Goal: Entertainment & Leisure: Consume media (video, audio)

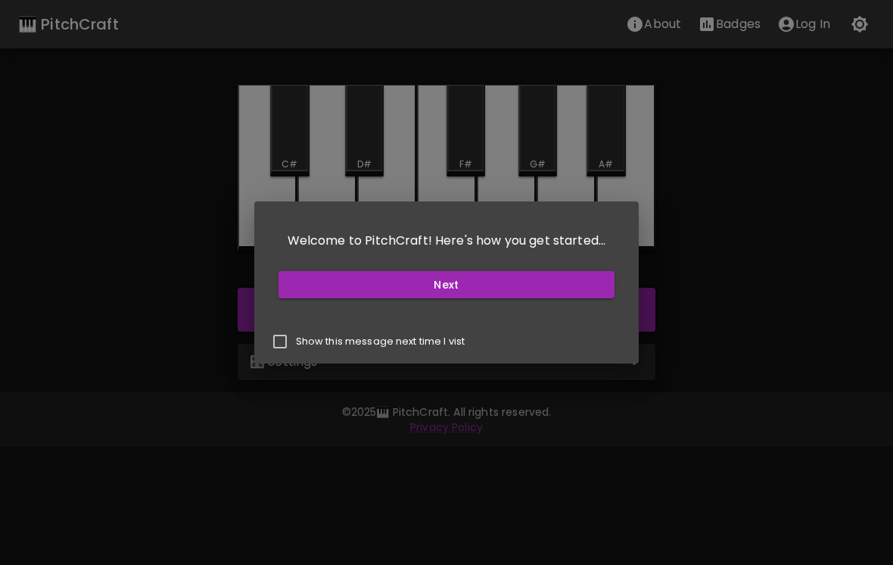
click at [566, 285] on button "Next" at bounding box center [447, 285] width 337 height 28
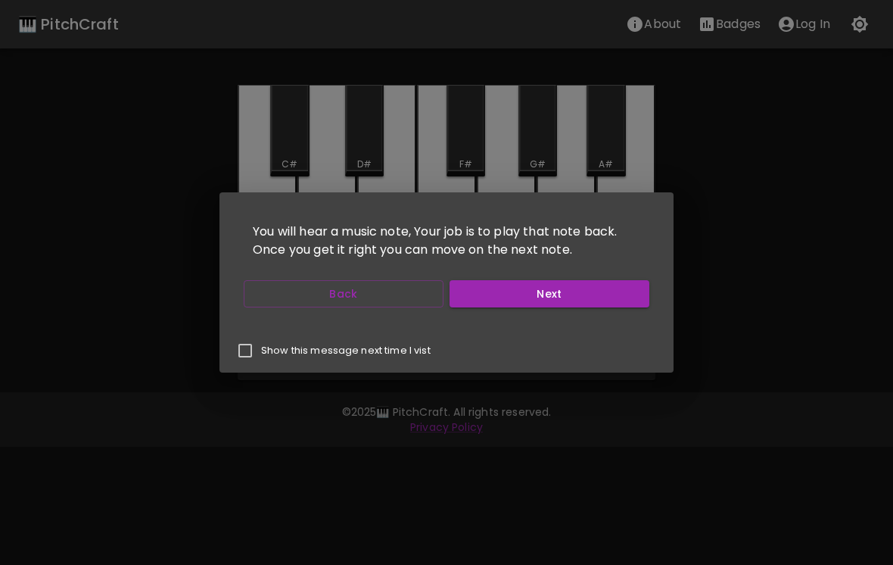
click at [606, 294] on button "Next" at bounding box center [550, 294] width 200 height 28
click at [558, 301] on button "Next" at bounding box center [550, 294] width 200 height 28
click at [596, 298] on button "Next" at bounding box center [550, 294] width 200 height 28
click at [596, 295] on button "Start Playing" at bounding box center [550, 294] width 200 height 28
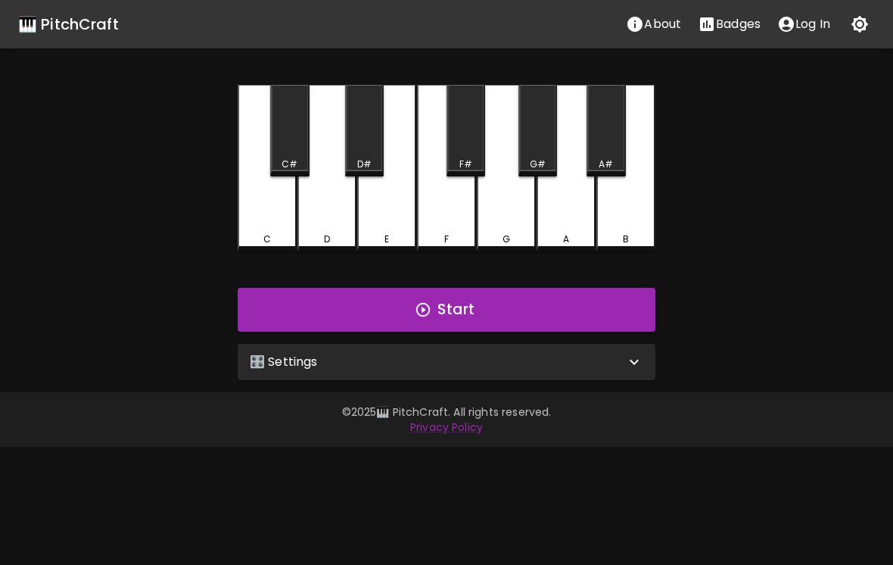
click at [531, 317] on button "Start" at bounding box center [447, 310] width 418 height 44
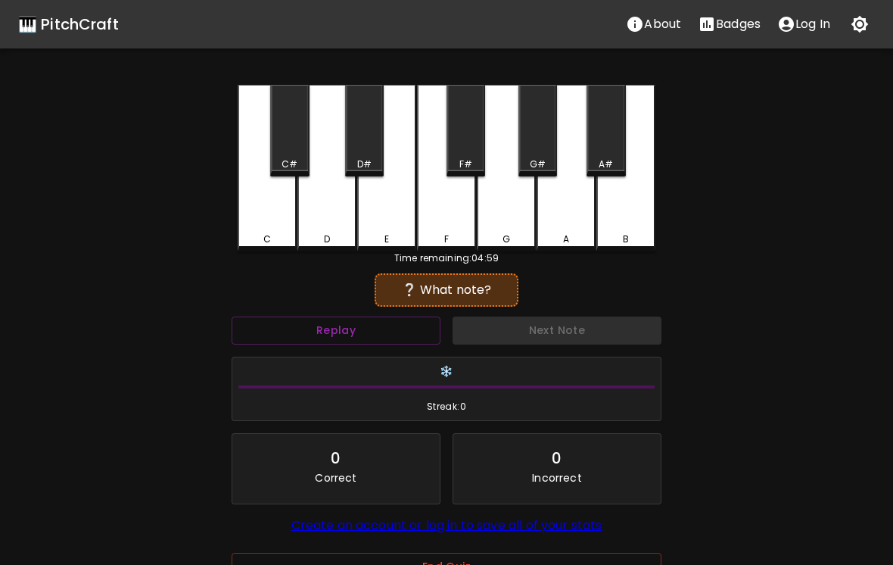
click at [254, 231] on div "C" at bounding box center [267, 168] width 59 height 167
click at [251, 215] on div "C" at bounding box center [267, 168] width 59 height 167
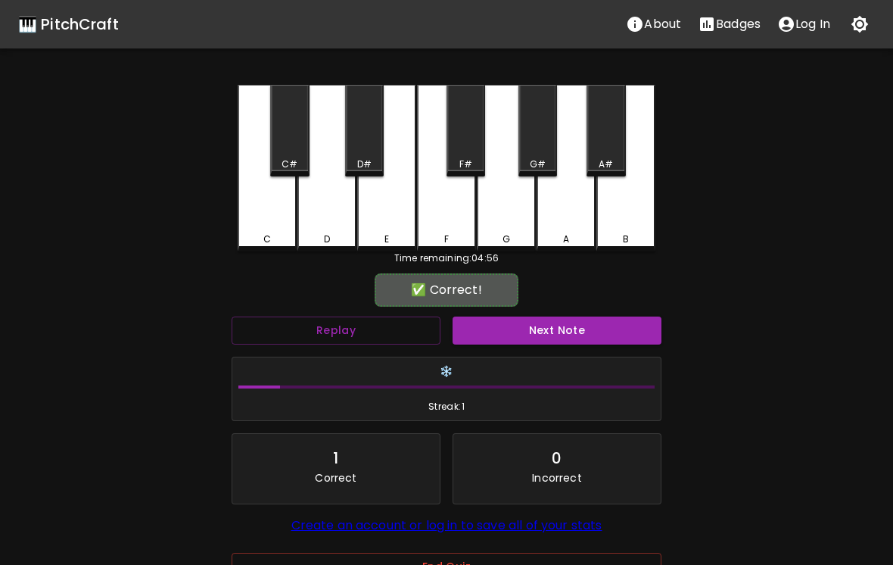
click at [559, 328] on button "Next Note" at bounding box center [557, 330] width 209 height 28
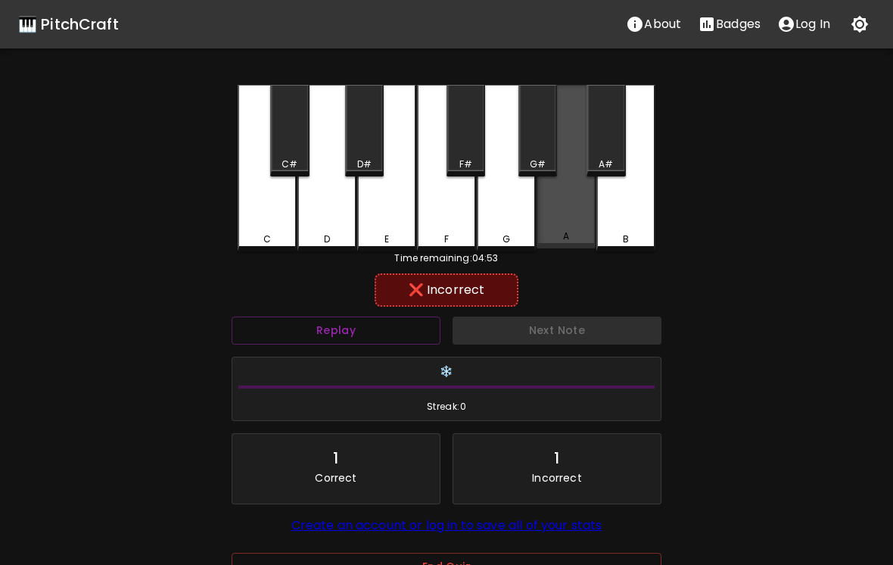
click at [569, 232] on div "A" at bounding box center [566, 167] width 59 height 164
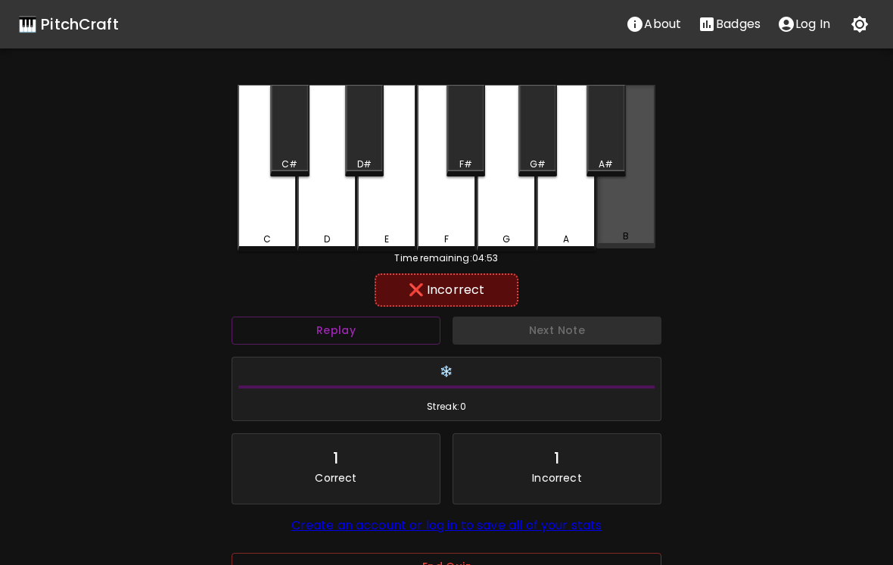
click at [629, 226] on div "B" at bounding box center [626, 167] width 59 height 164
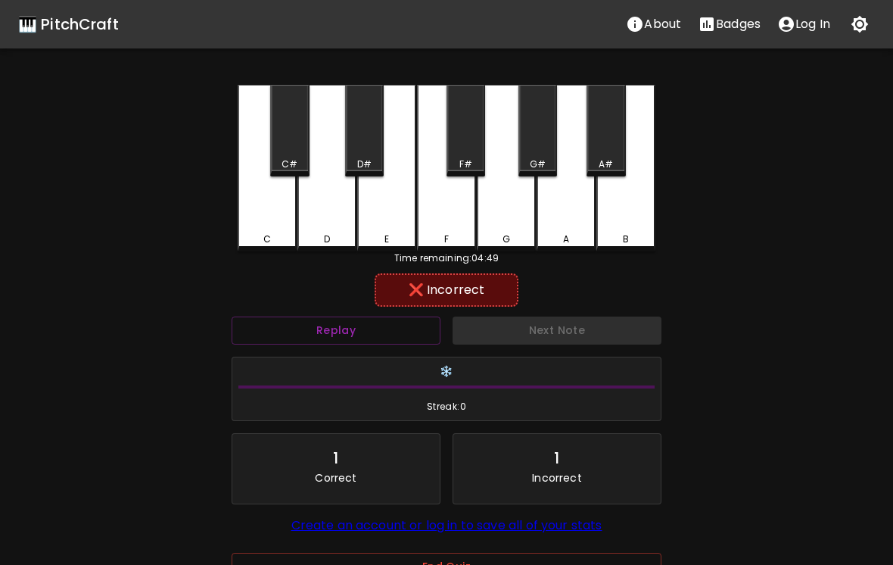
click at [404, 343] on button "Replay" at bounding box center [336, 330] width 209 height 28
click at [434, 217] on div "F" at bounding box center [446, 168] width 59 height 167
click at [510, 216] on div "G" at bounding box center [506, 168] width 59 height 167
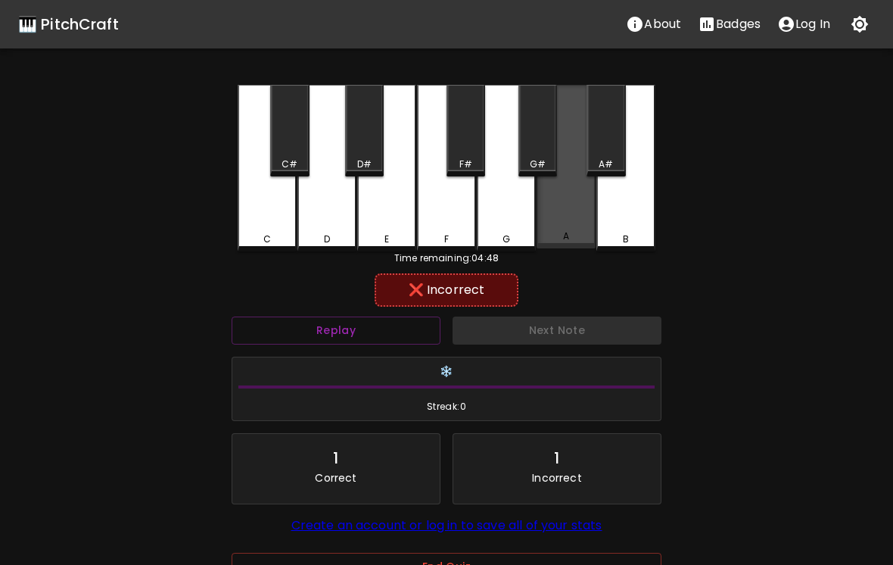
click at [561, 214] on div "A" at bounding box center [566, 167] width 59 height 164
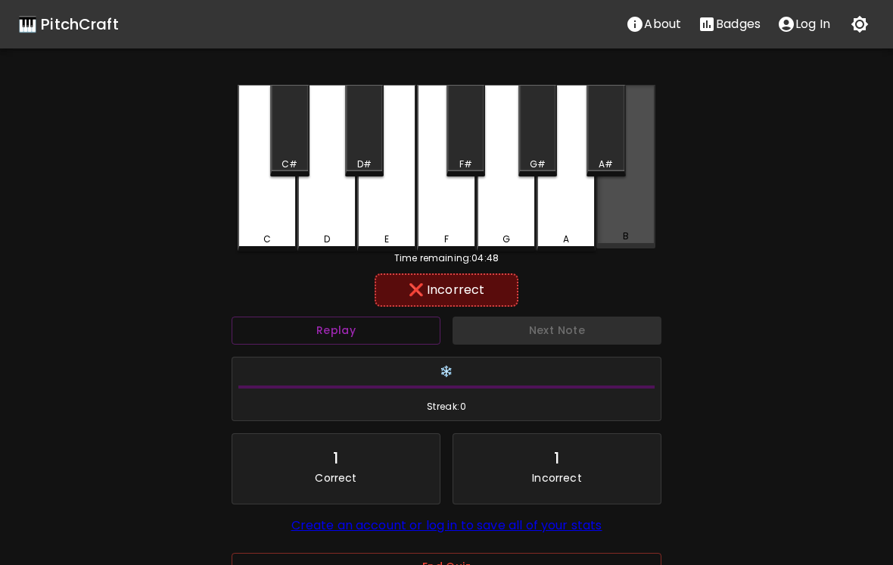
click at [626, 217] on div "B" at bounding box center [626, 167] width 59 height 164
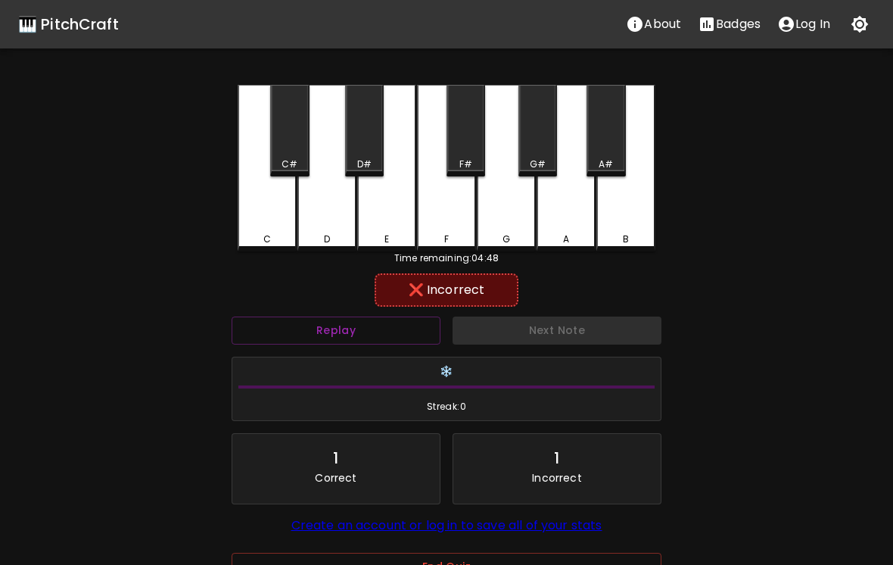
click at [575, 219] on div "A" at bounding box center [566, 168] width 59 height 167
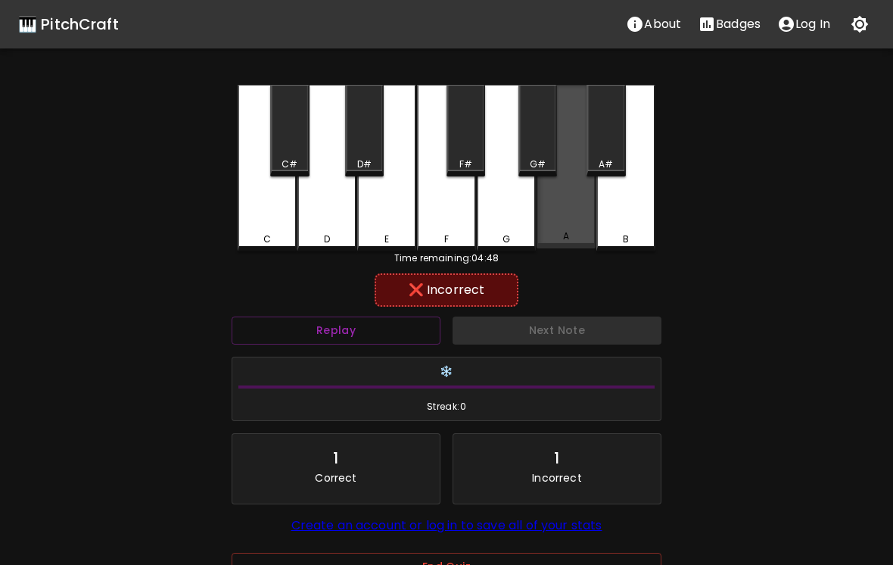
click at [574, 216] on div "A" at bounding box center [566, 167] width 59 height 164
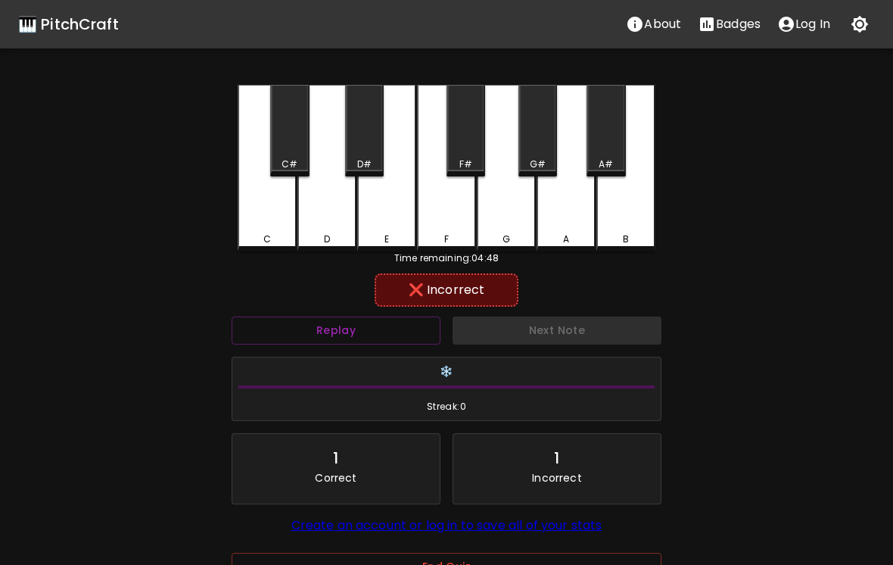
click at [580, 213] on div "A" at bounding box center [566, 168] width 59 height 167
click at [401, 334] on button "Replay" at bounding box center [336, 330] width 209 height 28
click at [563, 224] on div "A" at bounding box center [566, 168] width 59 height 167
click at [408, 323] on button "Replay" at bounding box center [336, 330] width 209 height 28
click at [628, 220] on div "B" at bounding box center [626, 168] width 59 height 167
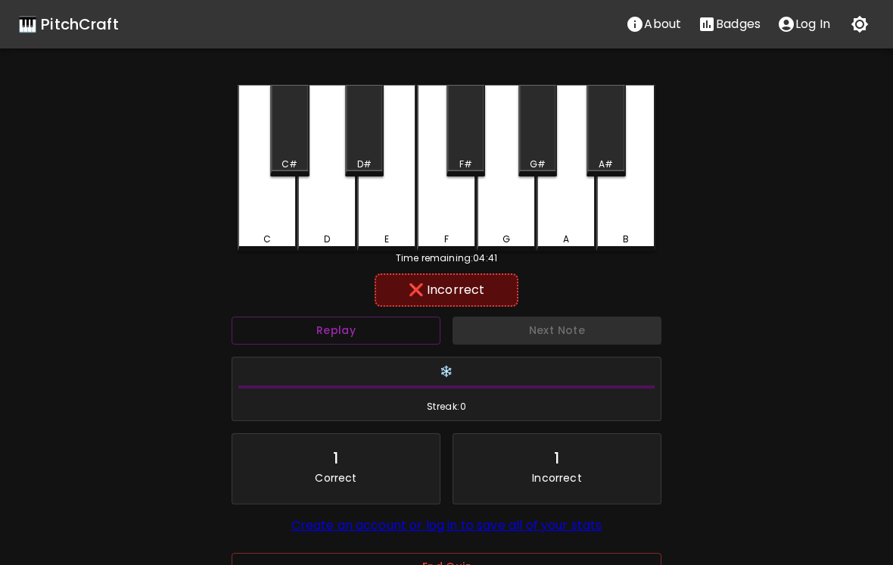
click at [408, 330] on button "Replay" at bounding box center [336, 330] width 209 height 28
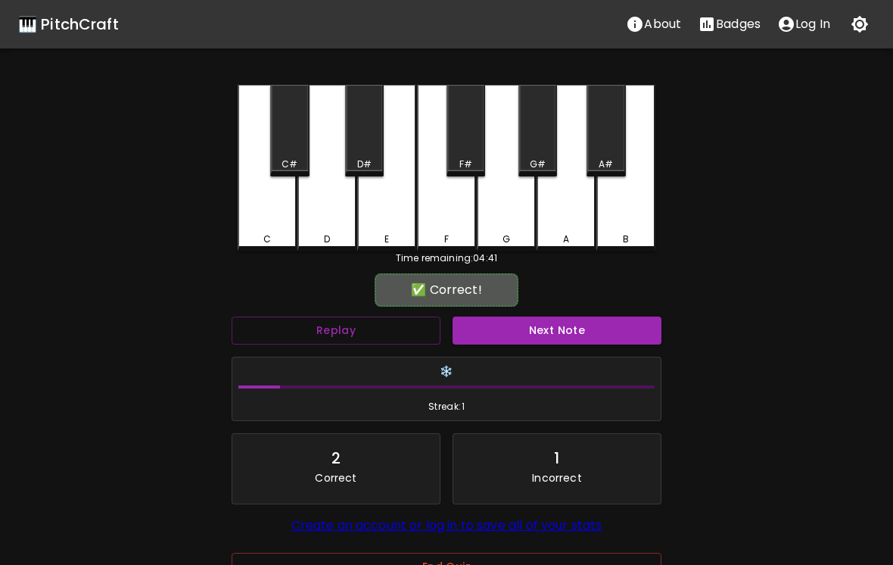
click at [608, 154] on div "A#" at bounding box center [606, 131] width 39 height 92
click at [597, 332] on button "Next Note" at bounding box center [557, 330] width 209 height 28
click at [570, 221] on div "A" at bounding box center [566, 168] width 59 height 167
click at [571, 336] on button "Next Note" at bounding box center [557, 330] width 209 height 28
click at [569, 220] on div "A" at bounding box center [566, 168] width 59 height 167
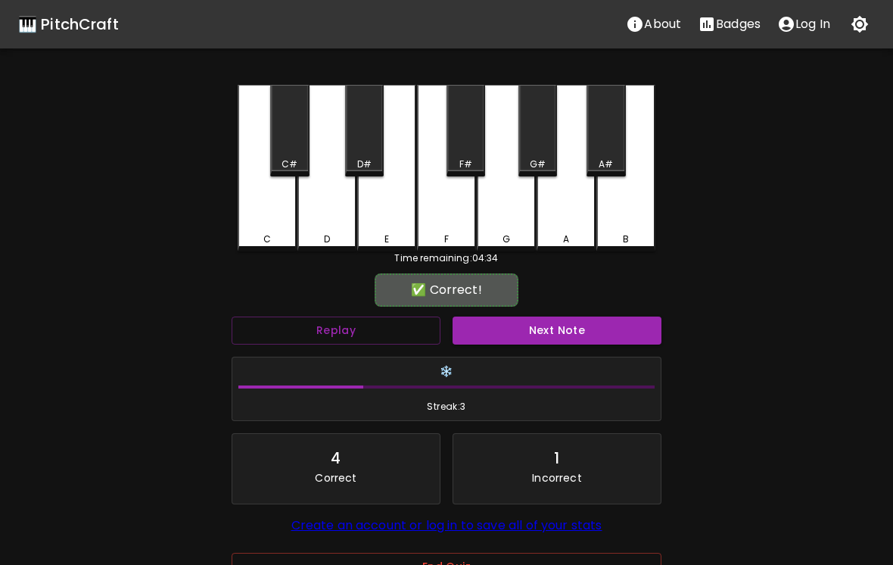
click at [588, 330] on button "Next Note" at bounding box center [557, 330] width 209 height 28
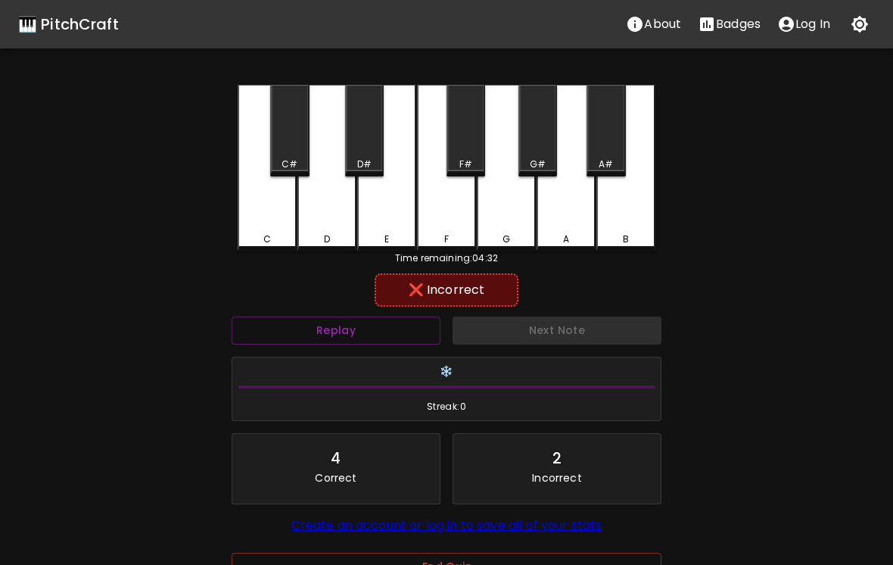
click at [340, 227] on div "D" at bounding box center [327, 168] width 59 height 167
click at [371, 142] on div "D#" at bounding box center [364, 131] width 39 height 92
click at [399, 218] on div "E" at bounding box center [386, 168] width 59 height 167
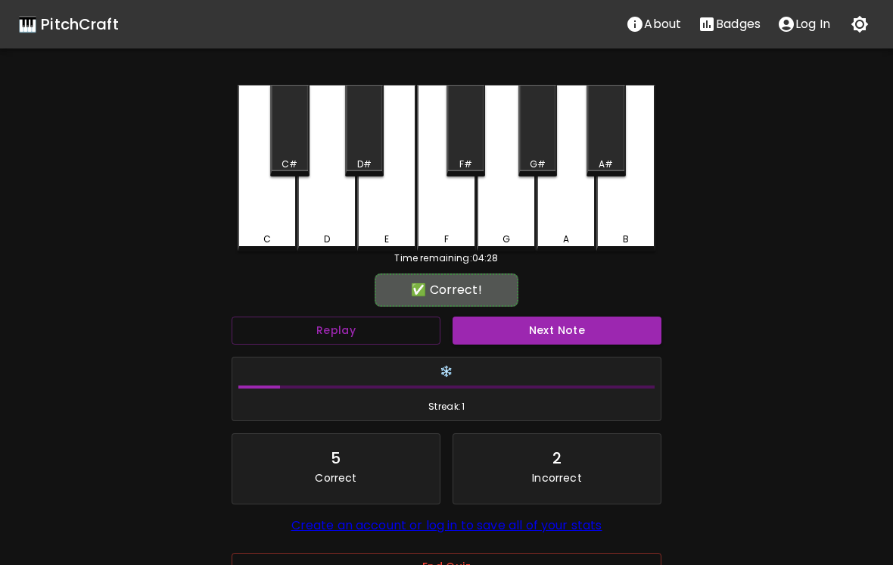
click at [591, 335] on button "Next Note" at bounding box center [557, 330] width 209 height 28
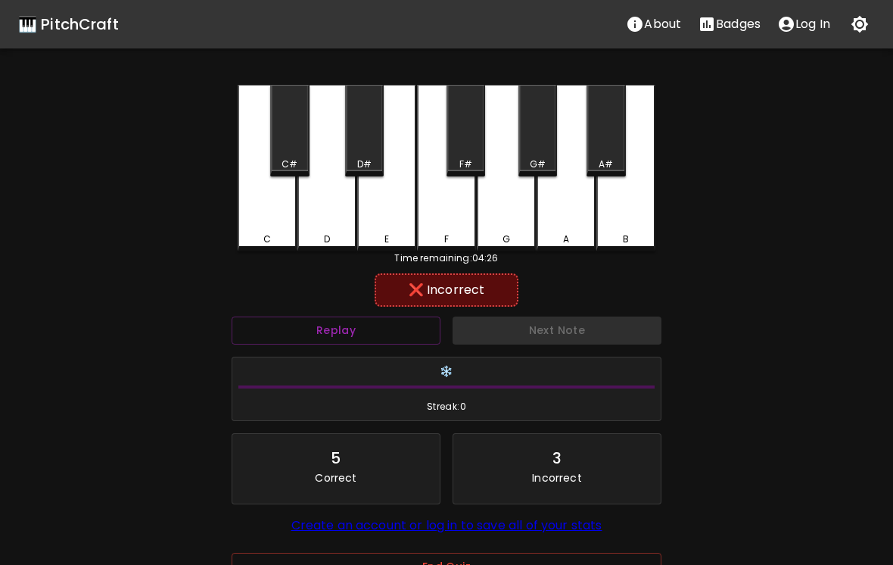
click at [517, 217] on div "G" at bounding box center [506, 168] width 59 height 167
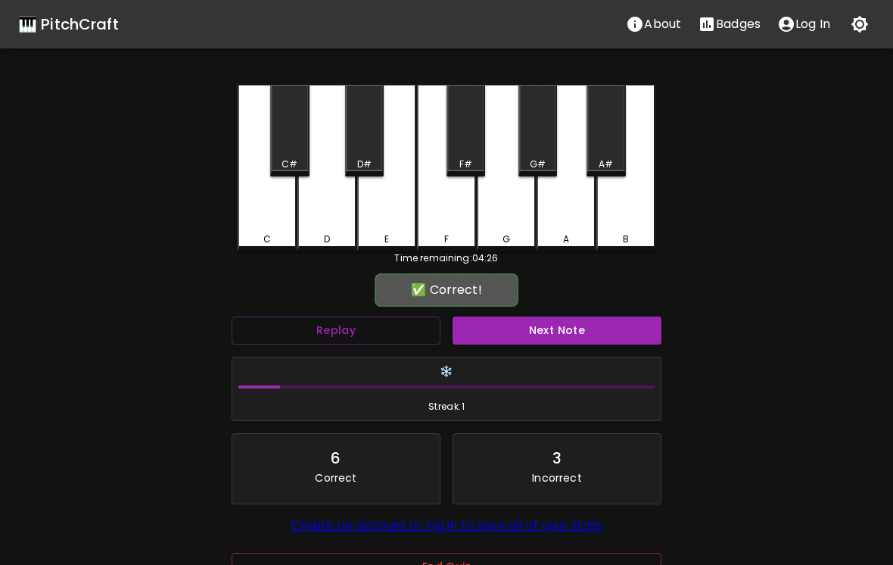
click at [542, 154] on div "G#" at bounding box center [538, 131] width 39 height 92
click at [577, 335] on button "Next Note" at bounding box center [557, 330] width 209 height 28
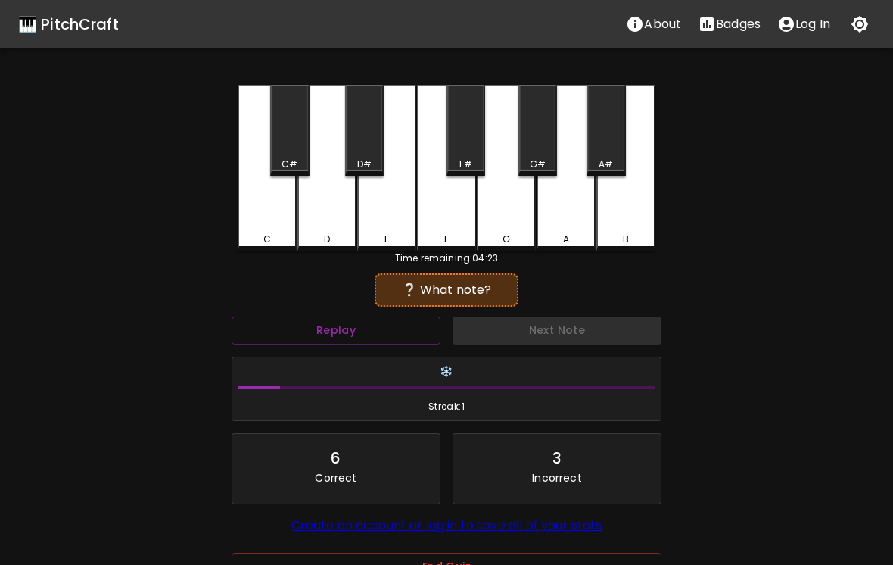
click at [535, 154] on div "G#" at bounding box center [538, 131] width 39 height 92
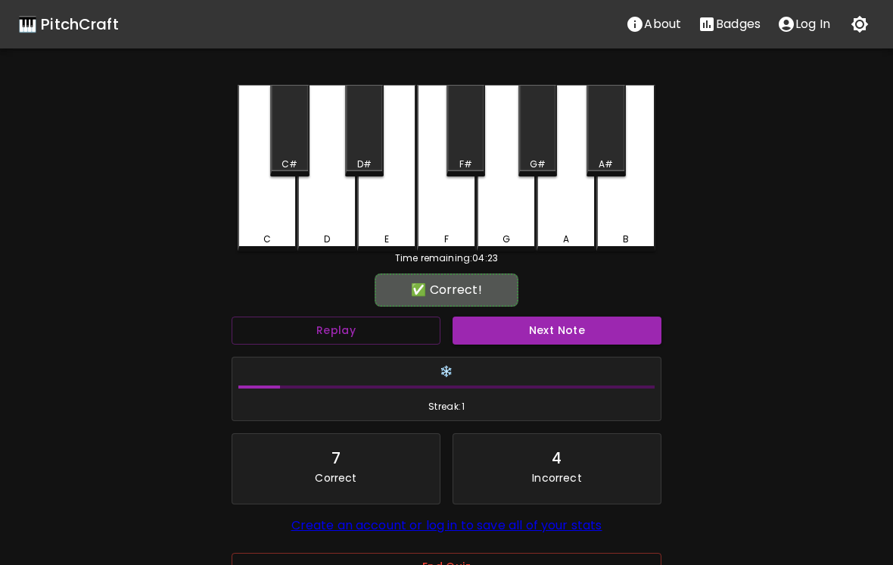
click at [512, 204] on div "G" at bounding box center [506, 168] width 59 height 167
click at [575, 330] on button "Next Note" at bounding box center [557, 330] width 209 height 28
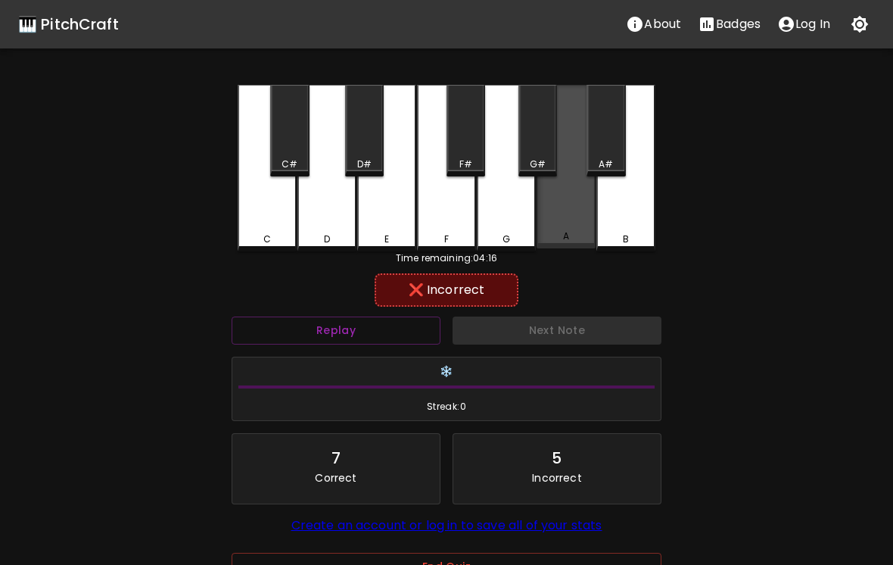
click at [578, 208] on div "A" at bounding box center [566, 167] width 59 height 164
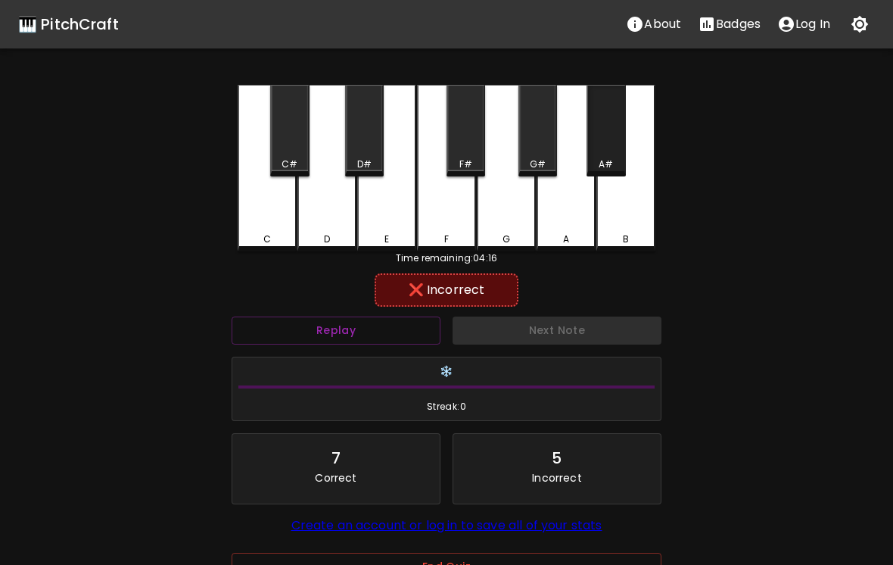
click at [600, 155] on div "A#" at bounding box center [606, 131] width 39 height 92
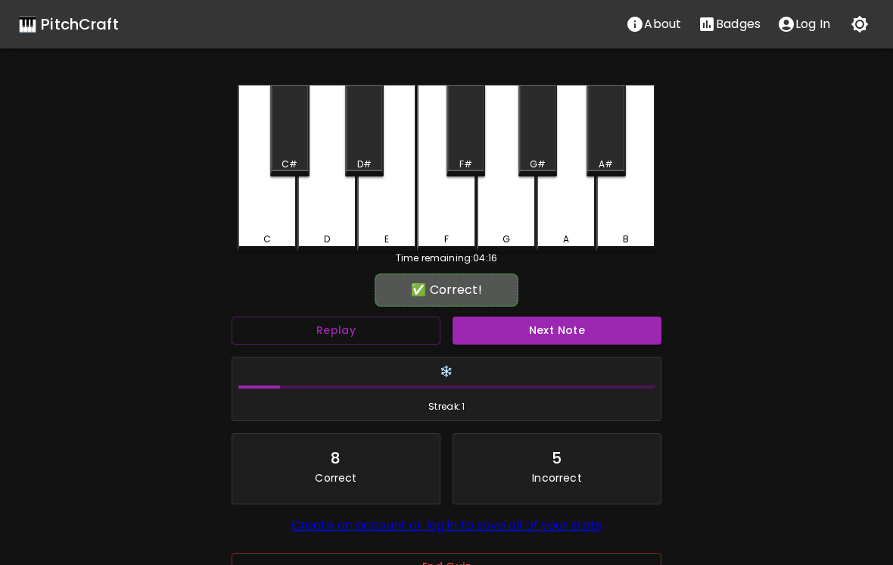
click at [556, 332] on button "Next Note" at bounding box center [557, 330] width 209 height 28
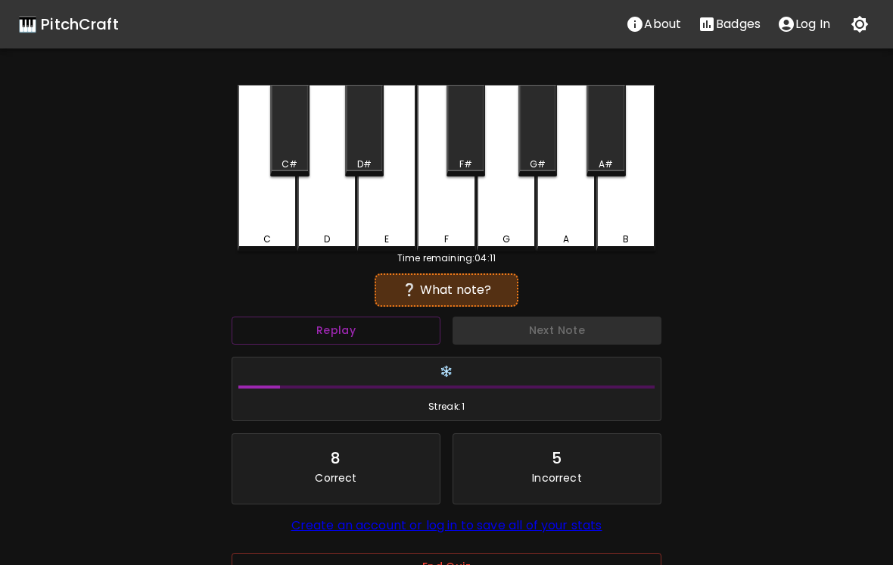
click at [394, 338] on button "Replay" at bounding box center [336, 330] width 209 height 28
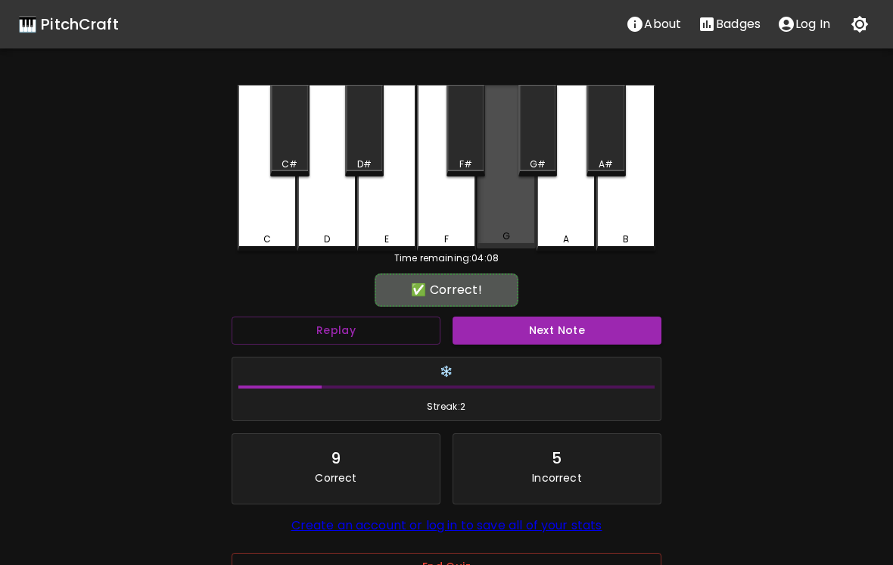
click at [523, 208] on div "G" at bounding box center [506, 167] width 59 height 164
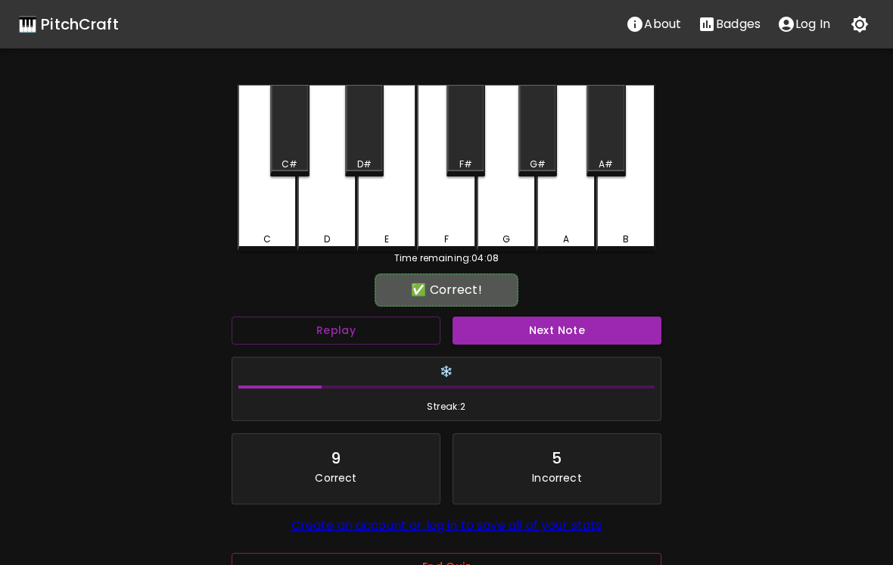
click at [587, 330] on button "Next Note" at bounding box center [557, 330] width 209 height 28
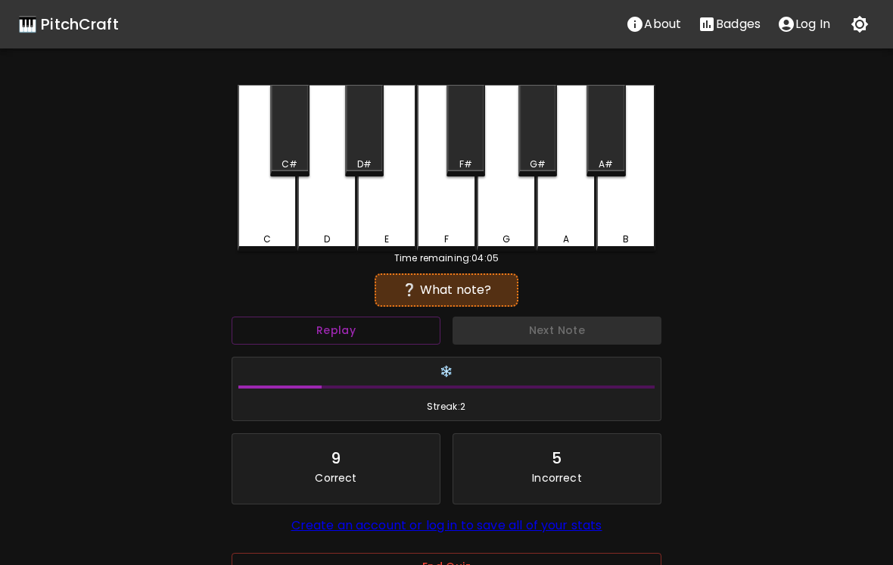
click at [541, 165] on div "G#" at bounding box center [538, 164] width 16 height 14
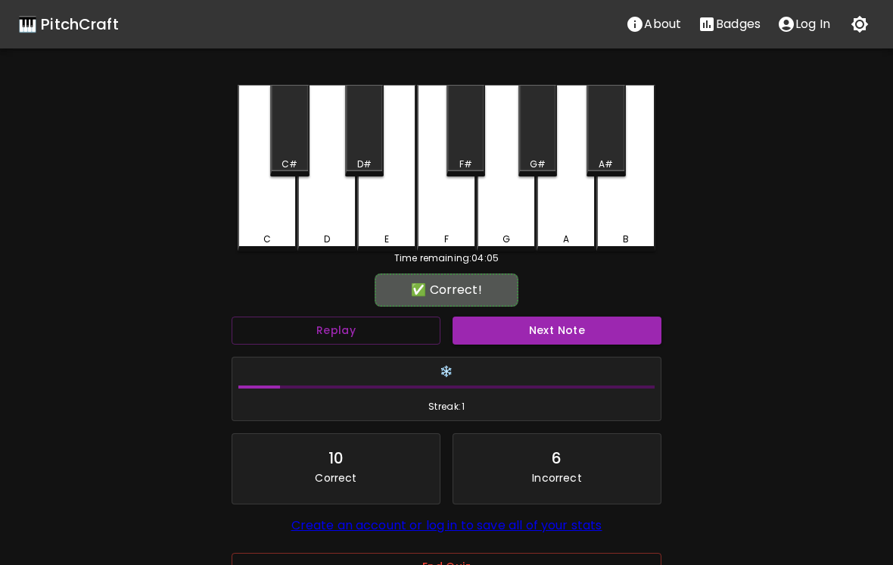
click at [567, 215] on div "A" at bounding box center [566, 168] width 59 height 167
click at [569, 225] on div "A" at bounding box center [566, 168] width 59 height 167
click at [588, 329] on button "Next Note" at bounding box center [557, 330] width 209 height 28
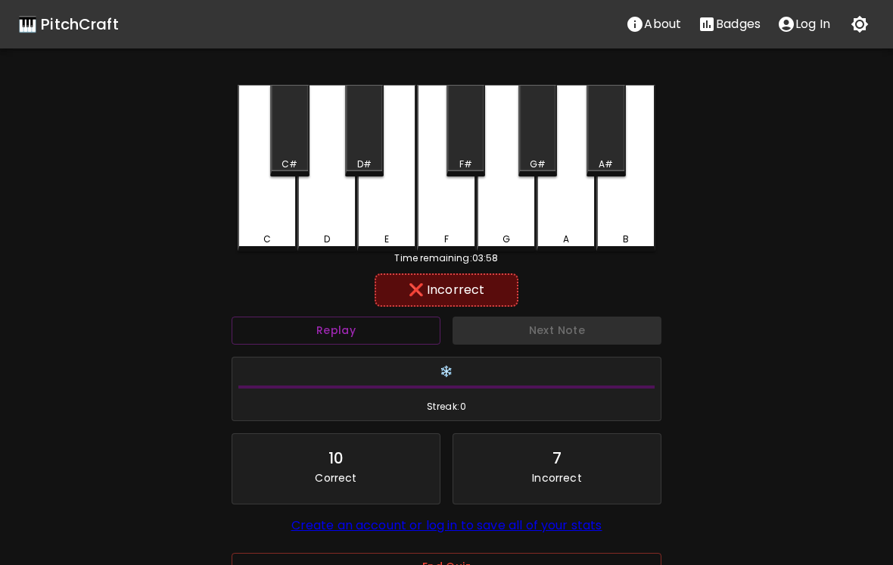
click at [534, 162] on div "G#" at bounding box center [538, 164] width 16 height 14
click at [394, 342] on button "Replay" at bounding box center [336, 330] width 209 height 28
click at [414, 320] on button "Replay" at bounding box center [336, 330] width 209 height 28
click at [414, 319] on button "Replay" at bounding box center [336, 330] width 209 height 28
click at [413, 325] on button "Replay" at bounding box center [336, 330] width 209 height 28
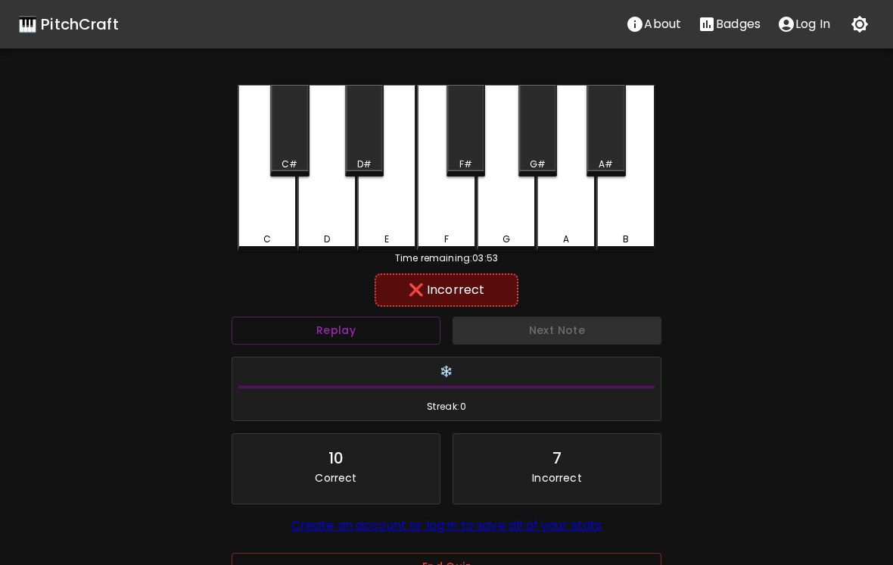
click at [413, 324] on button "Replay" at bounding box center [336, 330] width 209 height 28
click at [408, 326] on button "Replay" at bounding box center [336, 330] width 209 height 28
click at [414, 323] on button "Replay" at bounding box center [336, 330] width 209 height 28
click at [413, 322] on button "Replay" at bounding box center [336, 330] width 209 height 28
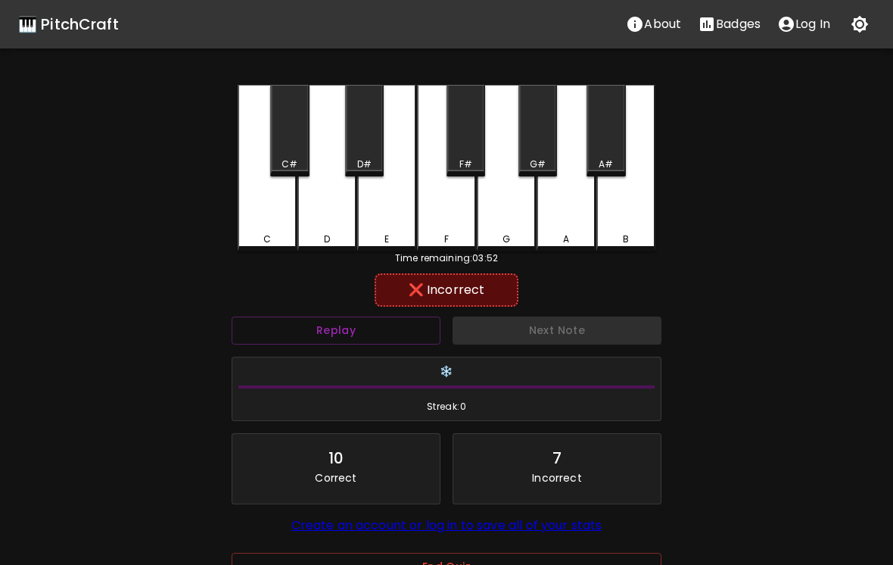
click at [397, 335] on button "Replay" at bounding box center [336, 330] width 209 height 28
click at [390, 337] on button "Replay" at bounding box center [336, 330] width 209 height 28
click at [389, 337] on button "Replay" at bounding box center [336, 330] width 209 height 28
click at [386, 335] on button "Replay" at bounding box center [336, 330] width 209 height 28
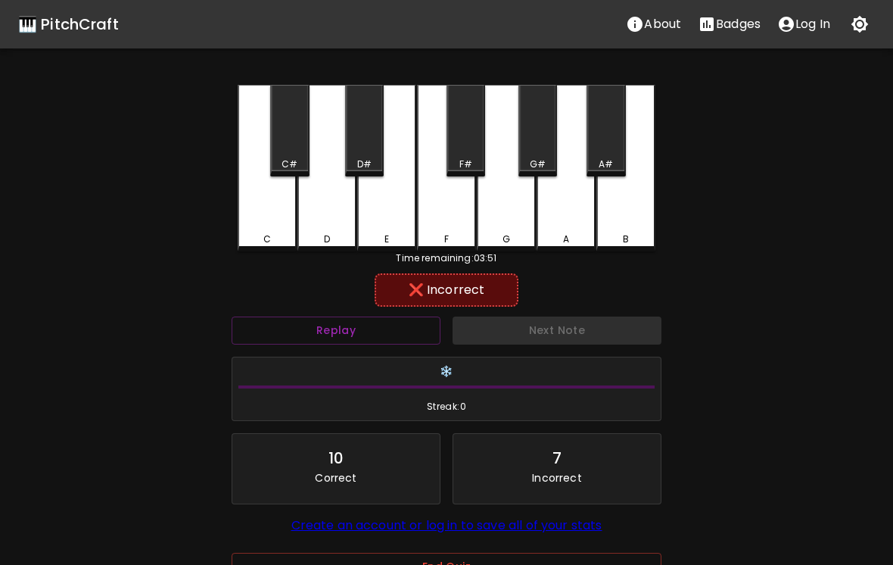
click at [457, 227] on div "F" at bounding box center [446, 168] width 59 height 167
click at [391, 227] on div "E" at bounding box center [386, 168] width 59 height 167
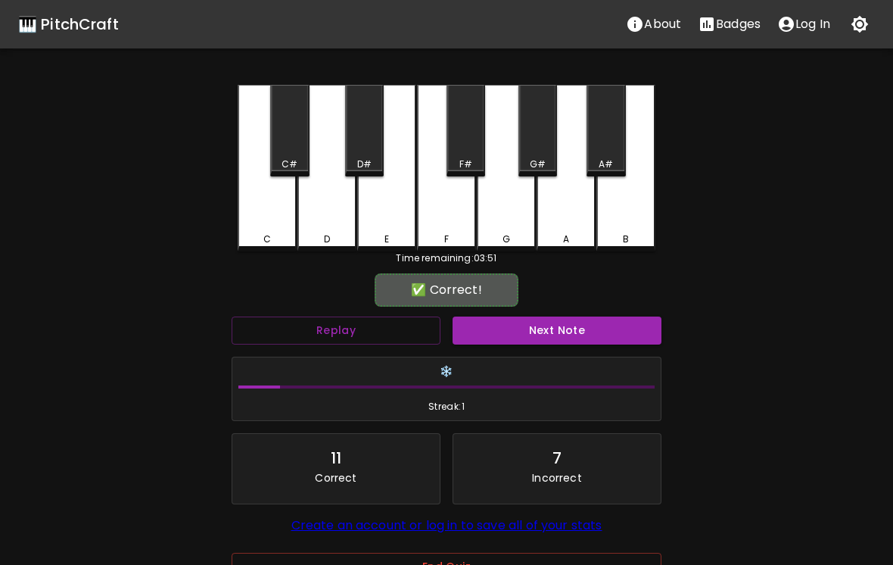
click at [325, 231] on div "D" at bounding box center [327, 168] width 59 height 167
click at [561, 332] on button "Next Note" at bounding box center [557, 330] width 209 height 28
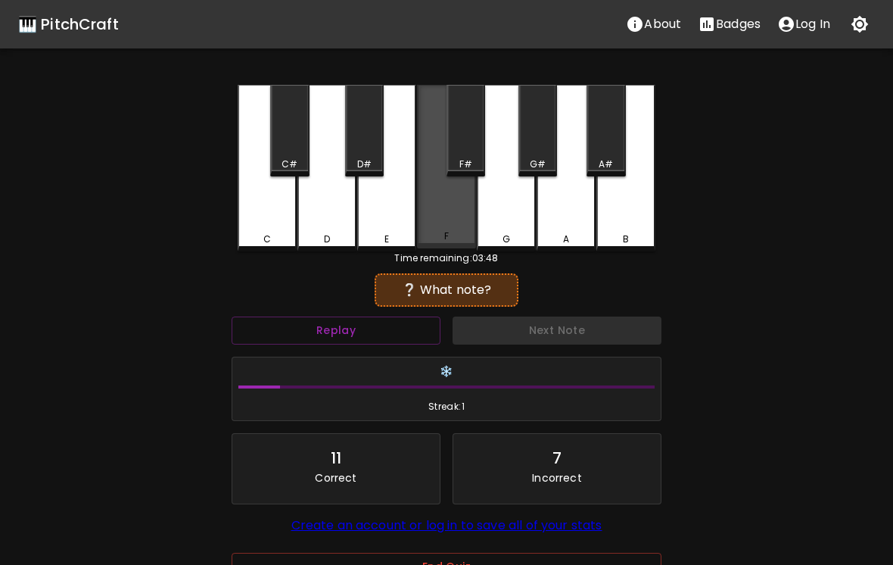
click at [436, 216] on div "F" at bounding box center [446, 167] width 59 height 164
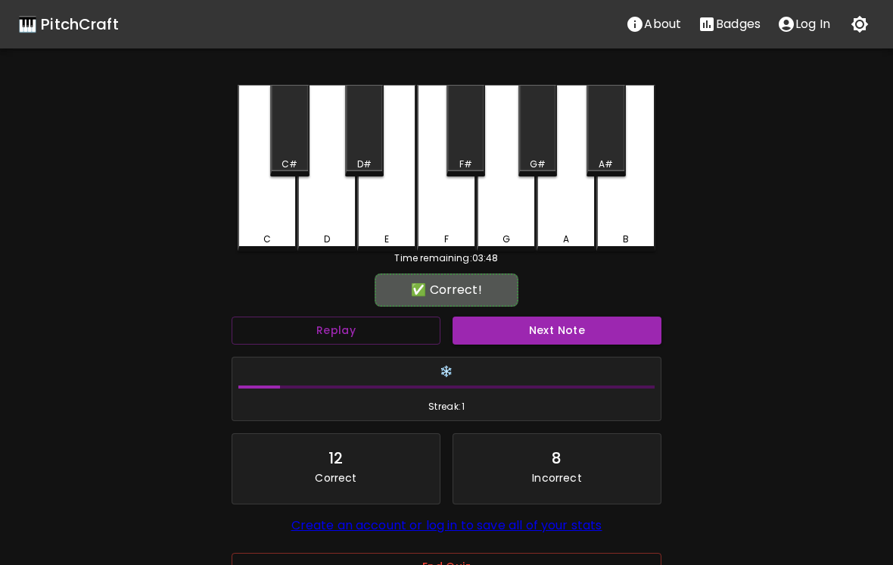
click at [507, 214] on div "G" at bounding box center [506, 168] width 59 height 167
click at [506, 213] on div "G" at bounding box center [506, 168] width 59 height 167
click at [502, 205] on div "G" at bounding box center [506, 168] width 59 height 167
click at [506, 210] on div "G" at bounding box center [506, 168] width 59 height 167
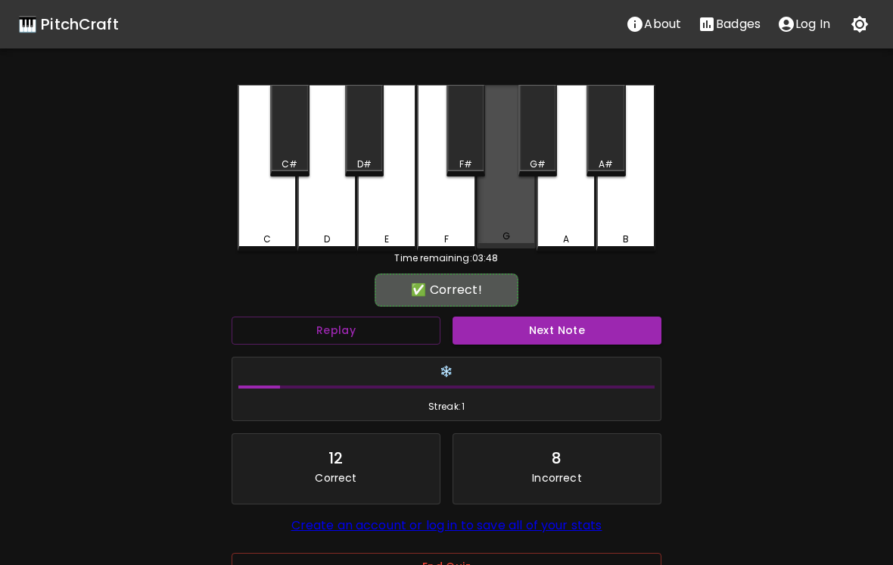
click at [504, 204] on div "G" at bounding box center [506, 167] width 59 height 164
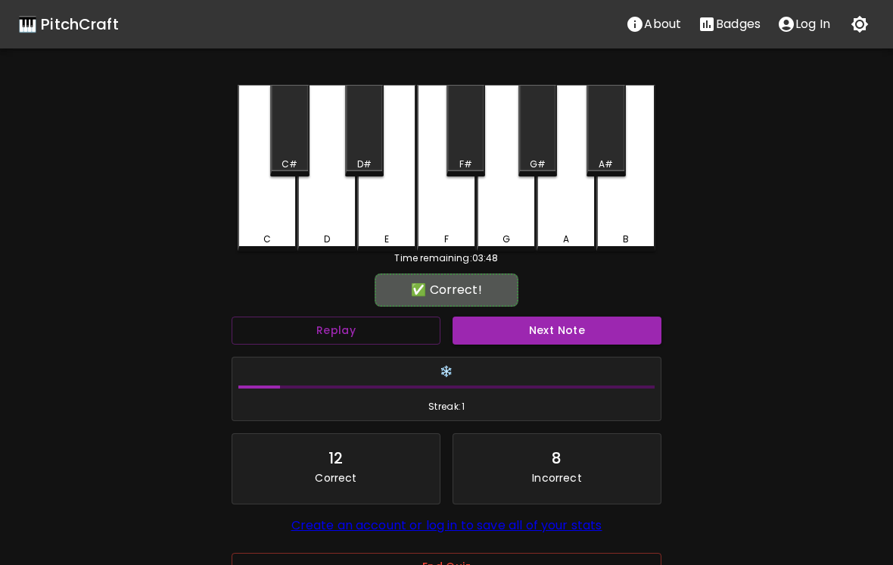
click at [565, 331] on button "Next Note" at bounding box center [557, 330] width 209 height 28
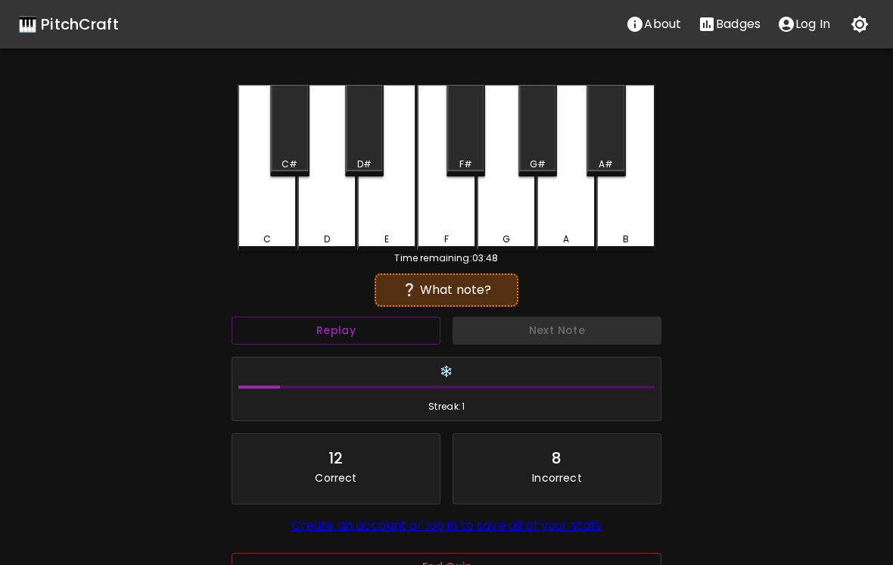
click at [406, 326] on button "Replay" at bounding box center [336, 330] width 209 height 28
click at [512, 217] on div "G" at bounding box center [506, 168] width 59 height 167
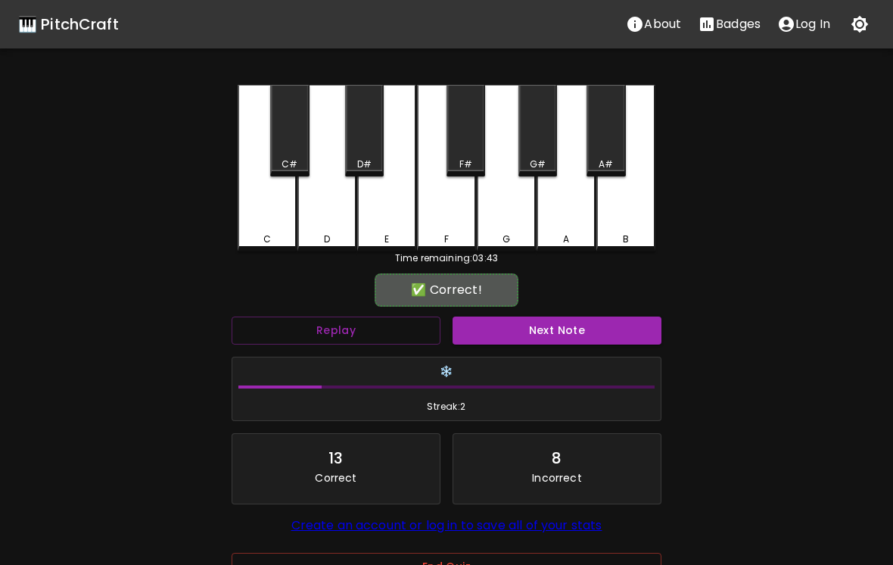
click at [580, 326] on button "Next Note" at bounding box center [557, 330] width 209 height 28
click at [272, 224] on div "C" at bounding box center [267, 168] width 59 height 167
click at [581, 329] on button "Next Note" at bounding box center [557, 330] width 209 height 28
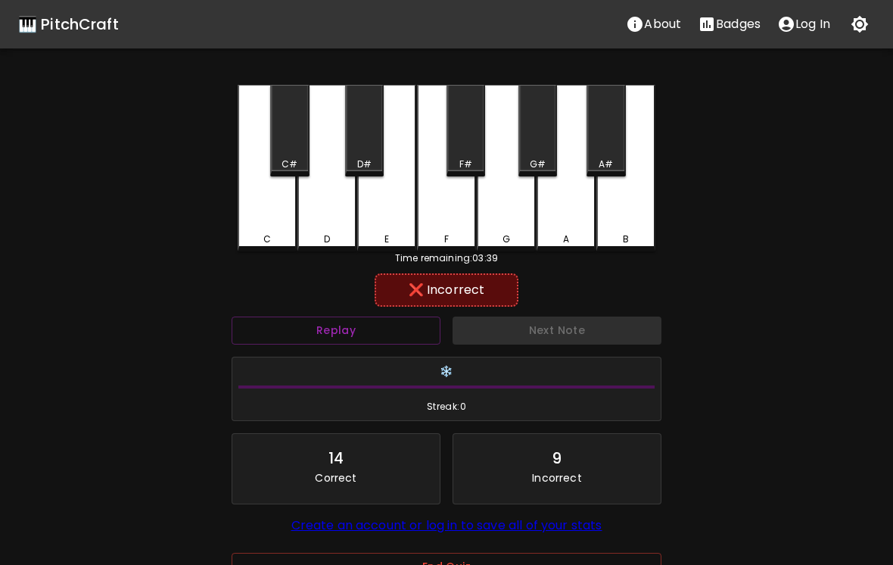
click at [398, 226] on div "E" at bounding box center [386, 168] width 59 height 167
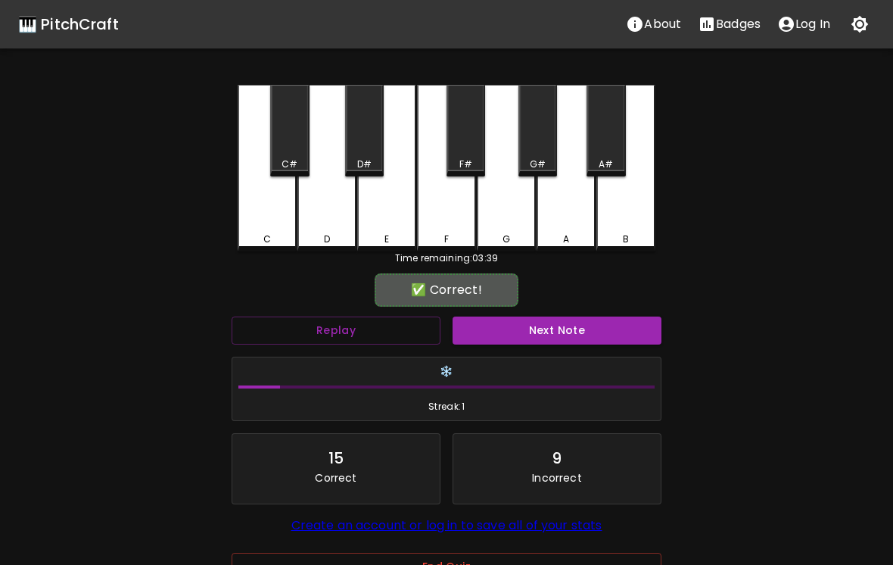
click at [454, 222] on div "F" at bounding box center [446, 168] width 59 height 167
click at [575, 335] on button "Next Note" at bounding box center [557, 330] width 209 height 28
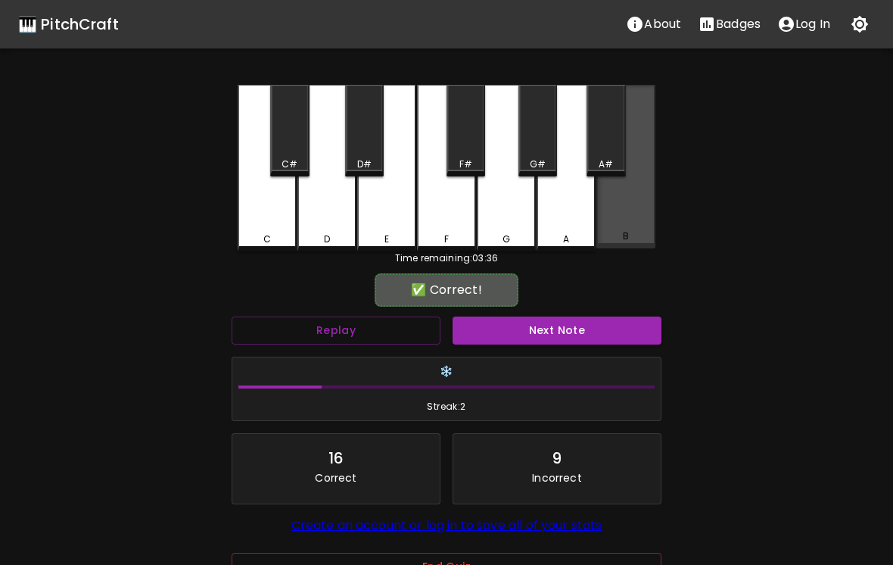
click at [634, 235] on div "B" at bounding box center [626, 236] width 56 height 14
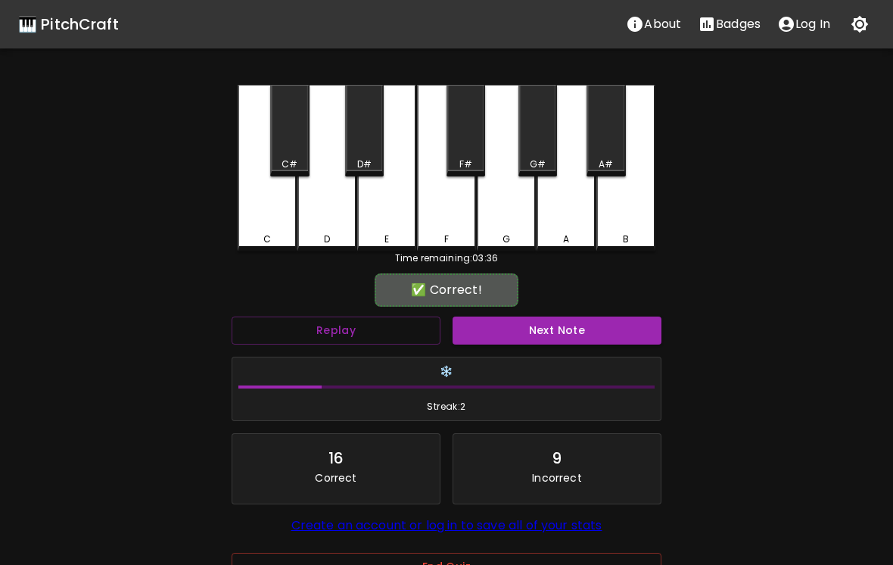
click at [611, 329] on button "Next Note" at bounding box center [557, 330] width 209 height 28
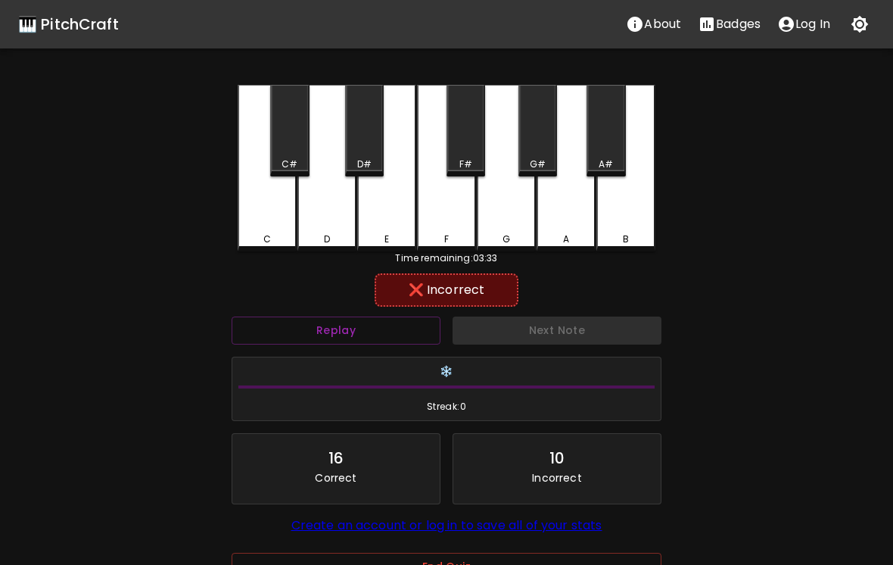
click at [403, 227] on div "E" at bounding box center [386, 168] width 59 height 167
click at [435, 225] on div "F" at bounding box center [446, 168] width 59 height 167
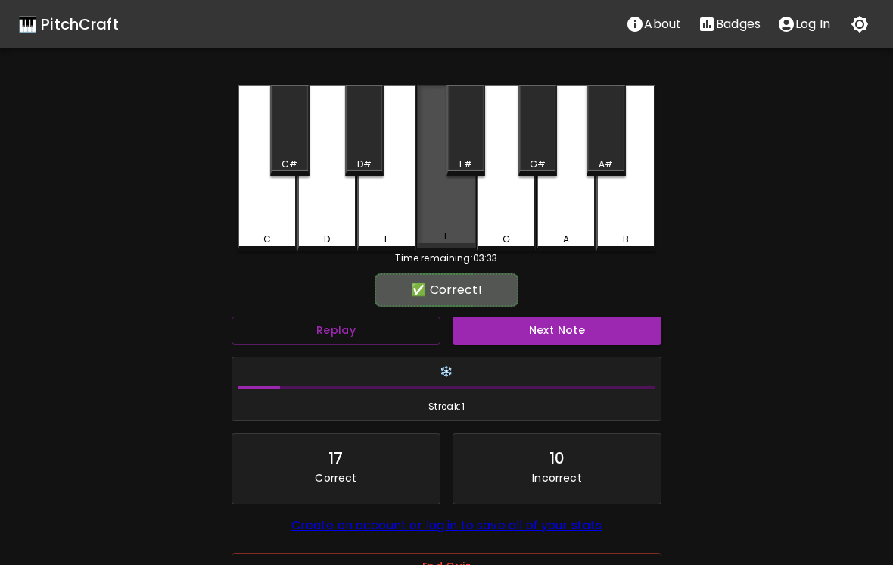
click at [435, 224] on div "F" at bounding box center [446, 167] width 59 height 164
click at [449, 220] on div "F" at bounding box center [446, 167] width 59 height 164
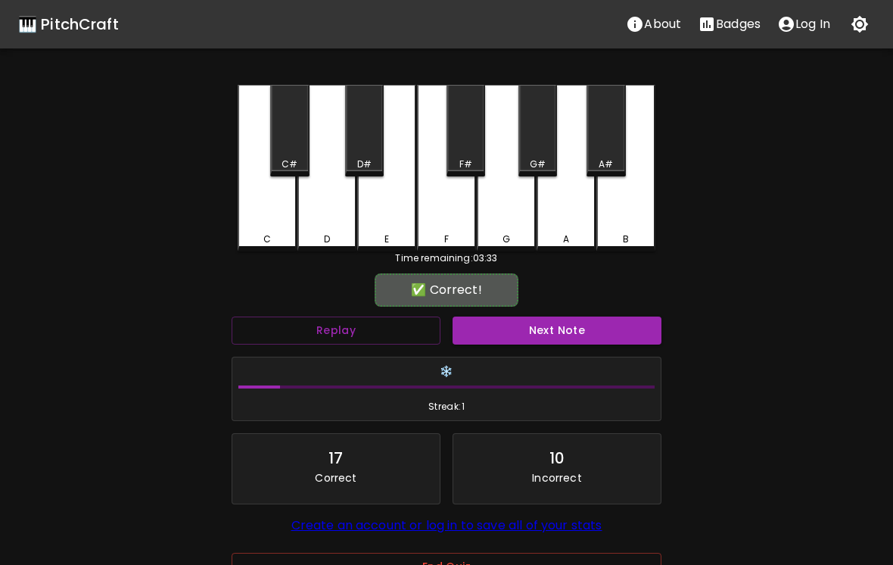
click at [447, 220] on div "F" at bounding box center [446, 168] width 59 height 167
click at [453, 221] on div "F" at bounding box center [446, 168] width 59 height 167
click at [452, 221] on div "F" at bounding box center [446, 168] width 59 height 167
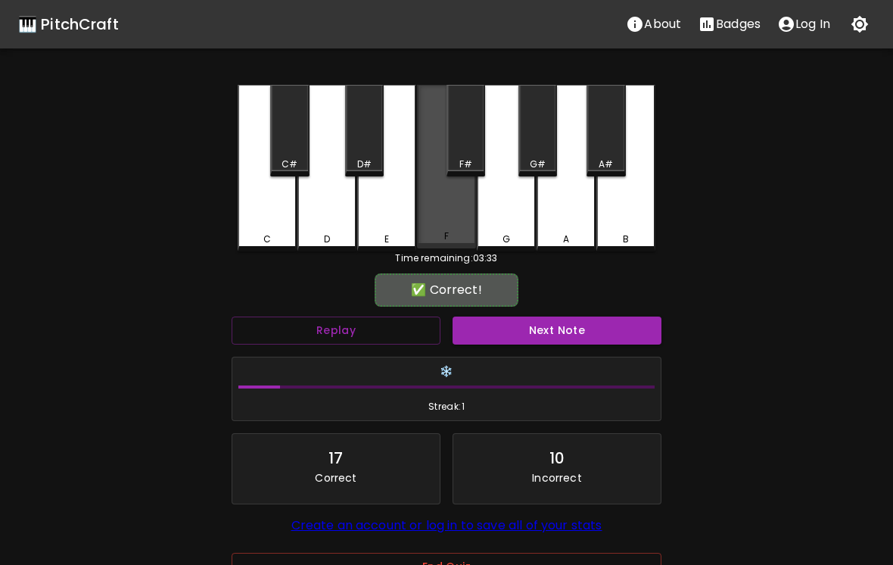
click at [436, 216] on div "F" at bounding box center [446, 167] width 59 height 164
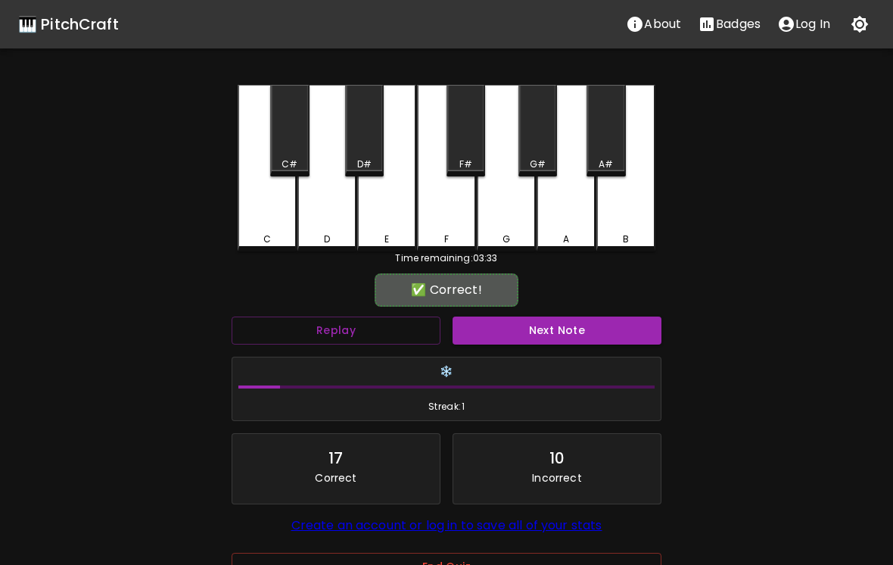
click at [563, 357] on div "❄️ Streak: 1" at bounding box center [447, 389] width 430 height 65
click at [552, 328] on button "Next Note" at bounding box center [557, 330] width 209 height 28
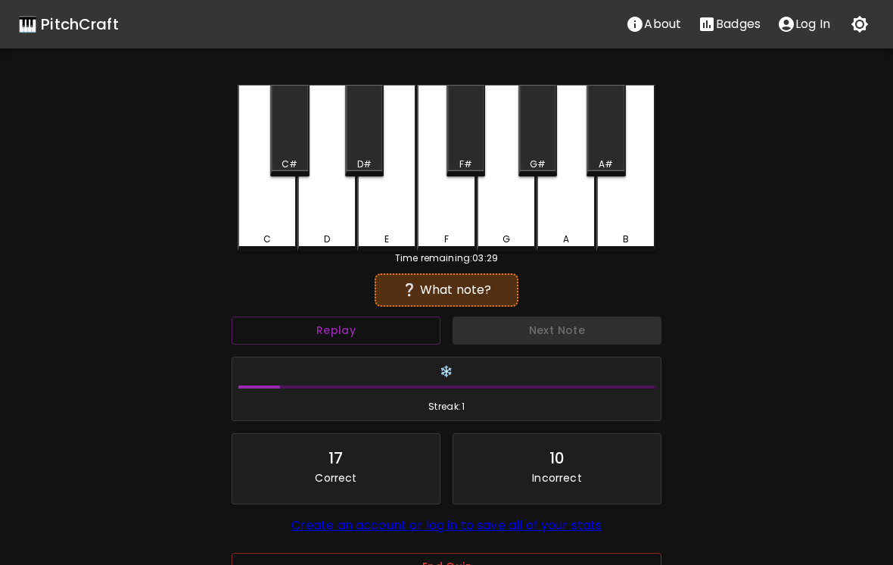
click at [509, 209] on div "G" at bounding box center [506, 168] width 59 height 167
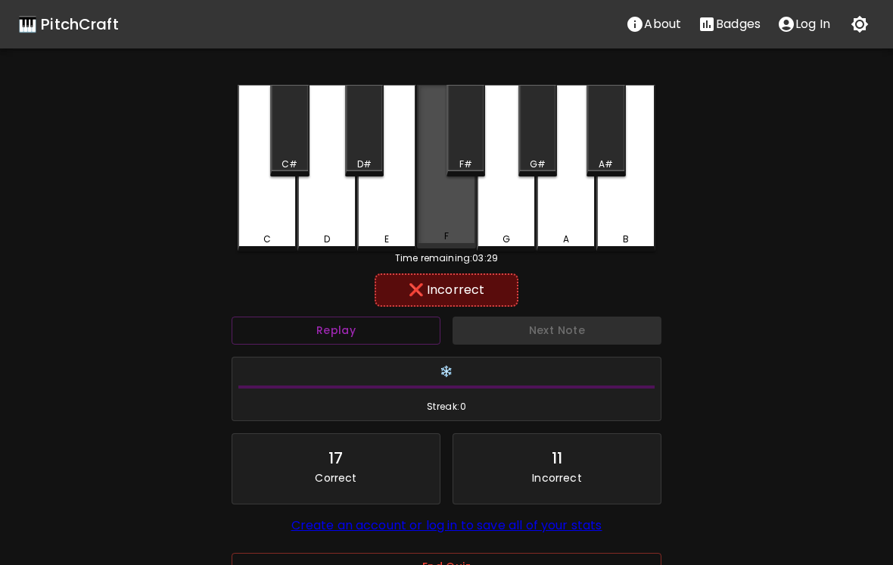
click at [442, 217] on div "F" at bounding box center [446, 167] width 59 height 164
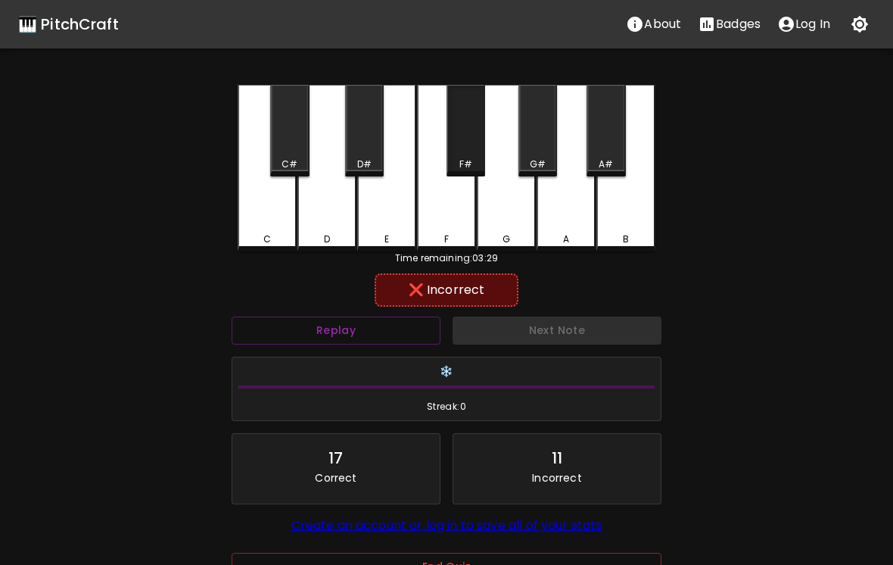
click at [463, 158] on div "F#" at bounding box center [466, 164] width 13 height 14
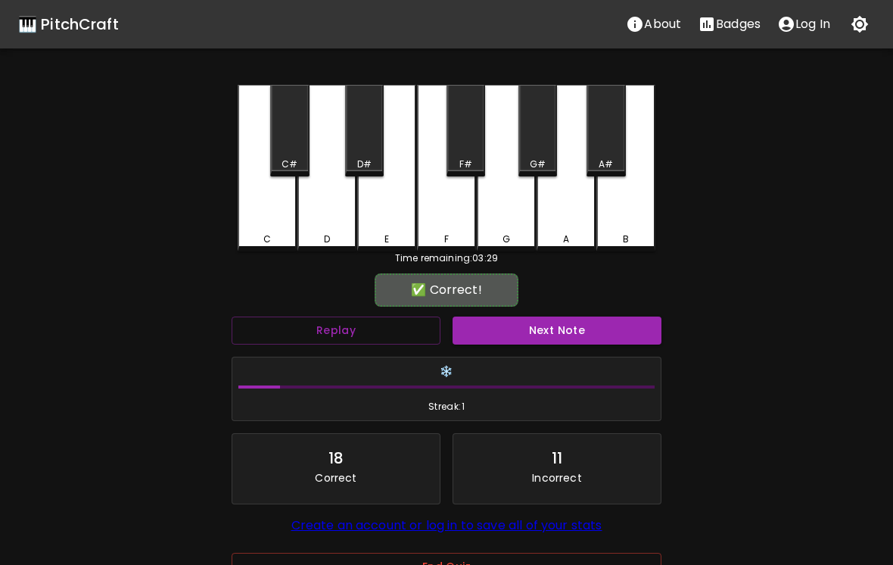
click at [464, 145] on div "F#" at bounding box center [466, 131] width 39 height 92
click at [544, 323] on button "Next Note" at bounding box center [557, 330] width 209 height 28
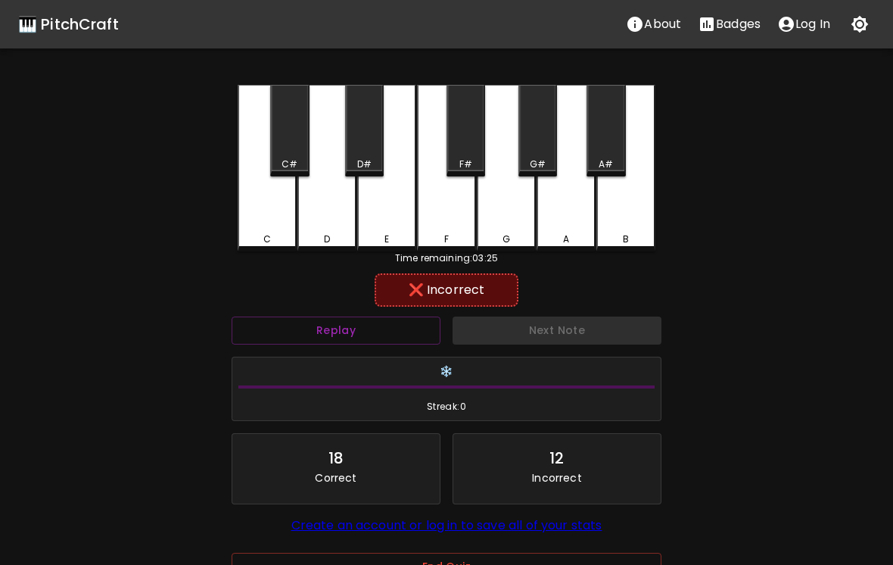
click at [519, 213] on div "G" at bounding box center [506, 168] width 59 height 167
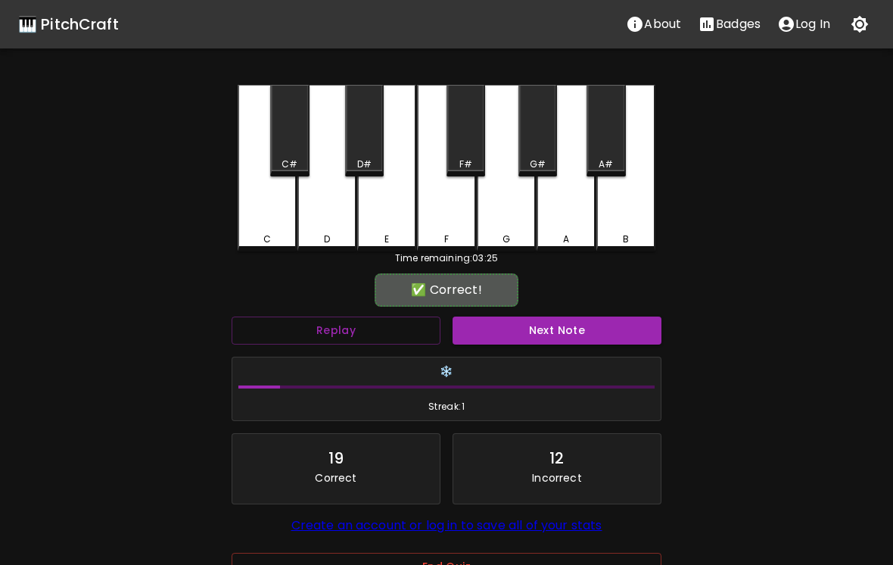
click at [564, 221] on div "A" at bounding box center [566, 168] width 59 height 167
click at [582, 326] on button "Next Note" at bounding box center [557, 330] width 209 height 28
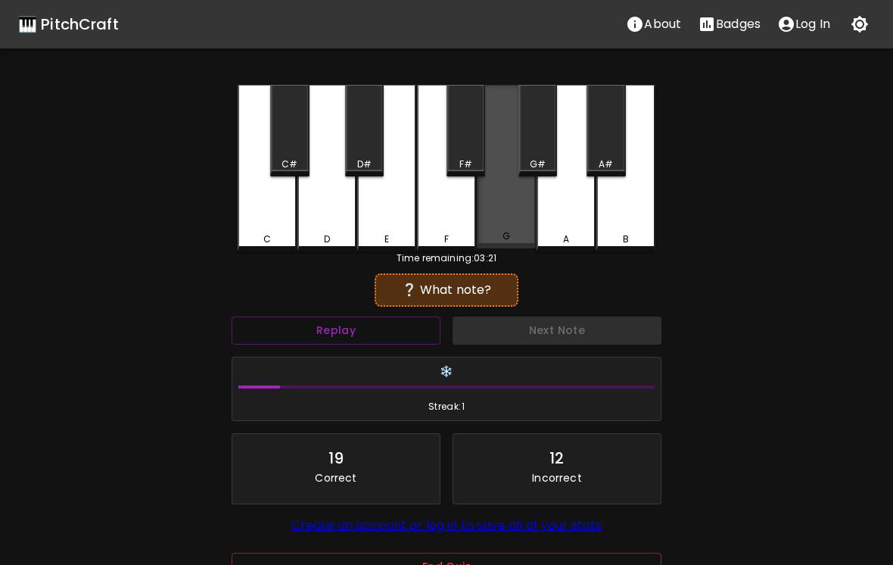
click at [514, 217] on div "G" at bounding box center [506, 167] width 59 height 164
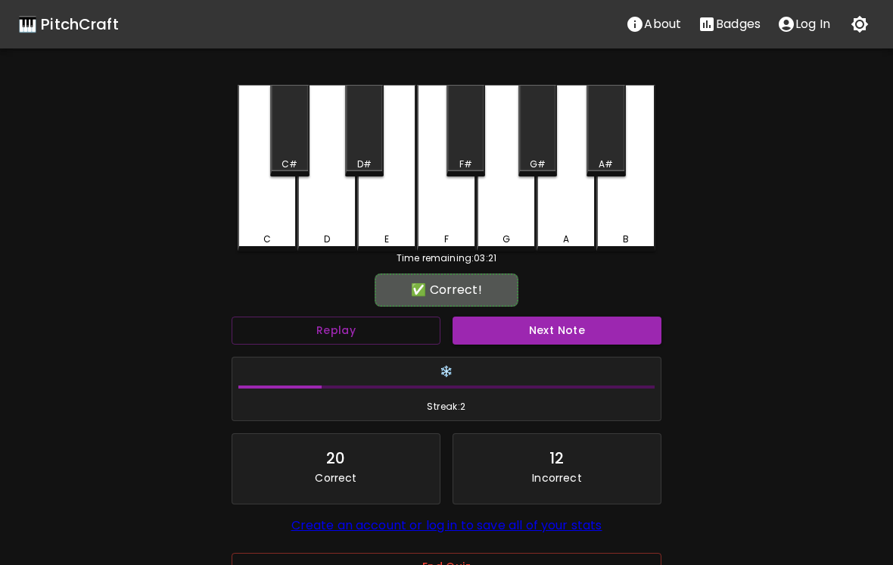
click at [573, 325] on button "Next Note" at bounding box center [557, 330] width 209 height 28
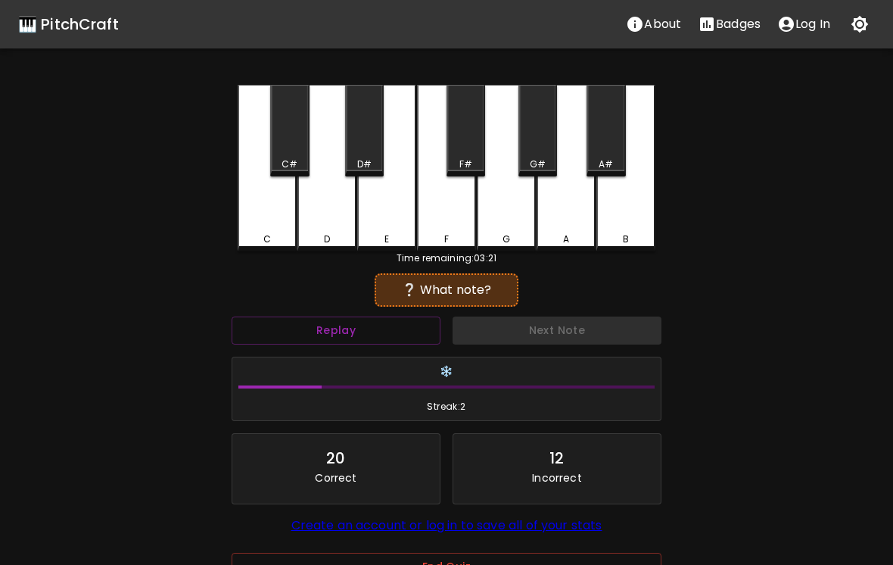
click at [270, 210] on div "C" at bounding box center [267, 168] width 59 height 167
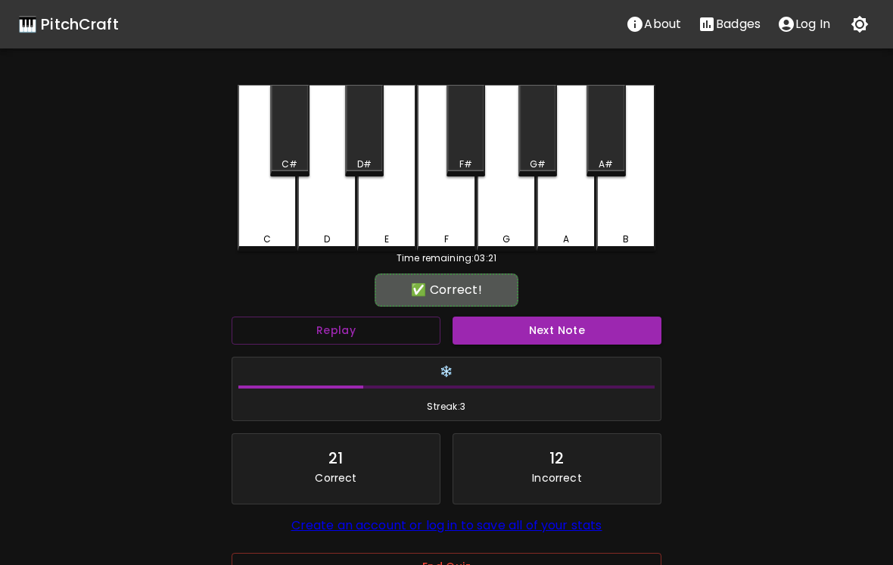
click at [584, 333] on button "Next Note" at bounding box center [557, 330] width 209 height 28
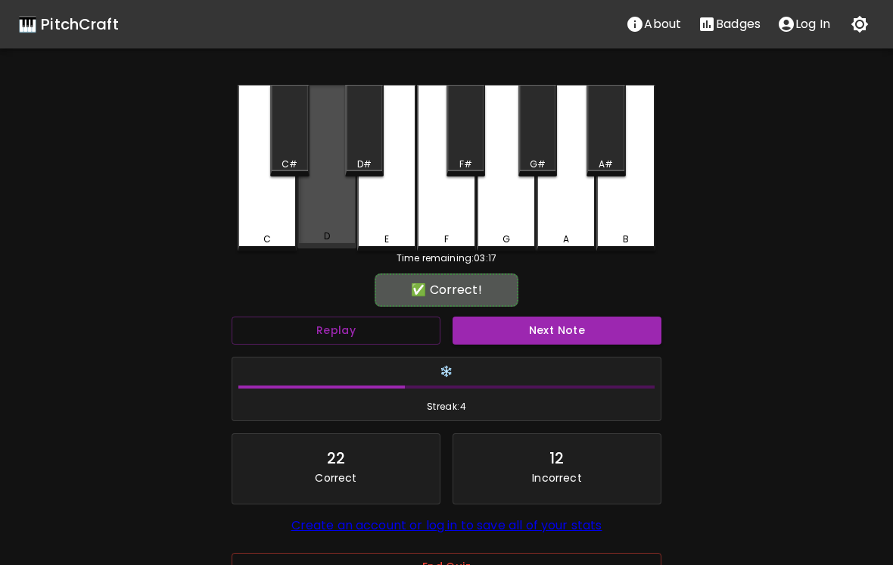
click at [336, 215] on div "D" at bounding box center [327, 167] width 59 height 164
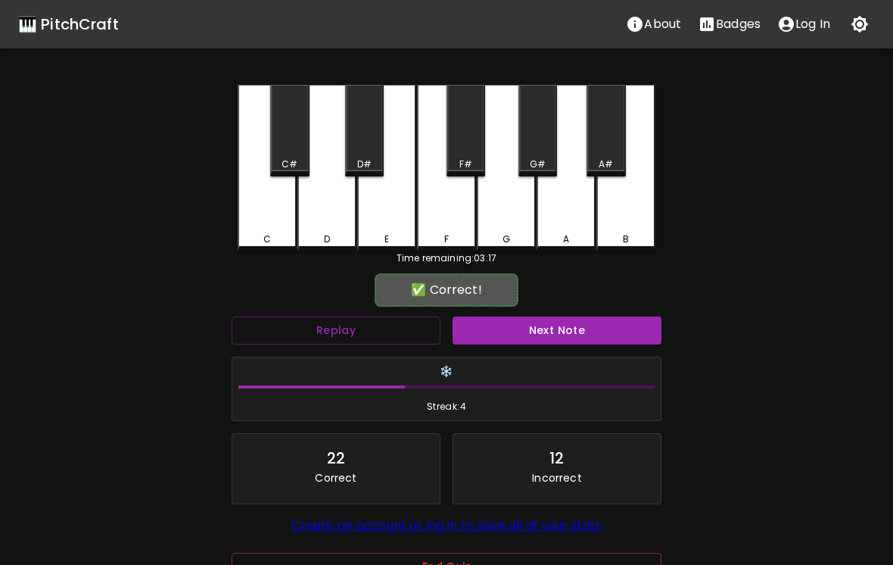
click at [553, 334] on button "Next Note" at bounding box center [557, 330] width 209 height 28
click at [515, 231] on div "G" at bounding box center [506, 168] width 59 height 167
click at [573, 336] on button "Next Note" at bounding box center [557, 330] width 209 height 28
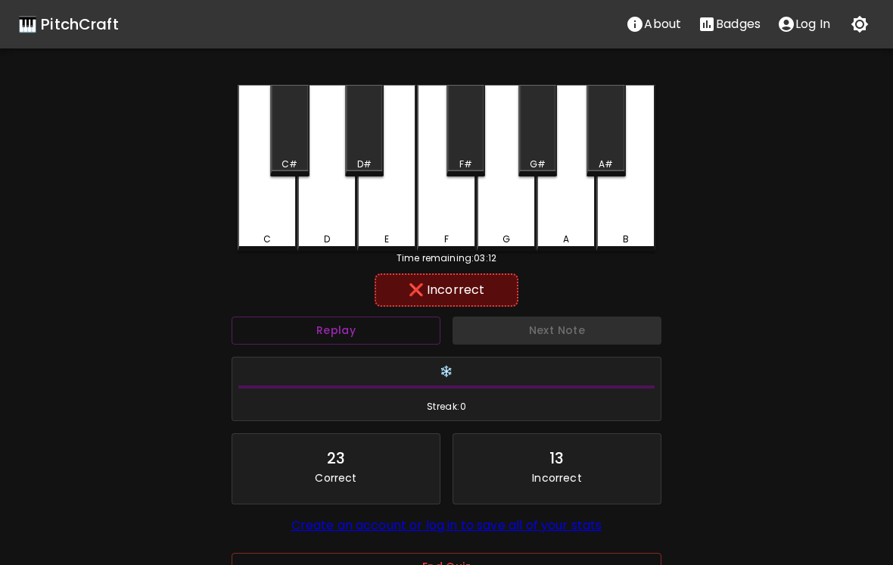
click at [338, 223] on div "D" at bounding box center [327, 168] width 59 height 167
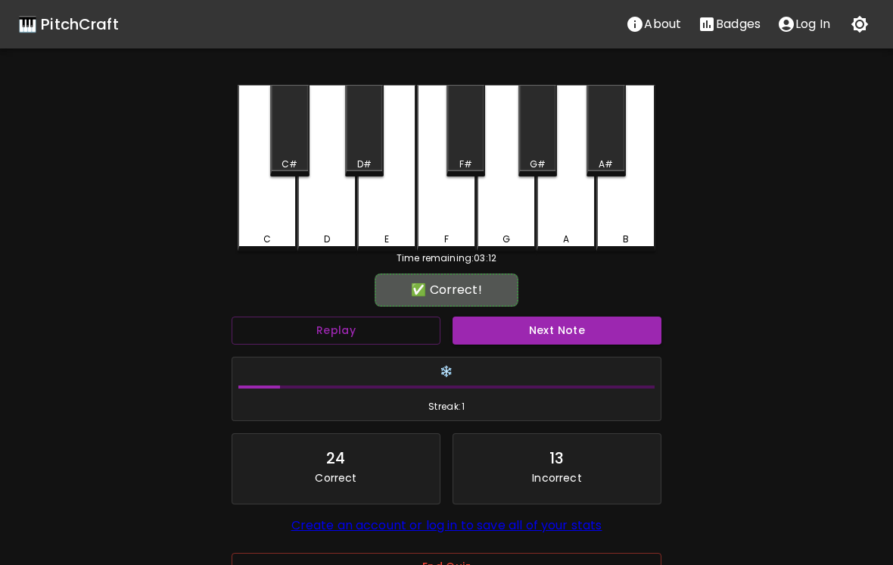
click at [375, 204] on div "E" at bounding box center [386, 168] width 59 height 167
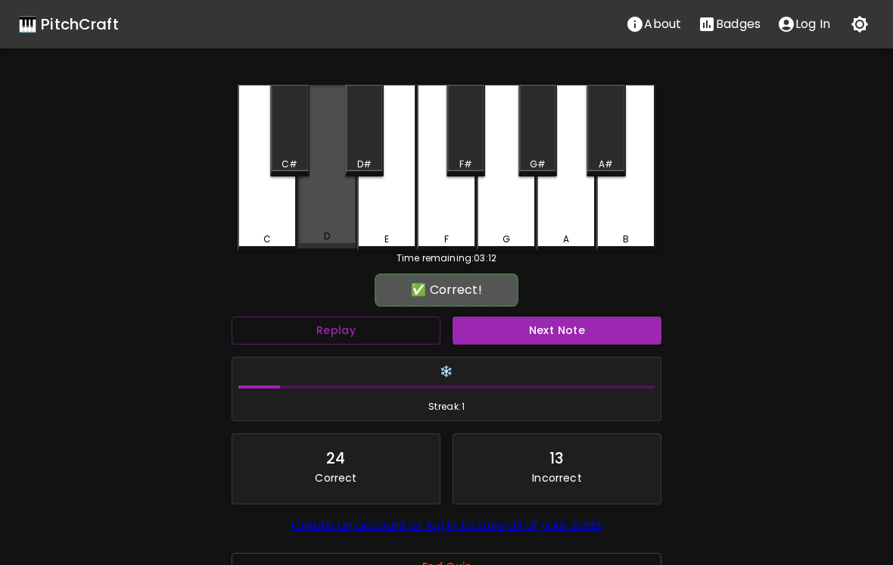
click at [346, 224] on div "D" at bounding box center [327, 167] width 59 height 164
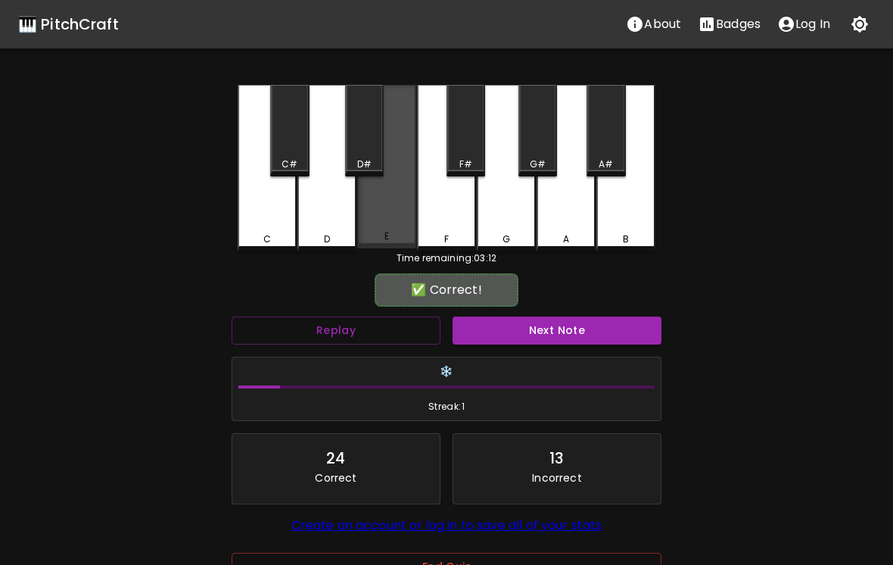
click at [386, 203] on div "E" at bounding box center [386, 167] width 59 height 164
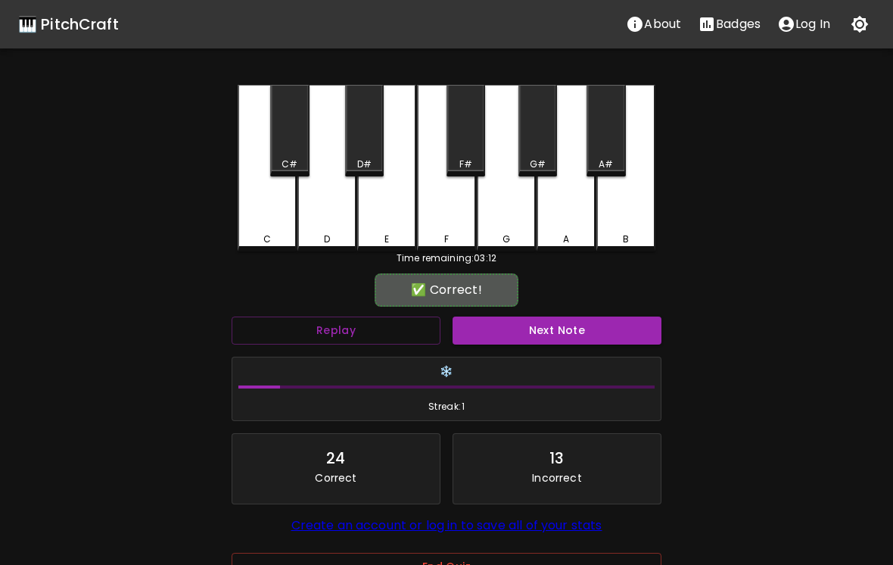
click at [384, 223] on div "E" at bounding box center [386, 168] width 59 height 167
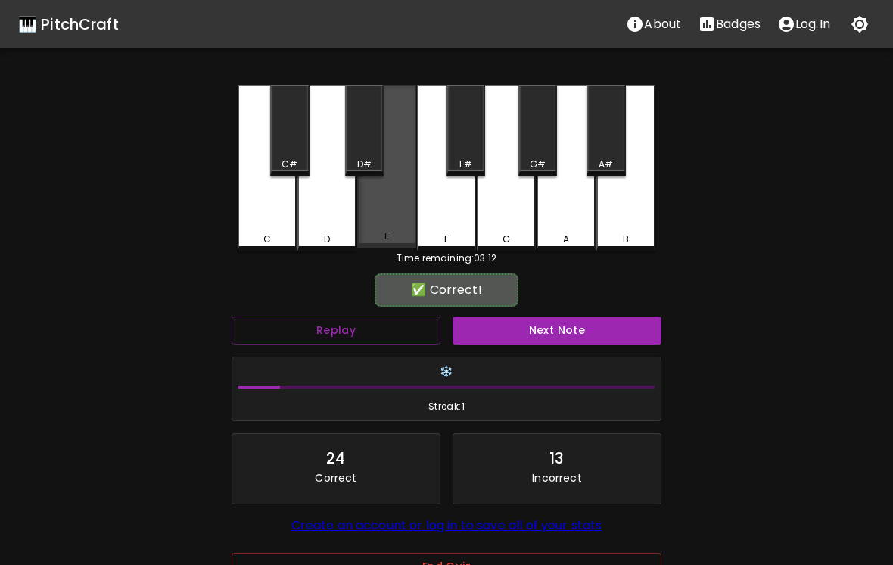
click at [403, 210] on div "E" at bounding box center [386, 167] width 59 height 164
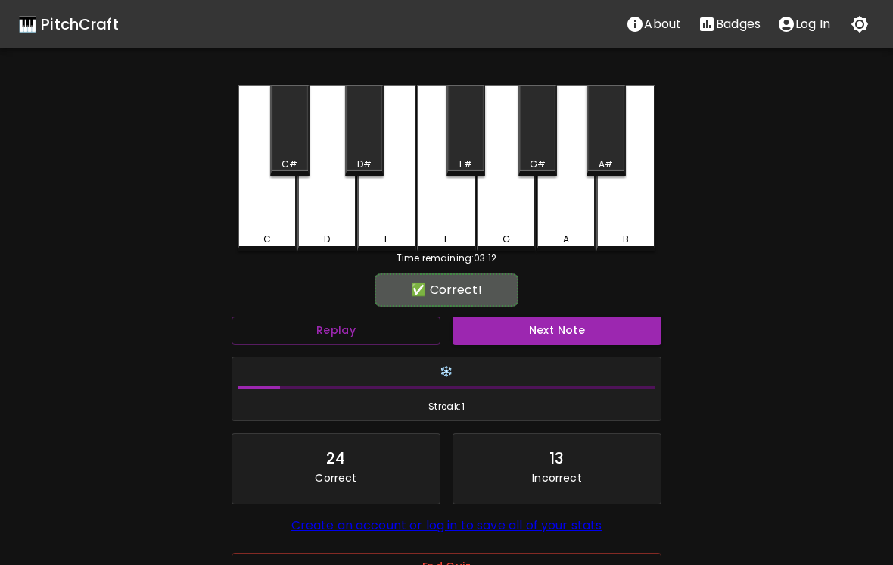
click at [534, 335] on button "Next Note" at bounding box center [557, 330] width 209 height 28
click at [621, 220] on div "B" at bounding box center [626, 168] width 59 height 167
click at [600, 332] on button "Next Note" at bounding box center [557, 330] width 209 height 28
click at [634, 216] on div "B" at bounding box center [626, 168] width 59 height 167
click at [597, 332] on button "Next Note" at bounding box center [557, 330] width 209 height 28
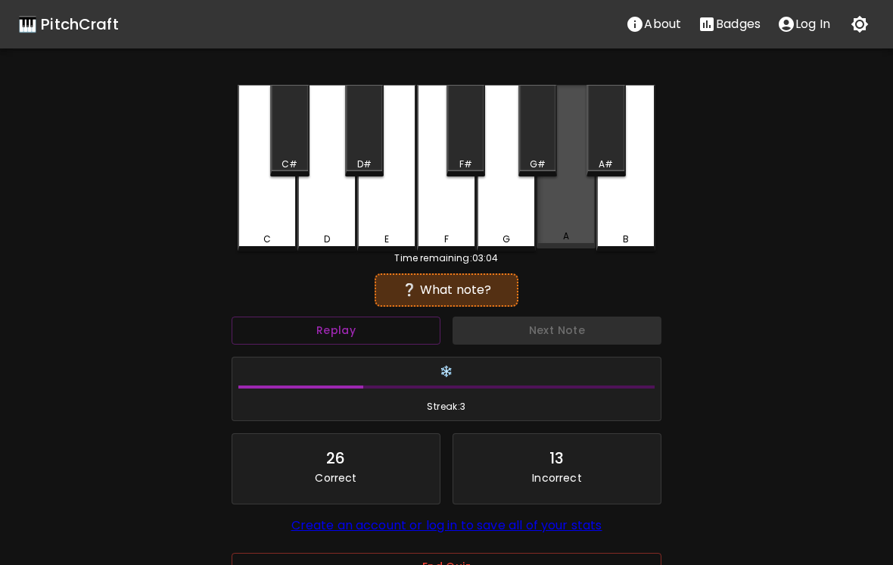
click at [580, 197] on div "A" at bounding box center [566, 167] width 59 height 164
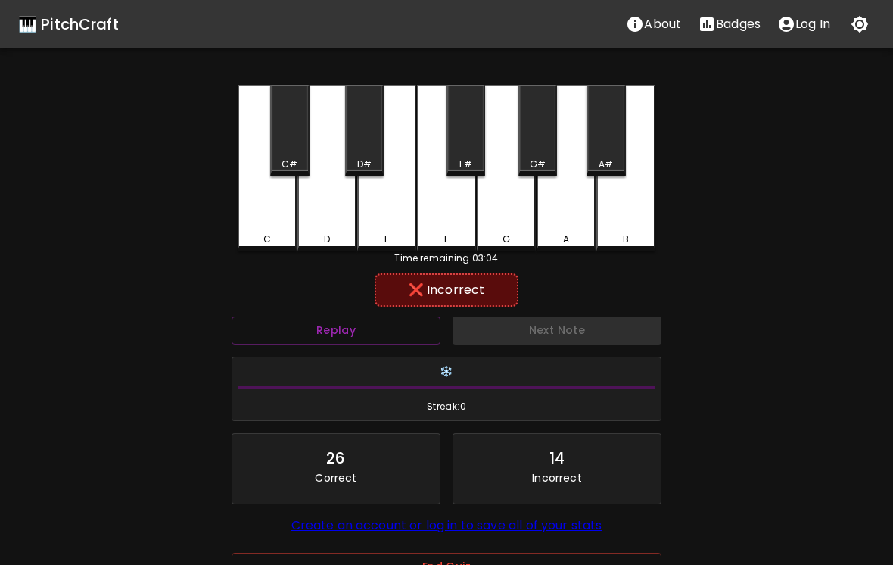
click at [609, 153] on div "A#" at bounding box center [606, 131] width 39 height 92
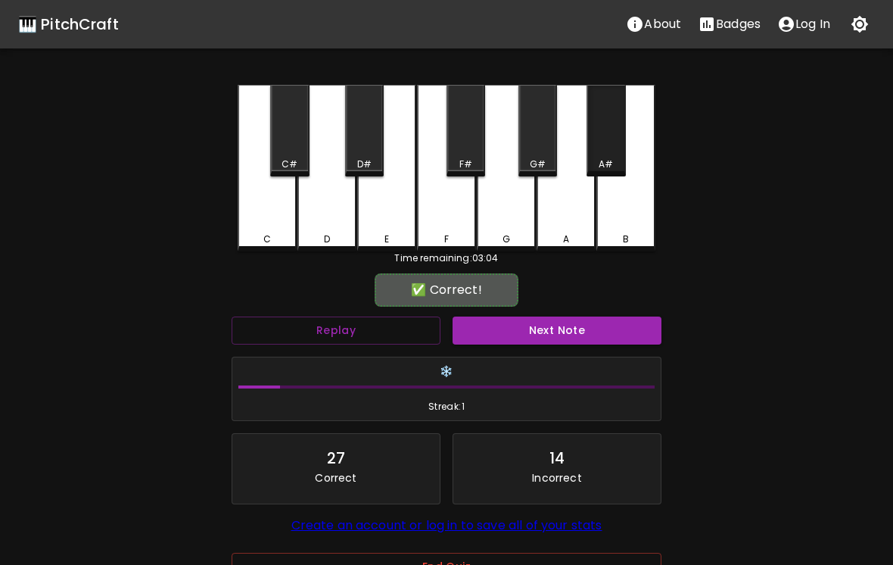
click at [602, 150] on div "A#" at bounding box center [606, 131] width 39 height 92
click at [610, 129] on div "A#" at bounding box center [606, 131] width 39 height 92
click at [630, 120] on div "B" at bounding box center [626, 168] width 59 height 167
click at [586, 342] on button "Next Note" at bounding box center [557, 330] width 209 height 28
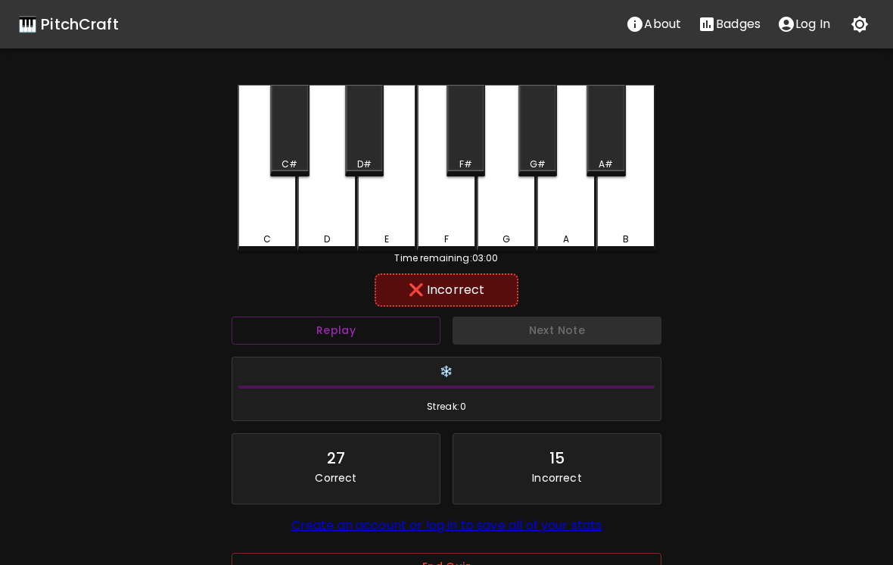
click at [291, 218] on div "C" at bounding box center [267, 168] width 59 height 167
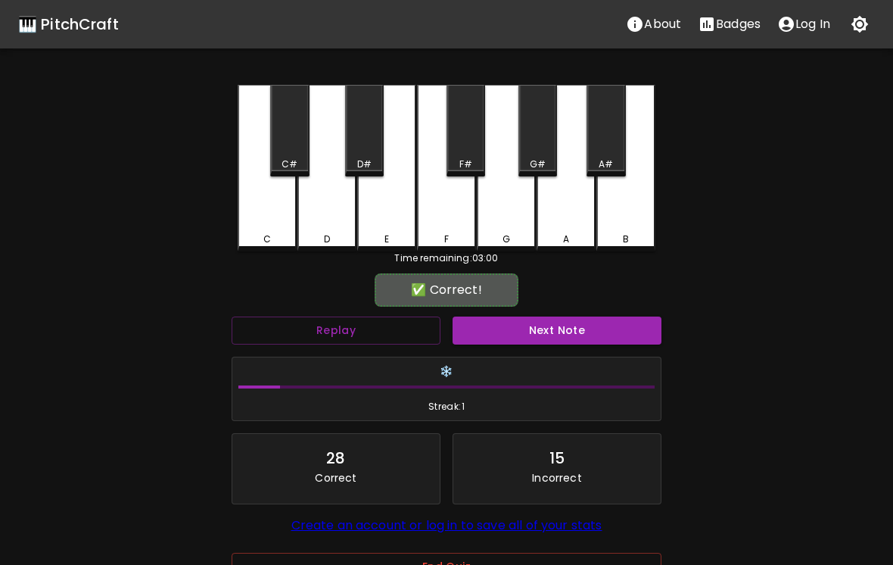
click at [569, 330] on button "Next Note" at bounding box center [557, 330] width 209 height 28
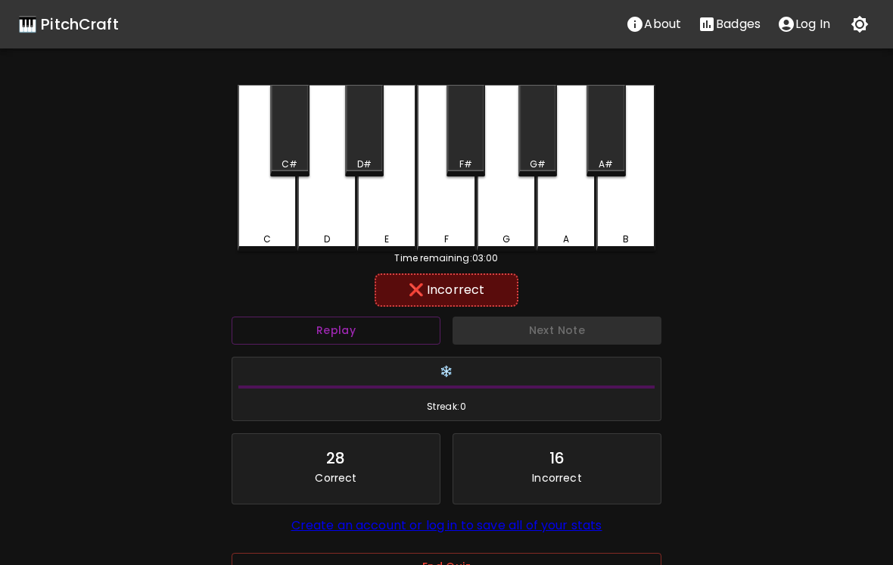
click at [392, 224] on div "E" at bounding box center [386, 168] width 59 height 167
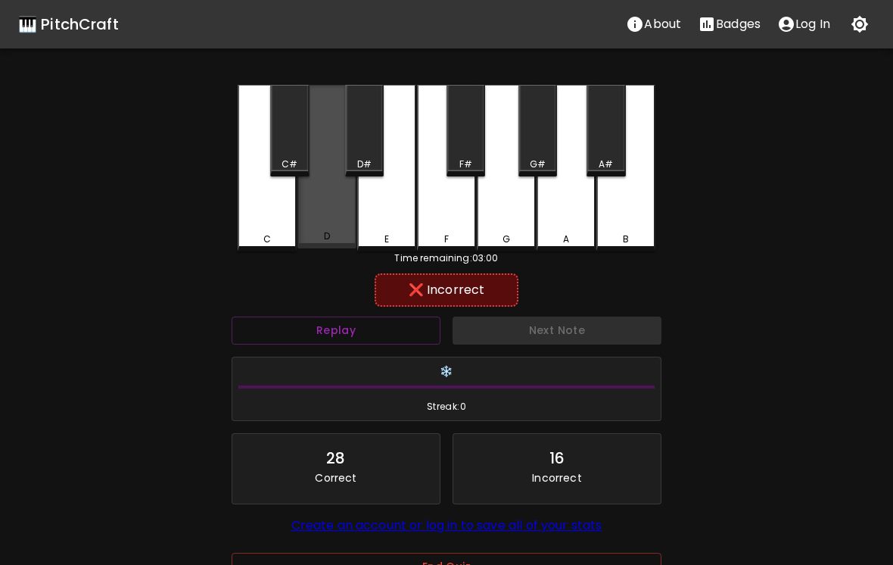
click at [329, 223] on div "D" at bounding box center [327, 167] width 59 height 164
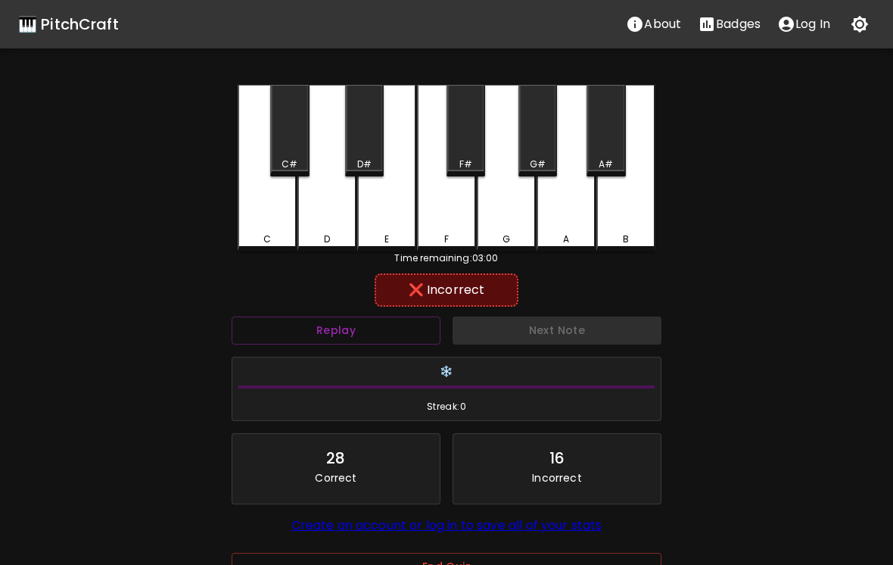
click at [397, 219] on div "E" at bounding box center [386, 168] width 59 height 167
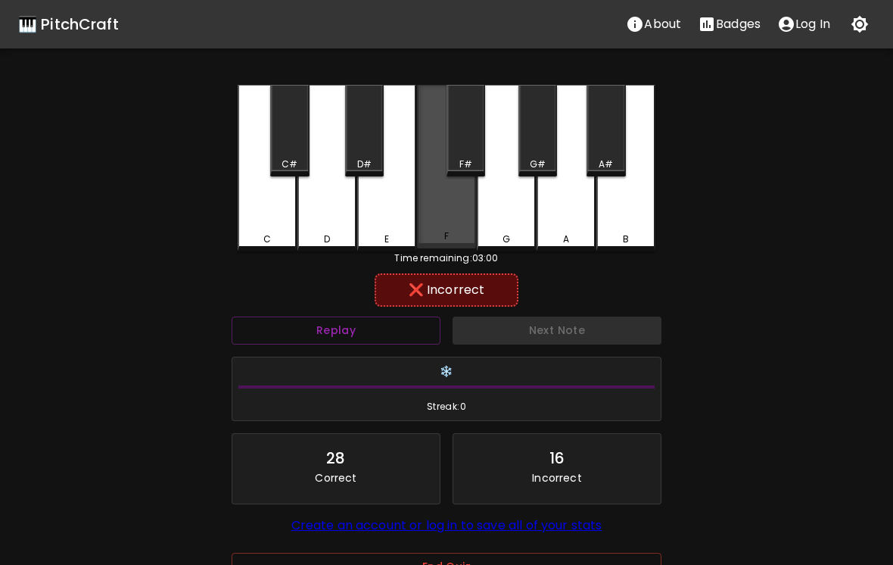
click at [444, 220] on div "F" at bounding box center [446, 167] width 59 height 164
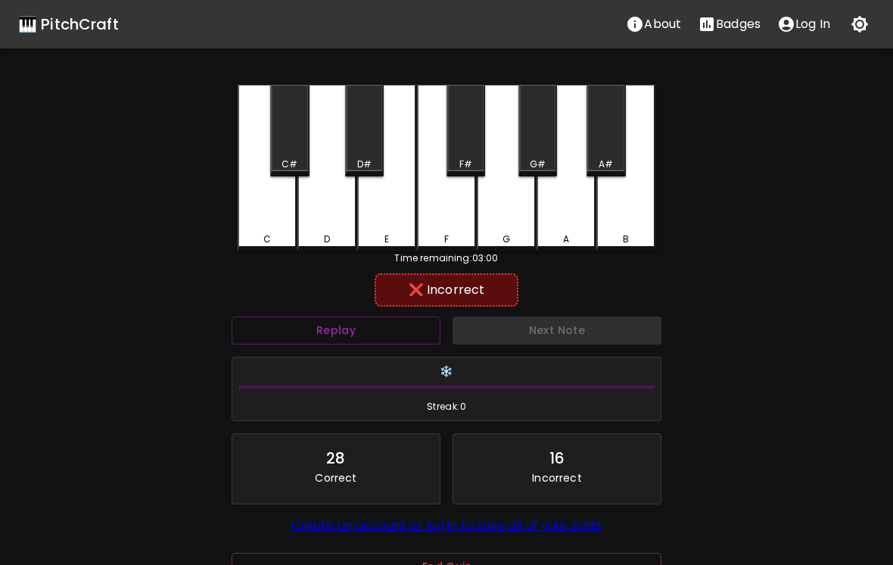
click at [460, 173] on div "F#" at bounding box center [466, 131] width 39 height 92
click at [508, 226] on div "G" at bounding box center [506, 168] width 59 height 167
click at [537, 148] on div "G#" at bounding box center [538, 131] width 39 height 92
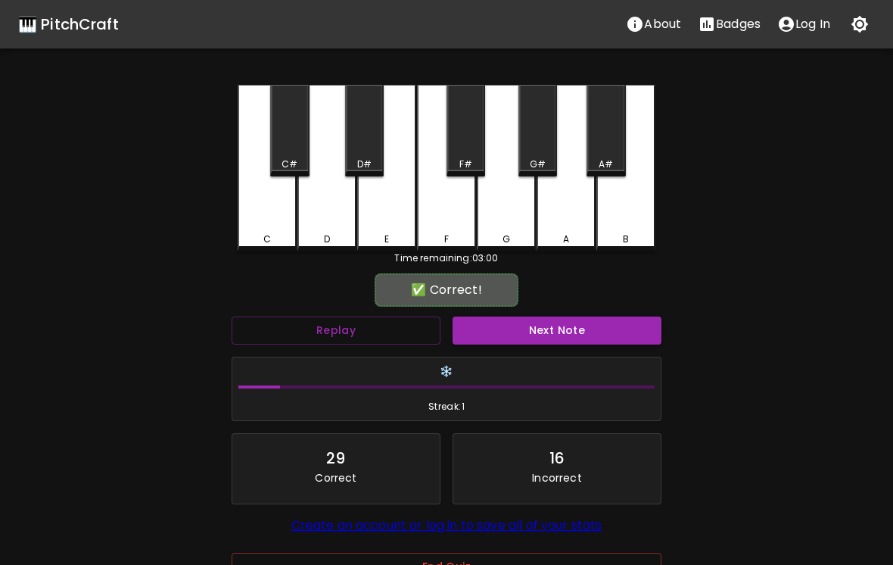
click at [578, 217] on div "A" at bounding box center [566, 168] width 59 height 167
click at [584, 327] on button "Next Note" at bounding box center [557, 330] width 209 height 28
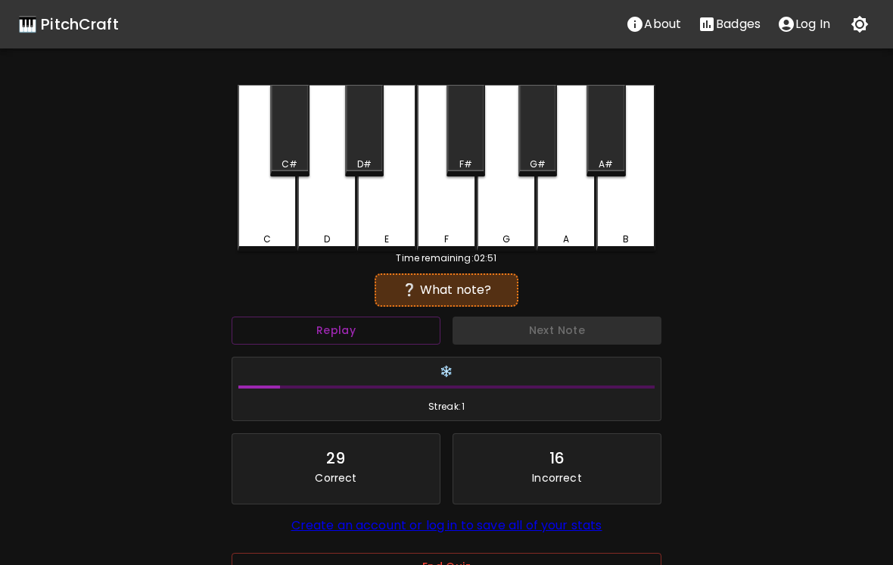
click at [627, 231] on div "B" at bounding box center [626, 168] width 59 height 167
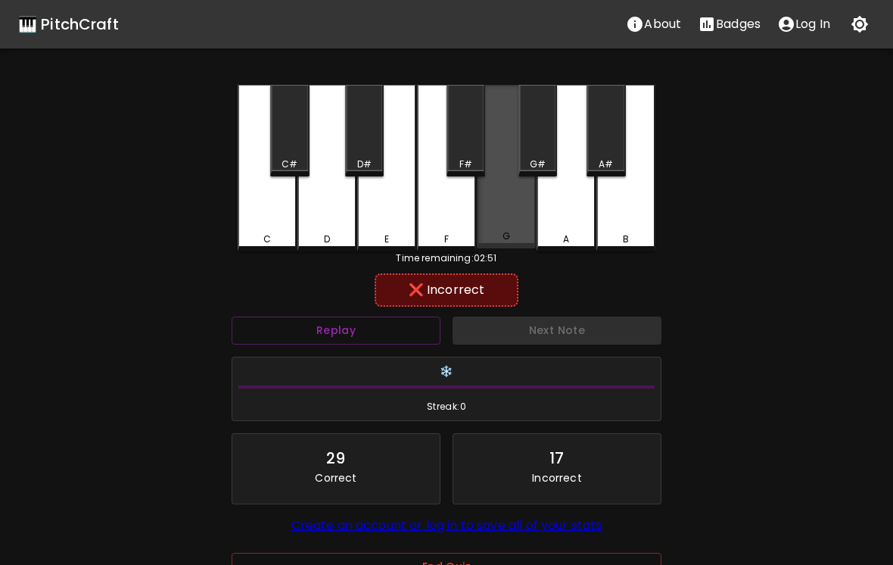
click at [525, 221] on div "G" at bounding box center [506, 167] width 59 height 164
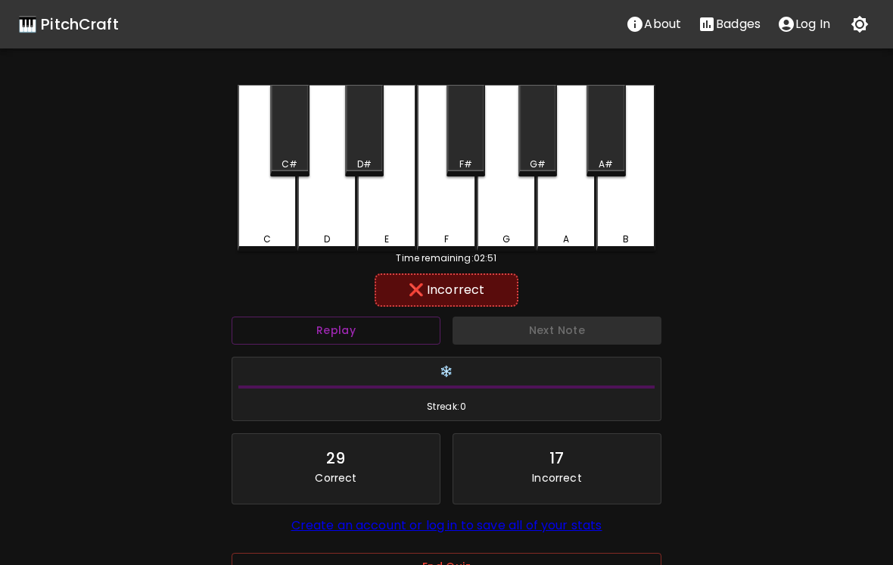
click at [415, 222] on div "E" at bounding box center [386, 168] width 59 height 167
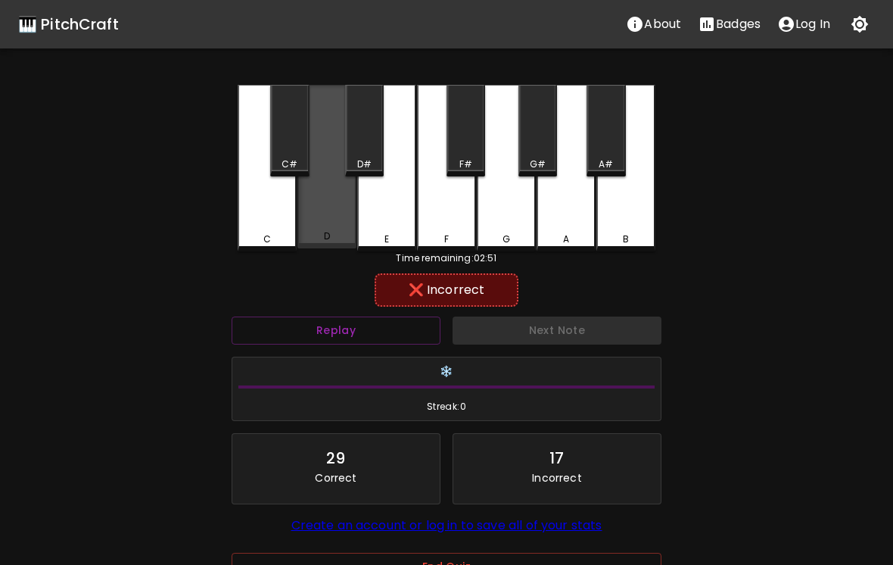
click at [331, 221] on div "D" at bounding box center [327, 167] width 59 height 164
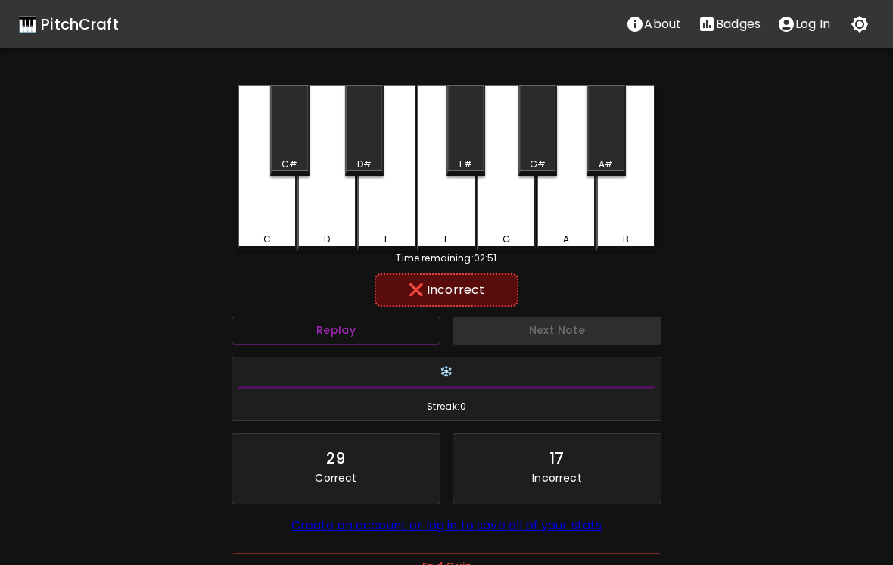
click at [270, 220] on div "C" at bounding box center [267, 168] width 59 height 167
click at [393, 327] on button "Replay" at bounding box center [336, 330] width 209 height 28
click at [335, 221] on div "D" at bounding box center [327, 168] width 59 height 167
click at [357, 152] on div "D#" at bounding box center [364, 131] width 39 height 92
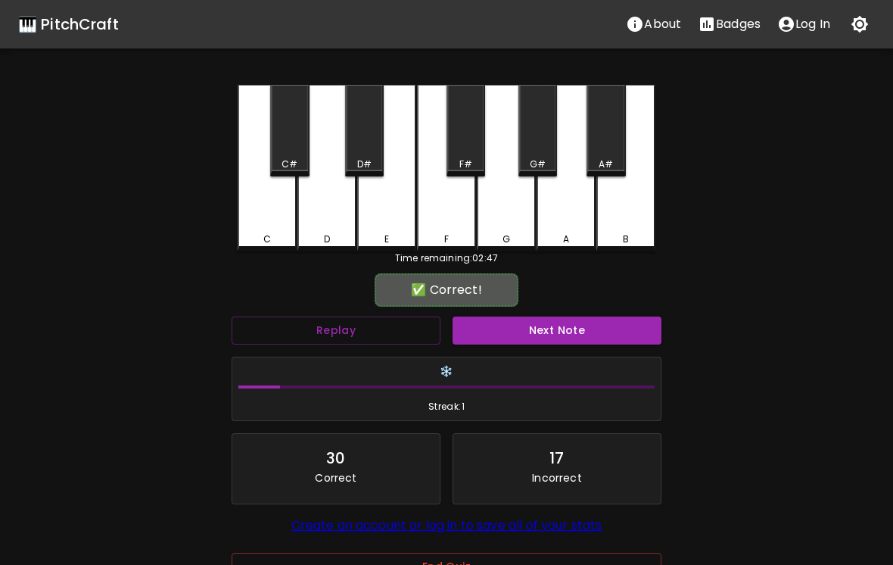
click at [285, 151] on div "C#" at bounding box center [289, 131] width 39 height 92
click at [288, 149] on div "C#" at bounding box center [289, 131] width 39 height 92
click at [531, 325] on button "Next Note" at bounding box center [557, 330] width 209 height 28
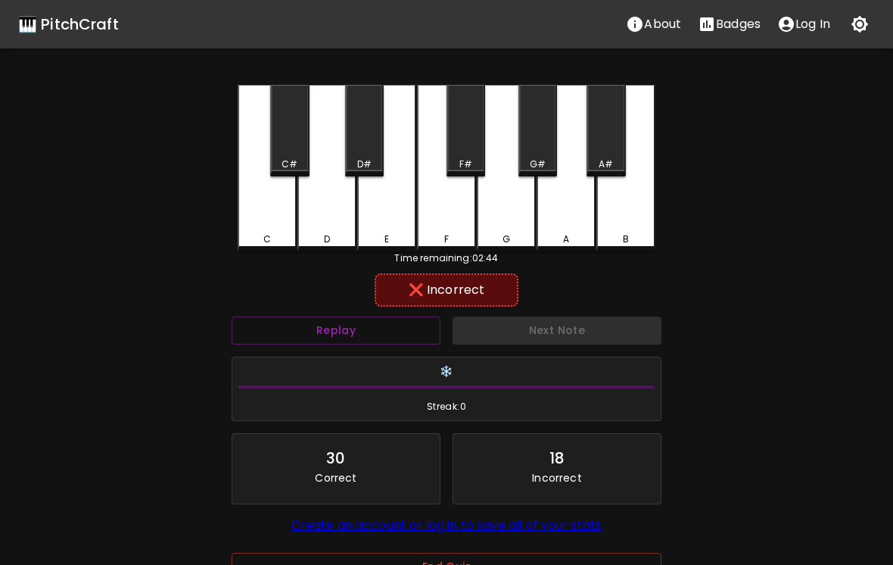
click at [364, 216] on div "E" at bounding box center [386, 168] width 59 height 167
click at [884, 551] on html "🎹 PitchCraft About Badges Log In C C# D D# E F F# G G# A A# B Time remaining: 0…" at bounding box center [446, 334] width 893 height 669
click at [433, 220] on div "F" at bounding box center [446, 168] width 59 height 167
click at [479, 138] on div "F#" at bounding box center [466, 131] width 39 height 92
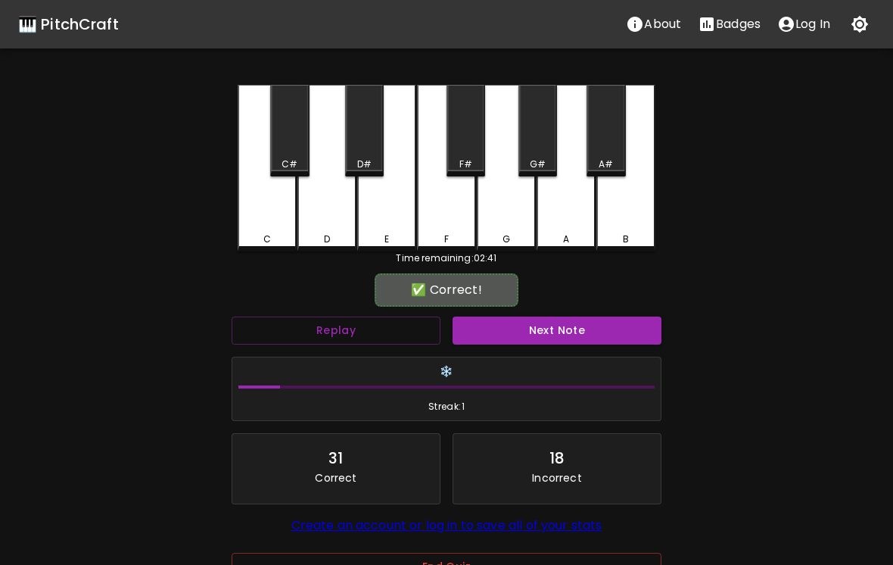
click at [569, 335] on button "Next Note" at bounding box center [557, 330] width 209 height 28
click at [506, 214] on div "G" at bounding box center [506, 168] width 59 height 167
click at [551, 323] on button "Next Note" at bounding box center [557, 330] width 209 height 28
click at [469, 224] on div "F" at bounding box center [446, 168] width 59 height 167
click at [550, 323] on button "Next Note" at bounding box center [557, 330] width 209 height 28
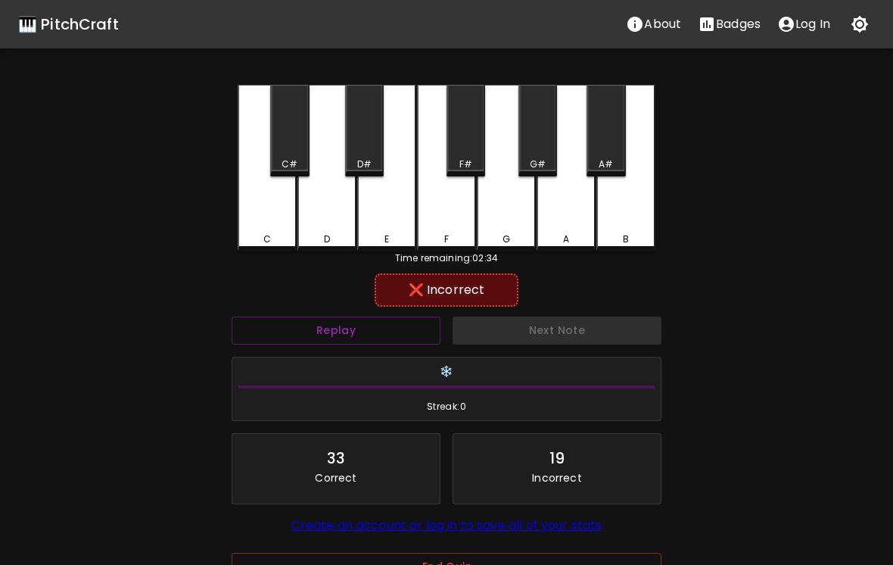
click at [371, 159] on div "D#" at bounding box center [364, 164] width 14 height 14
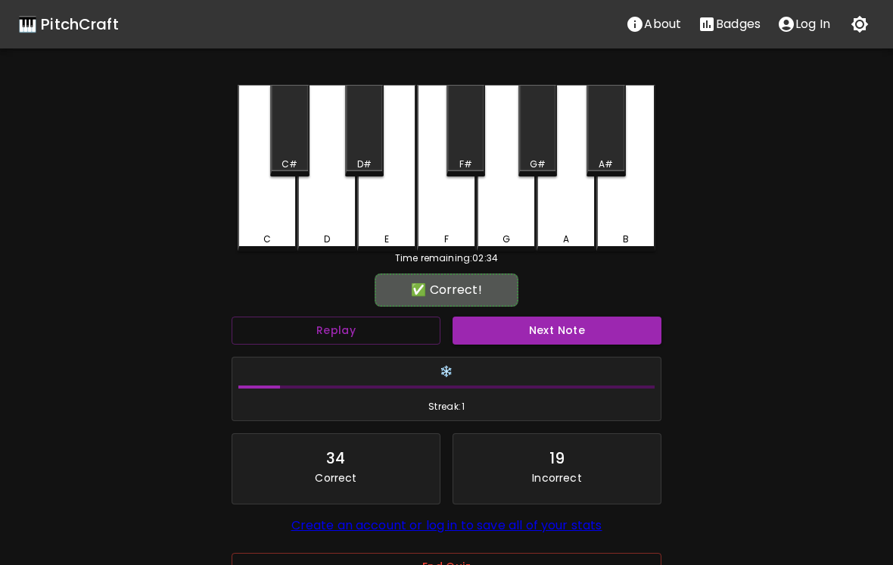
click at [293, 151] on div "C#" at bounding box center [289, 131] width 39 height 92
click at [536, 326] on button "Next Note" at bounding box center [557, 330] width 209 height 28
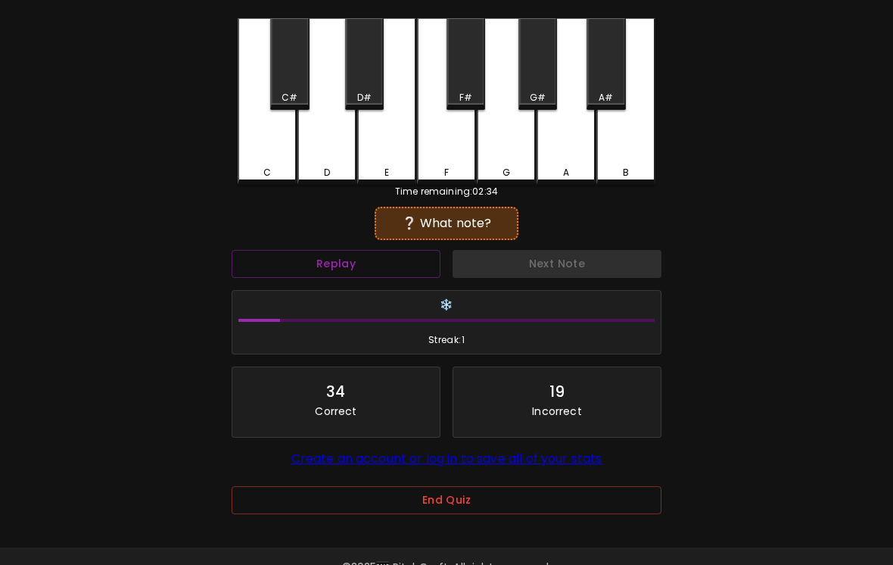
scroll to position [78, 0]
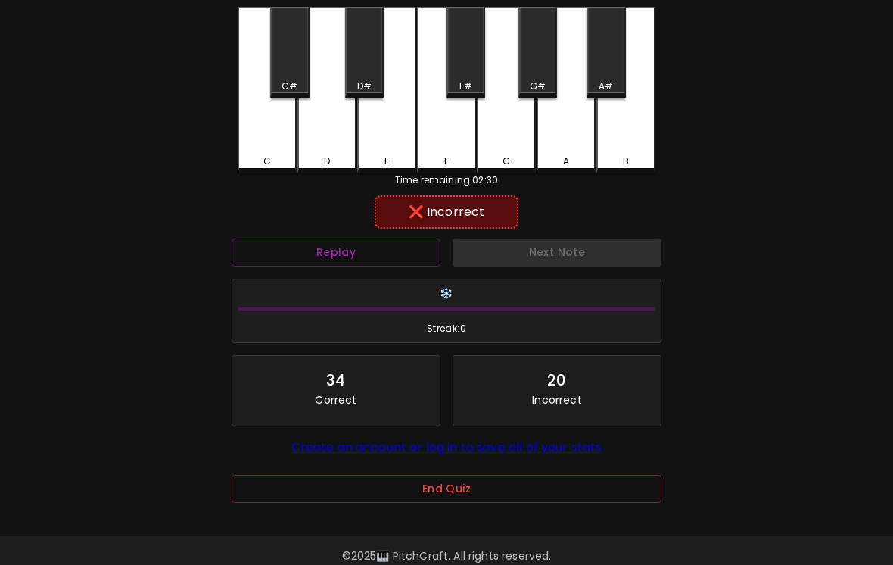
click at [339, 138] on div "D" at bounding box center [327, 90] width 59 height 167
click at [388, 142] on div "E" at bounding box center [386, 90] width 59 height 167
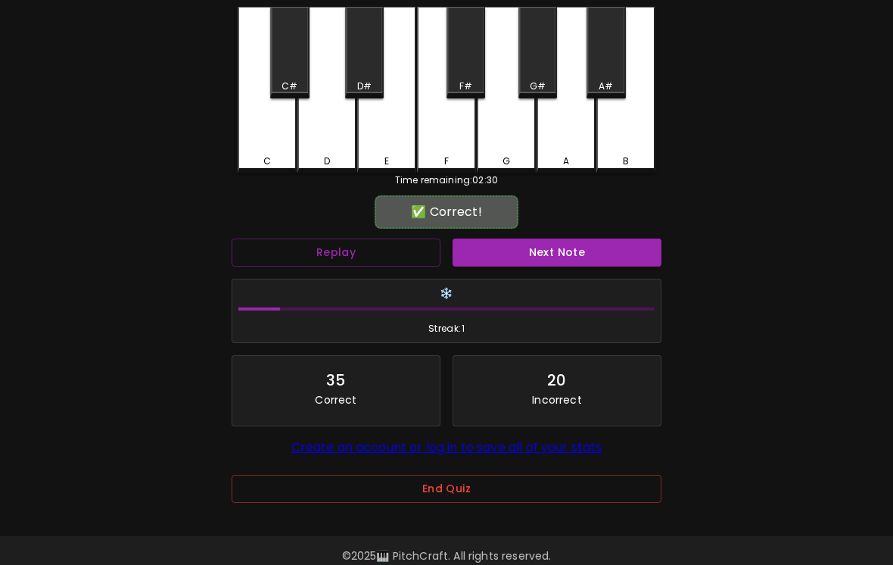
click at [431, 131] on div "F" at bounding box center [446, 90] width 59 height 167
click at [566, 245] on button "Next Note" at bounding box center [557, 252] width 209 height 28
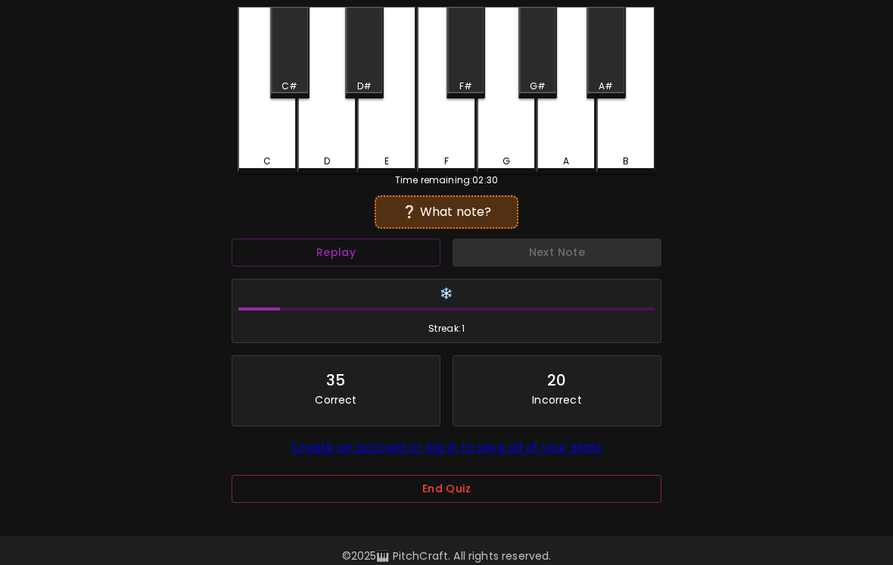
click at [284, 149] on div "C" at bounding box center [267, 90] width 59 height 167
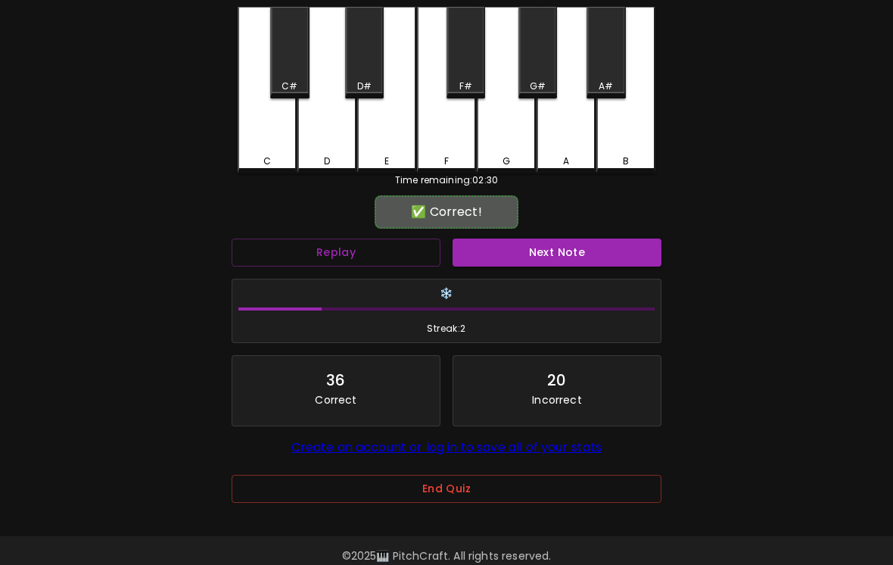
click at [555, 249] on button "Next Note" at bounding box center [557, 252] width 209 height 28
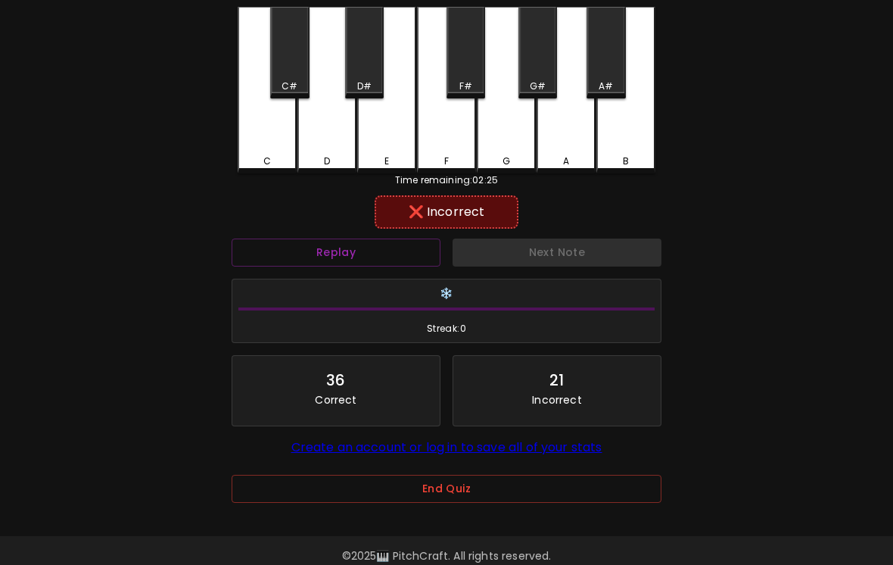
click at [635, 145] on div "B" at bounding box center [626, 90] width 59 height 167
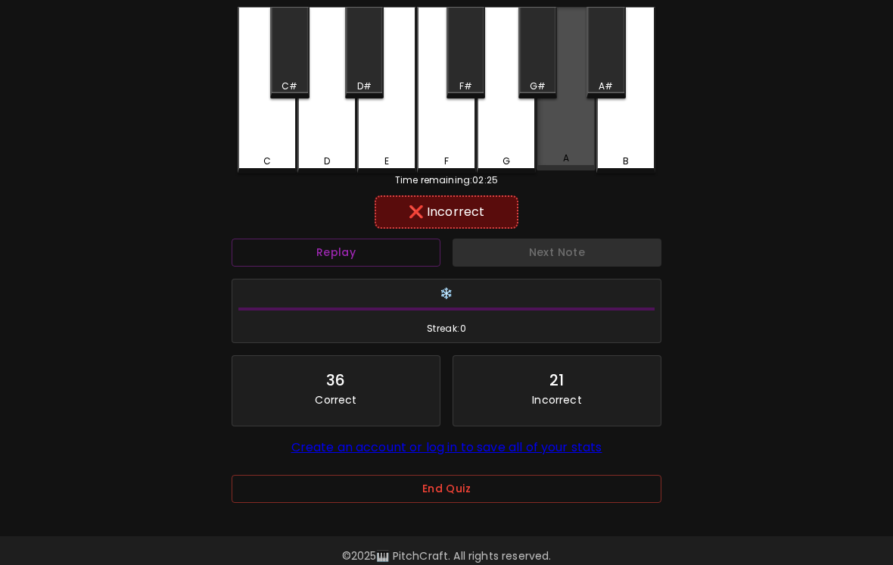
click at [573, 144] on div "A" at bounding box center [566, 89] width 59 height 164
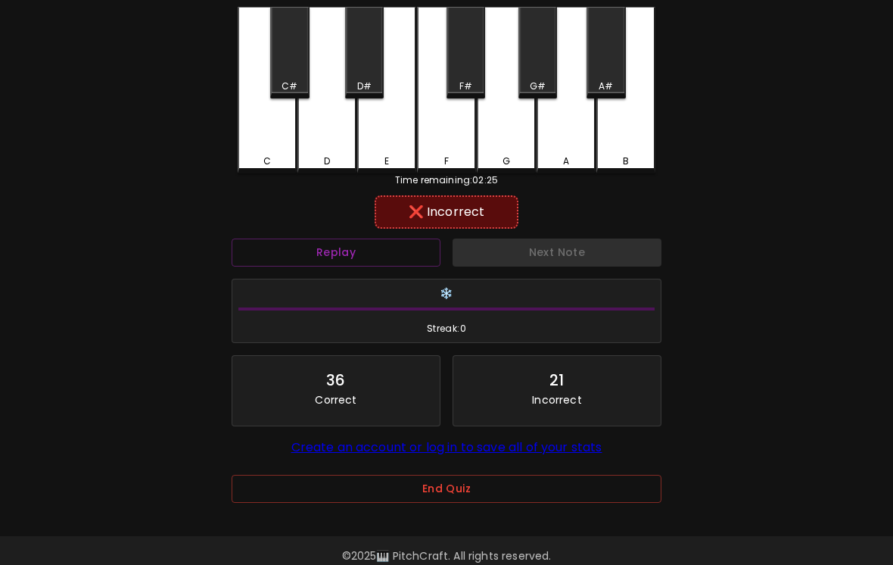
click at [572, 143] on div "A" at bounding box center [566, 90] width 59 height 167
click at [559, 157] on div "A" at bounding box center [566, 161] width 56 height 14
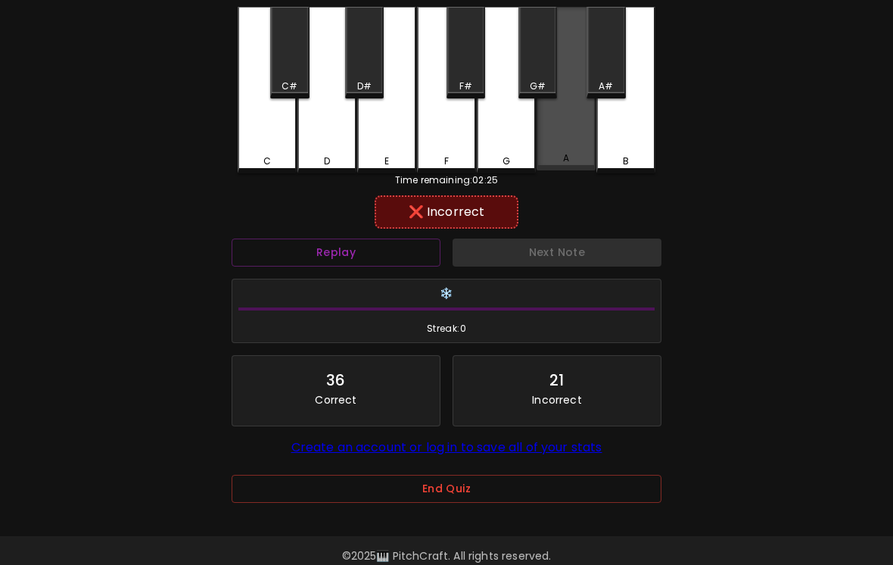
click at [559, 157] on div "A" at bounding box center [566, 158] width 56 height 14
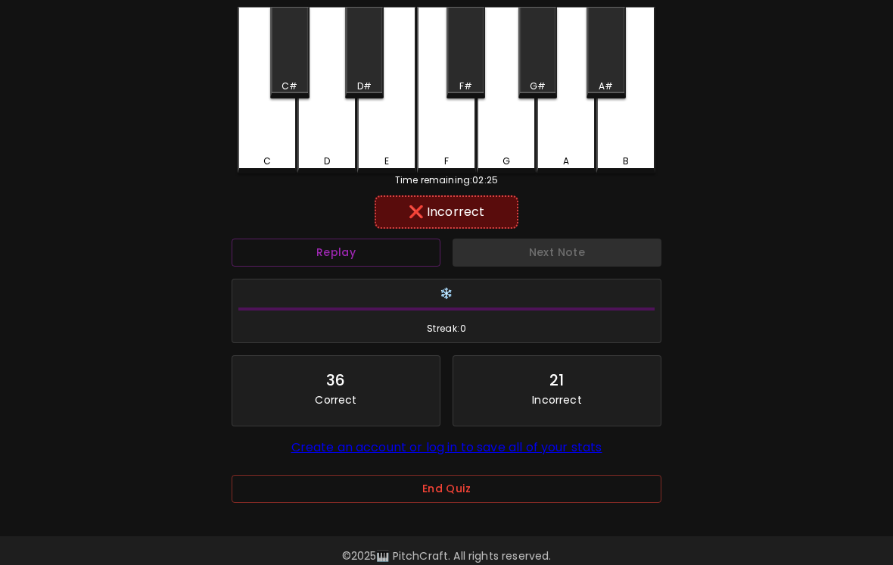
click at [504, 164] on div "G" at bounding box center [507, 161] width 8 height 14
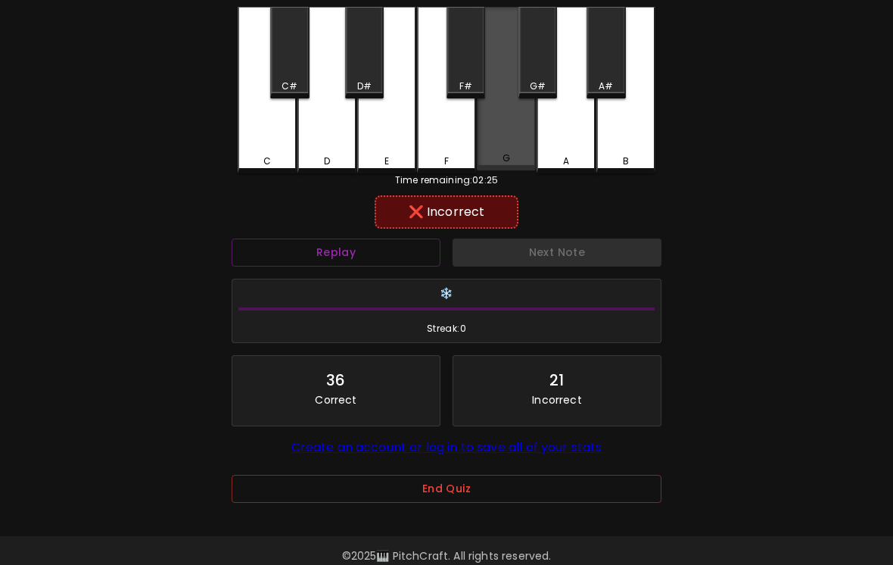
click at [519, 158] on div "G" at bounding box center [506, 158] width 56 height 14
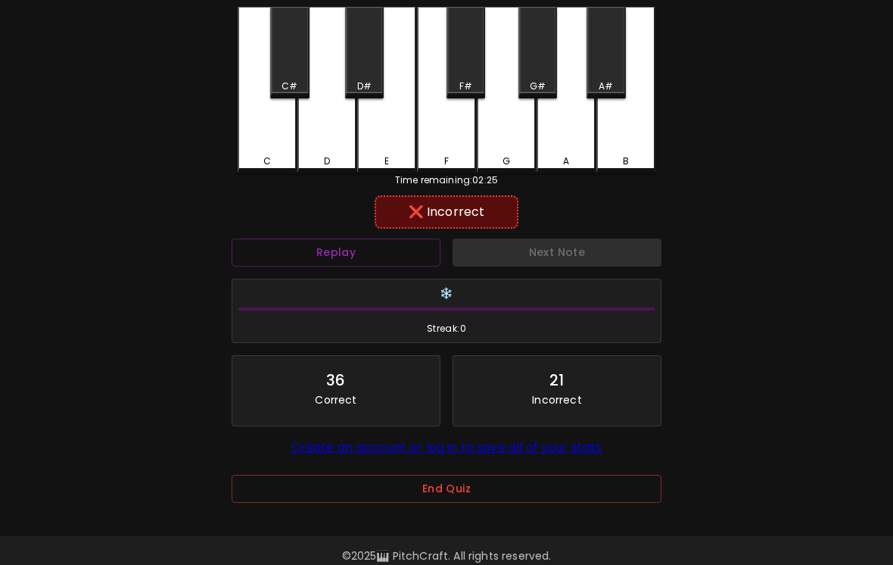
click at [508, 156] on div "G" at bounding box center [507, 161] width 8 height 14
click at [470, 153] on div "F" at bounding box center [446, 90] width 59 height 167
click at [390, 257] on button "Replay" at bounding box center [336, 252] width 209 height 28
click at [535, 79] on div "G#" at bounding box center [538, 53] width 39 height 92
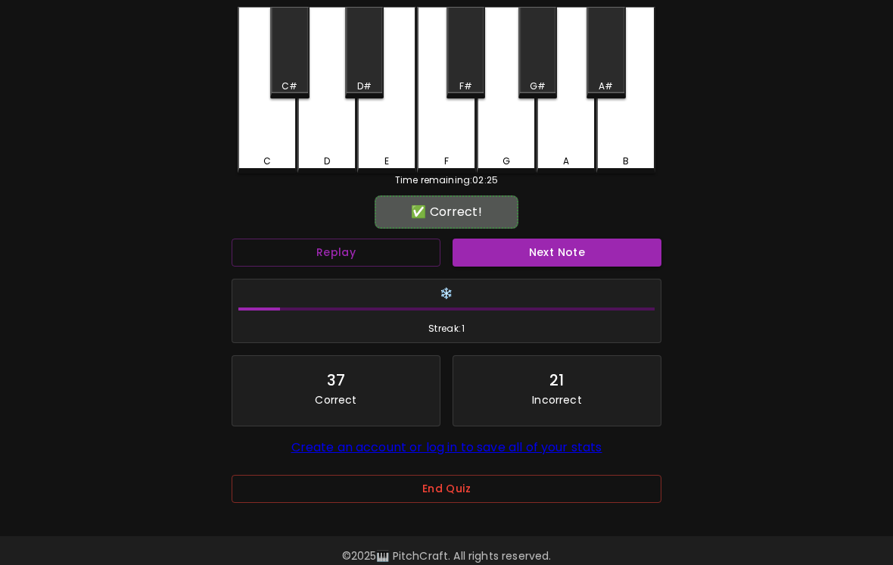
click at [577, 245] on button "Next Note" at bounding box center [557, 252] width 209 height 28
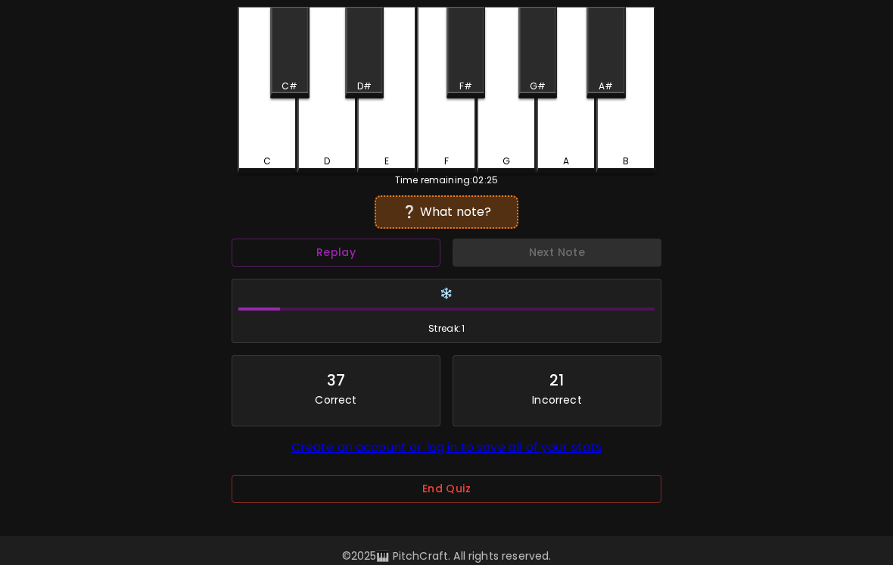
click at [435, 139] on div "F" at bounding box center [446, 90] width 59 height 167
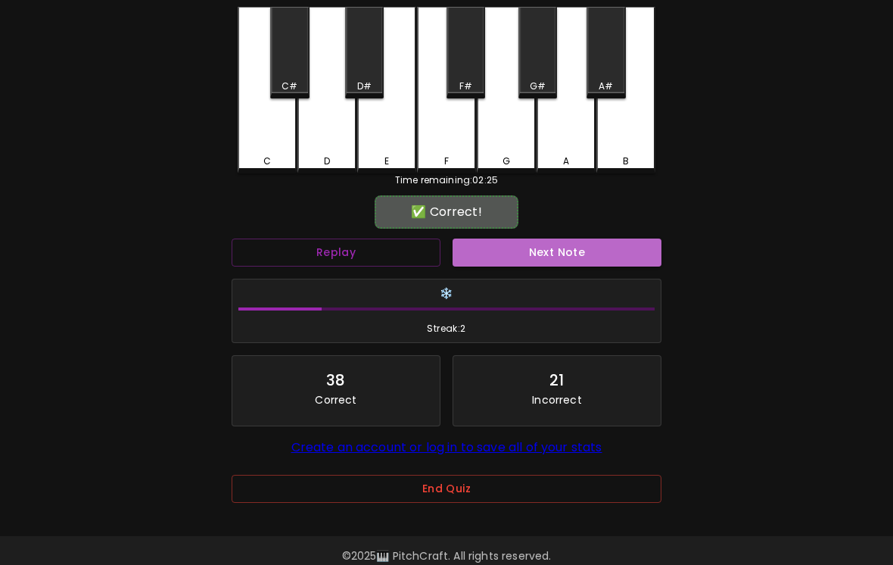
click at [546, 261] on button "Next Note" at bounding box center [557, 252] width 209 height 28
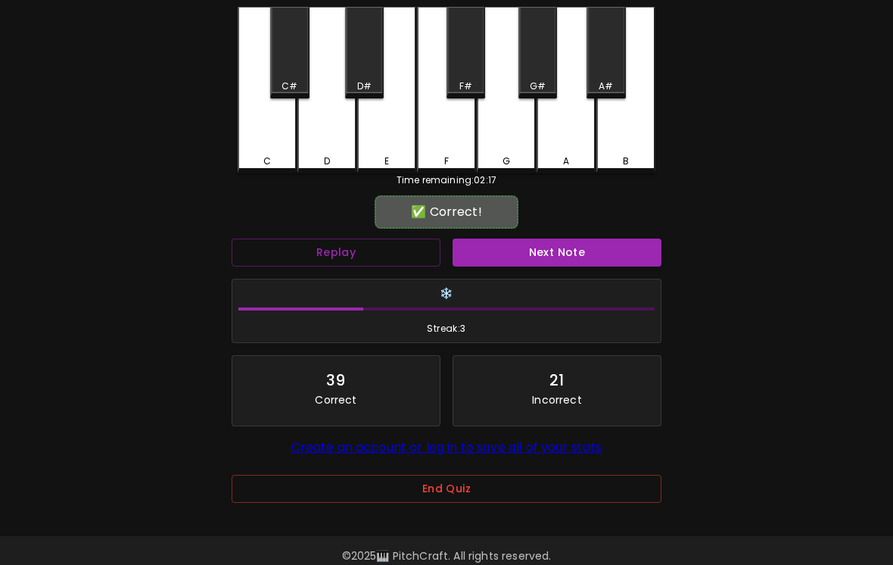
click at [286, 145] on div "C" at bounding box center [267, 90] width 59 height 167
click at [560, 257] on button "Next Note" at bounding box center [557, 252] width 209 height 28
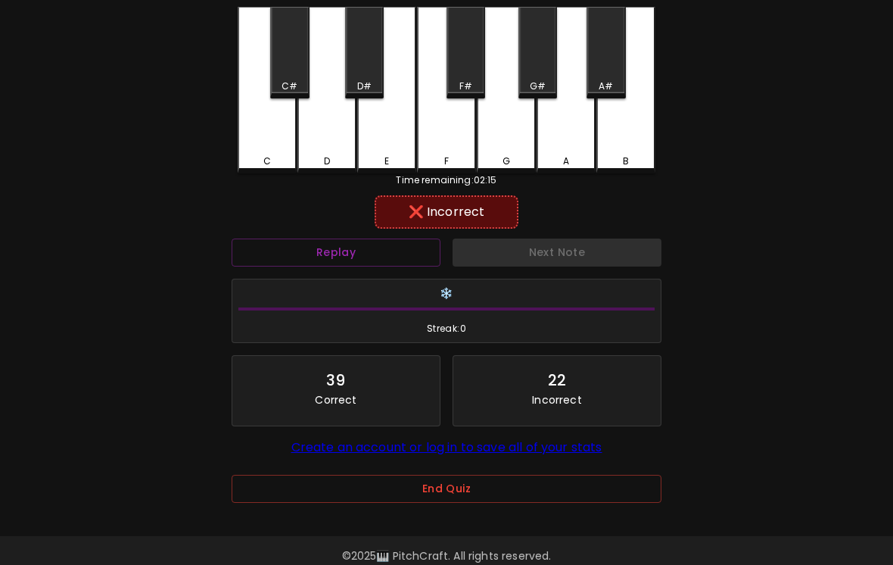
click at [469, 145] on div "F" at bounding box center [446, 90] width 59 height 167
click at [393, 143] on div "E" at bounding box center [386, 90] width 59 height 167
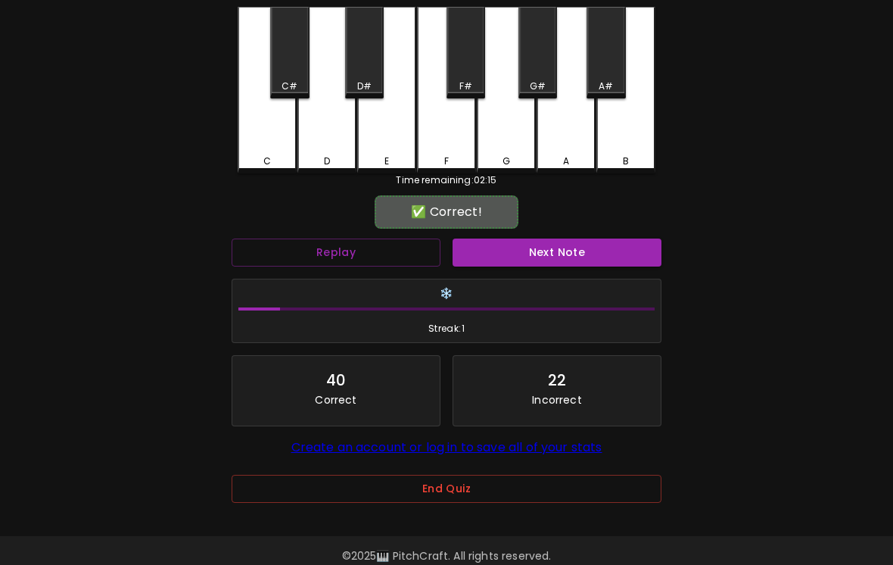
click at [394, 143] on div "E" at bounding box center [386, 90] width 59 height 167
click at [391, 136] on div "E" at bounding box center [386, 90] width 59 height 167
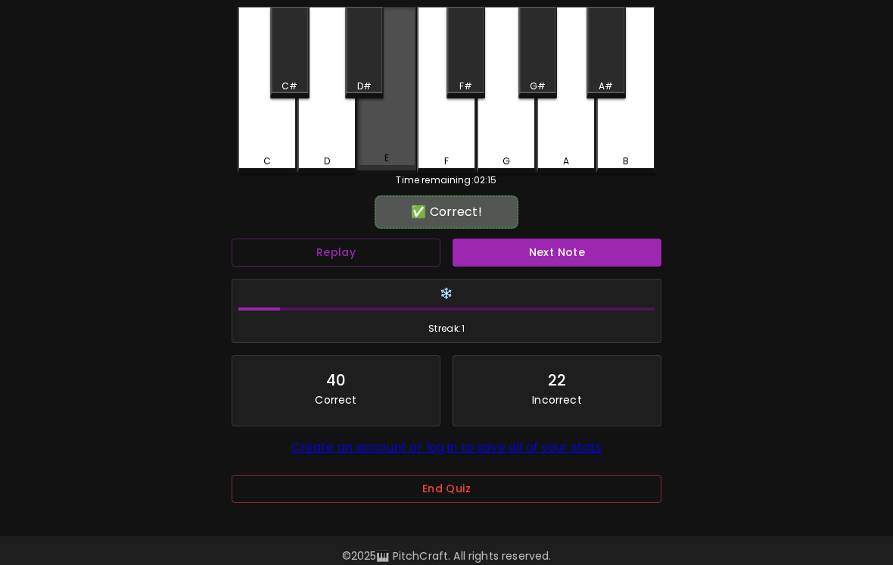
click at [398, 132] on div "E" at bounding box center [386, 89] width 59 height 164
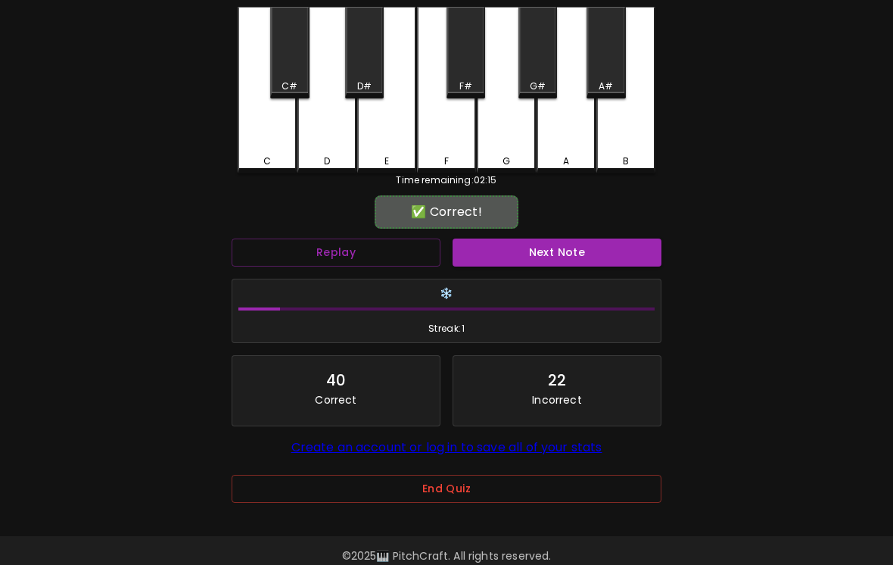
click at [394, 154] on div "E" at bounding box center [386, 90] width 59 height 167
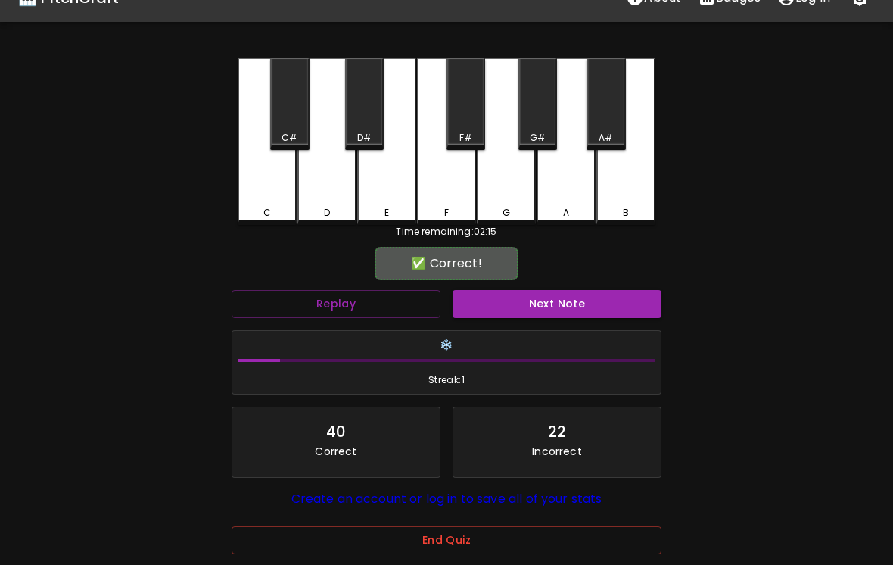
scroll to position [23, 0]
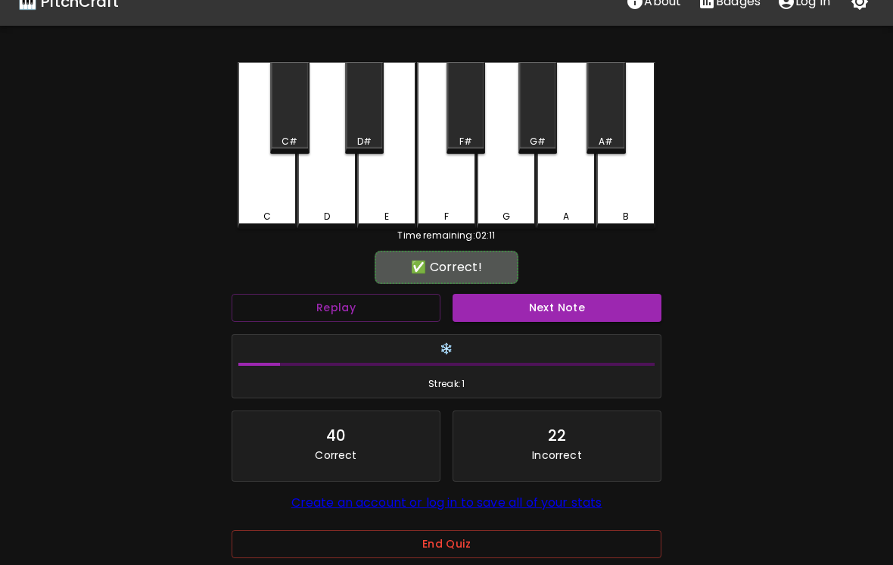
click at [572, 302] on button "Next Note" at bounding box center [557, 308] width 209 height 28
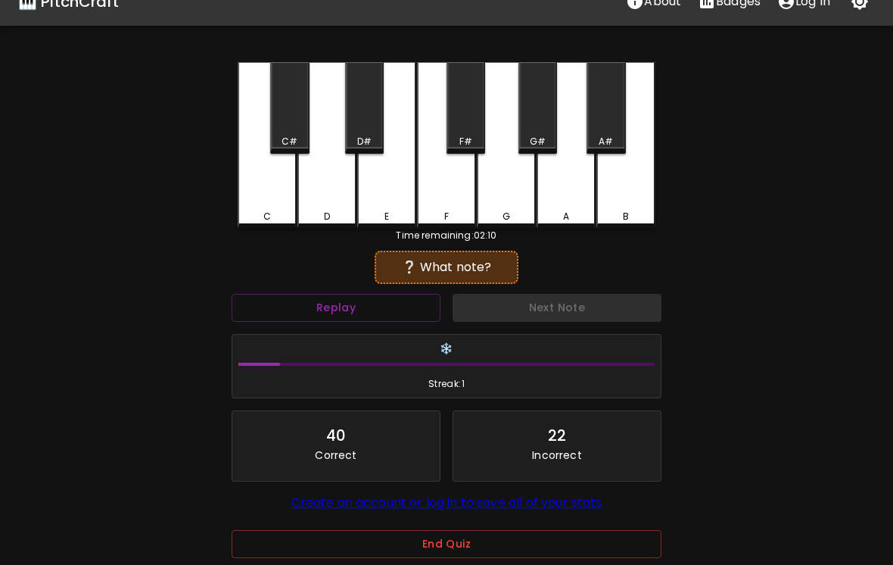
click at [619, 196] on div "B" at bounding box center [626, 145] width 59 height 167
click at [563, 205] on div "A" at bounding box center [566, 145] width 59 height 167
click at [533, 125] on div "G#" at bounding box center [538, 108] width 39 height 92
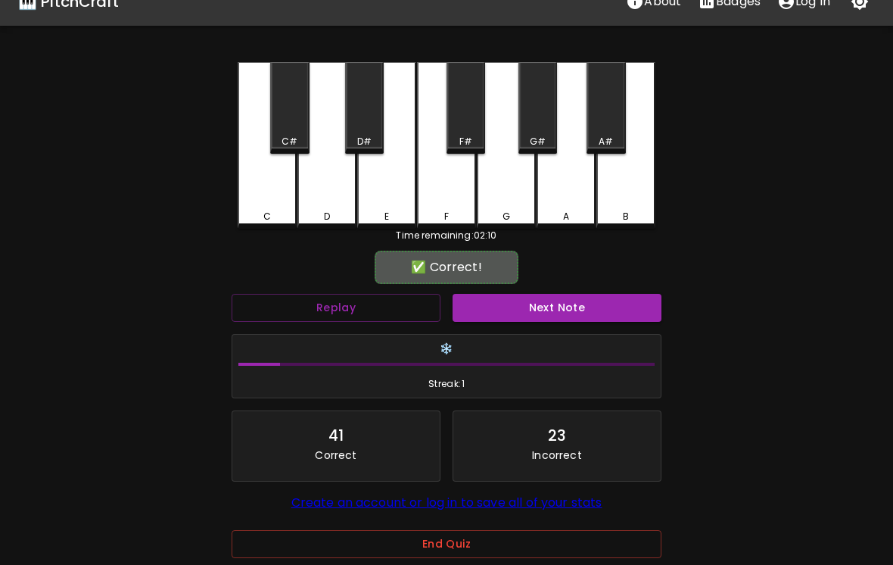
click at [607, 124] on div "A#" at bounding box center [606, 108] width 39 height 92
click at [581, 319] on button "Next Note" at bounding box center [557, 308] width 209 height 28
click at [603, 131] on div "A#" at bounding box center [606, 108] width 39 height 92
click at [591, 296] on button "Next Note" at bounding box center [557, 308] width 209 height 28
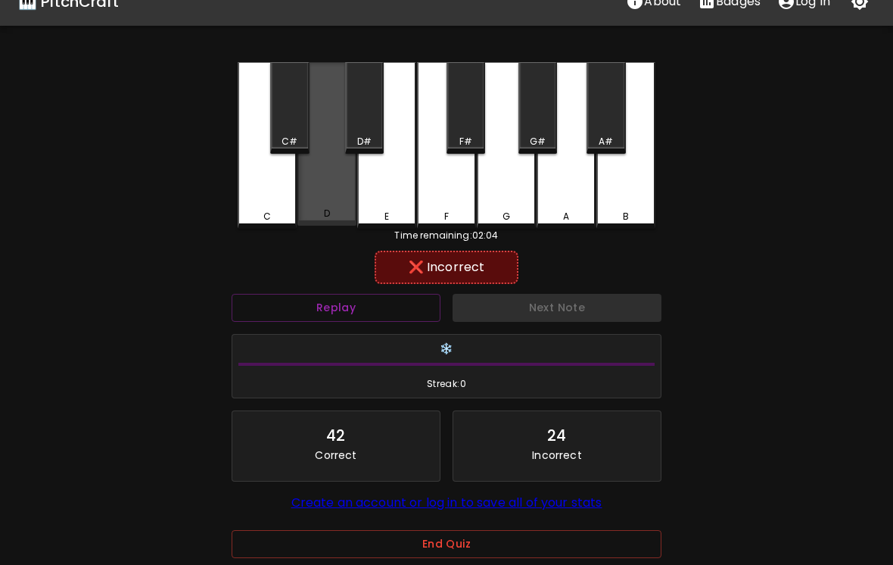
click at [343, 204] on div "D" at bounding box center [327, 144] width 59 height 164
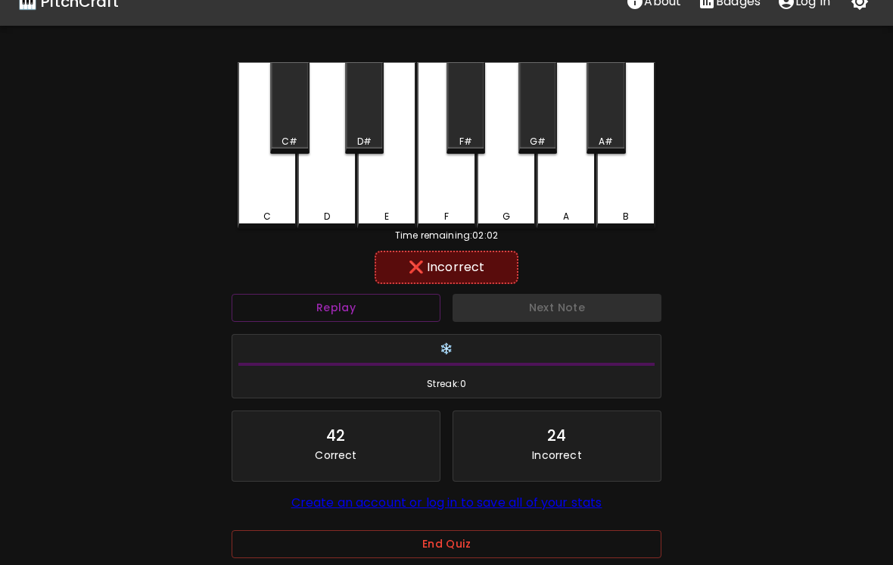
click at [292, 197] on div "C" at bounding box center [267, 145] width 59 height 167
click at [291, 133] on div "C#" at bounding box center [289, 108] width 39 height 92
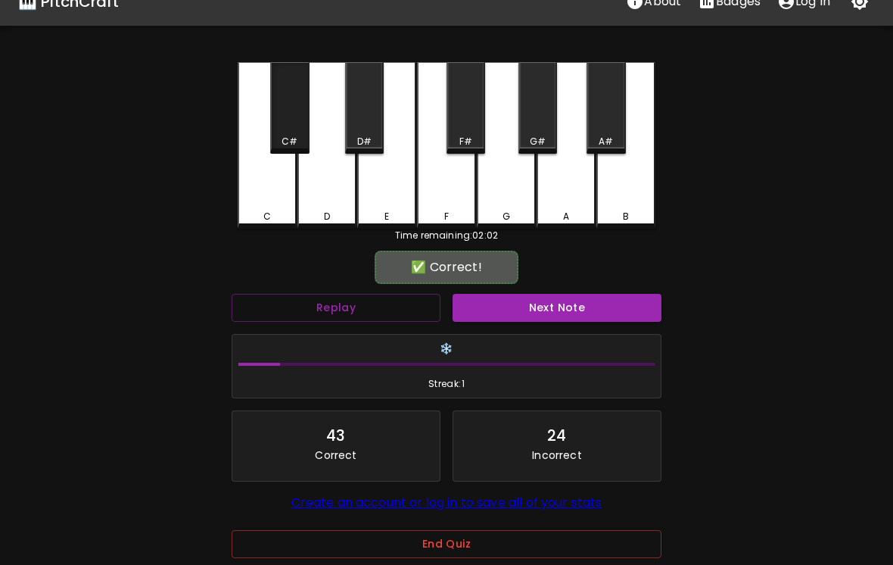
click at [288, 131] on div "C#" at bounding box center [289, 108] width 39 height 92
click at [286, 123] on div "C#" at bounding box center [289, 108] width 39 height 92
click at [302, 126] on div "C#" at bounding box center [289, 108] width 39 height 92
click at [523, 306] on button "Next Note" at bounding box center [557, 308] width 209 height 28
click at [279, 195] on div "C" at bounding box center [267, 145] width 59 height 167
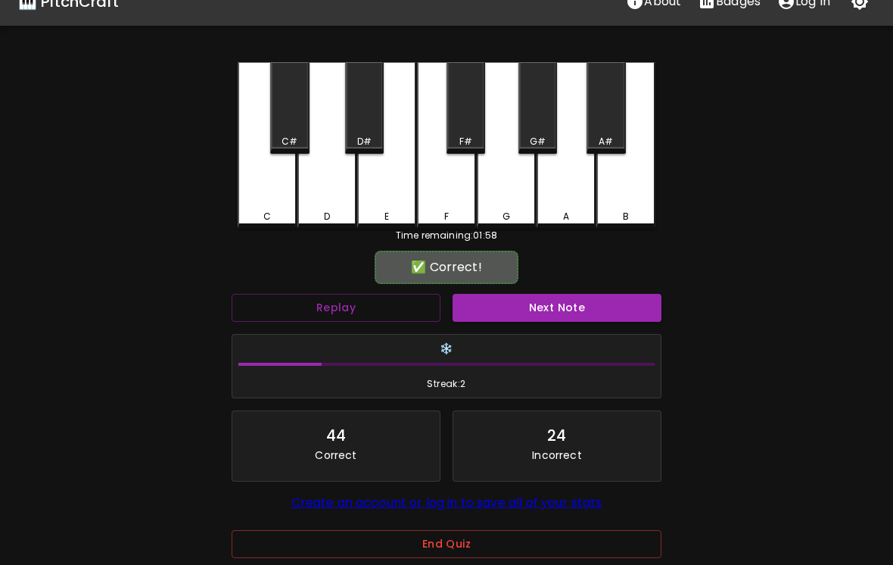
click at [525, 306] on button "Next Note" at bounding box center [557, 308] width 209 height 28
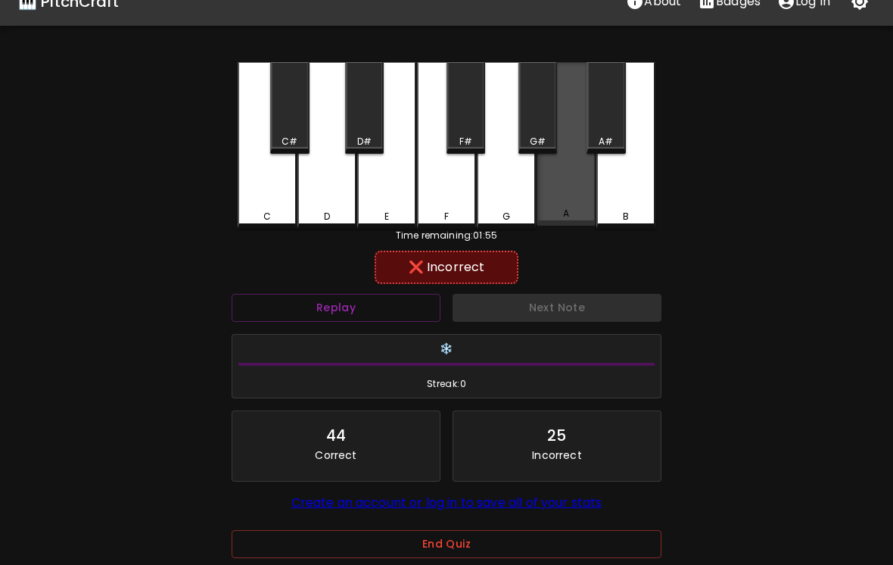
click at [553, 203] on div "A" at bounding box center [566, 144] width 59 height 164
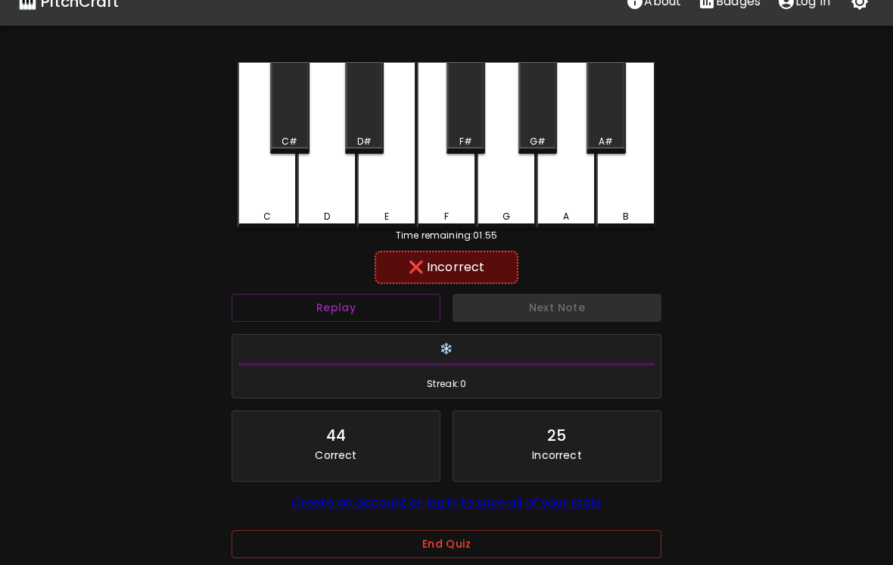
click at [518, 203] on div "G" at bounding box center [506, 145] width 59 height 167
click at [538, 139] on div "G#" at bounding box center [538, 142] width 16 height 14
click at [462, 129] on div "F#" at bounding box center [466, 108] width 39 height 92
click at [468, 128] on div "F#" at bounding box center [466, 108] width 39 height 92
click at [469, 131] on div "F#" at bounding box center [466, 108] width 39 height 92
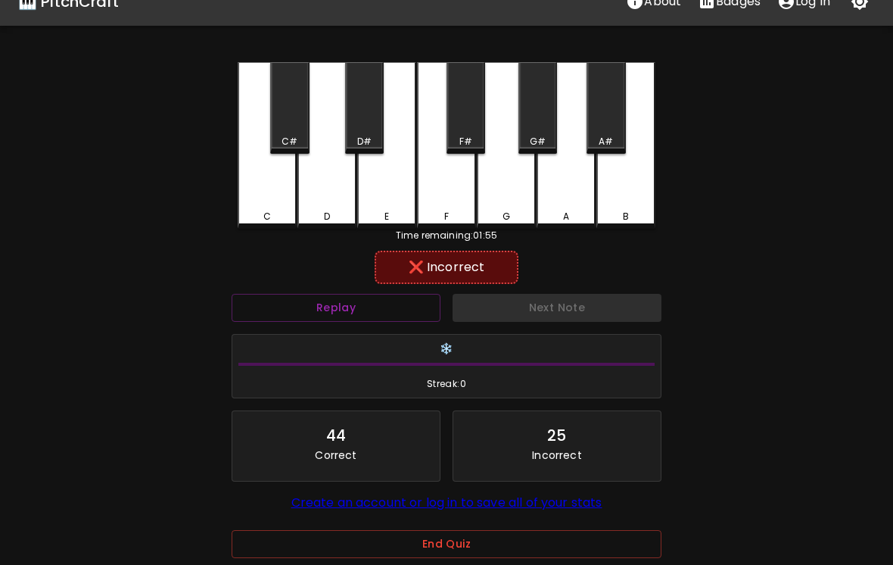
click at [465, 126] on div "F#" at bounding box center [466, 108] width 39 height 92
click at [440, 190] on div "F" at bounding box center [446, 145] width 59 height 167
click at [518, 187] on div "G" at bounding box center [506, 145] width 59 height 167
click at [604, 126] on div "A#" at bounding box center [606, 108] width 39 height 92
click at [522, 121] on div "G#" at bounding box center [538, 108] width 39 height 92
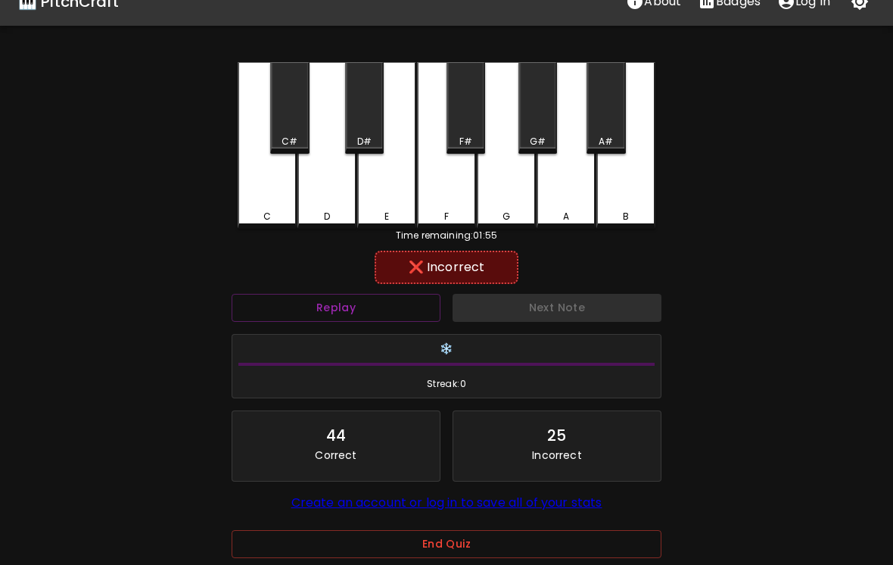
click at [511, 195] on div "G" at bounding box center [506, 145] width 59 height 167
click at [464, 136] on div "F#" at bounding box center [466, 142] width 13 height 14
click at [448, 189] on div "F" at bounding box center [446, 145] width 59 height 167
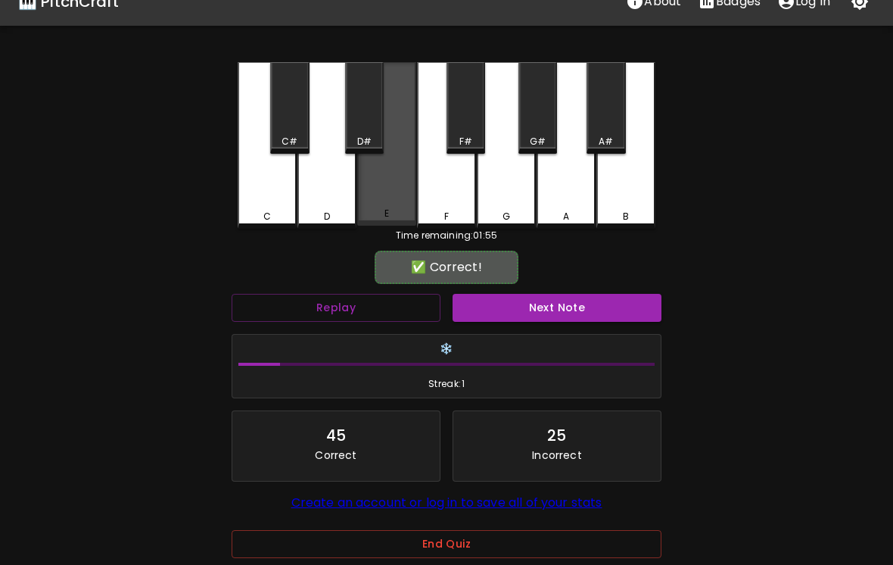
click at [391, 181] on div "E" at bounding box center [386, 144] width 59 height 164
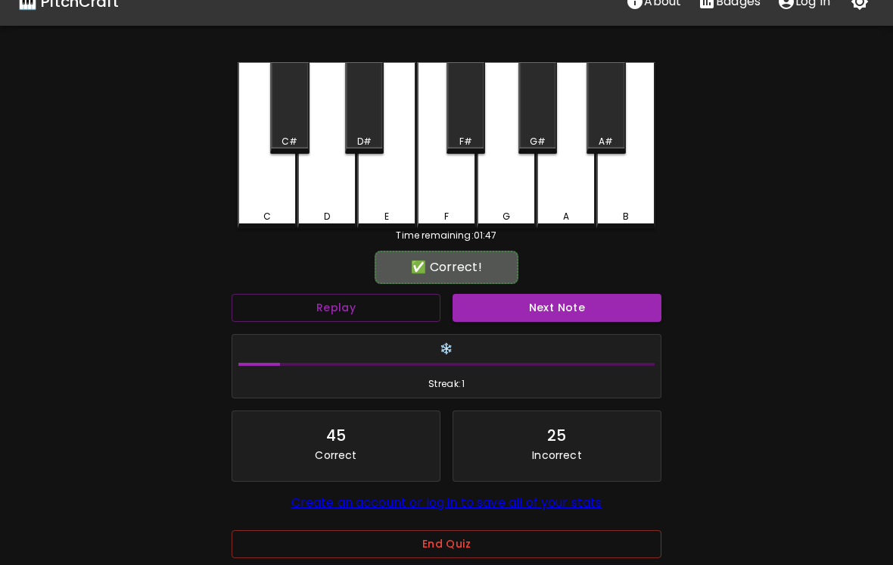
click at [578, 307] on button "Next Note" at bounding box center [557, 308] width 209 height 28
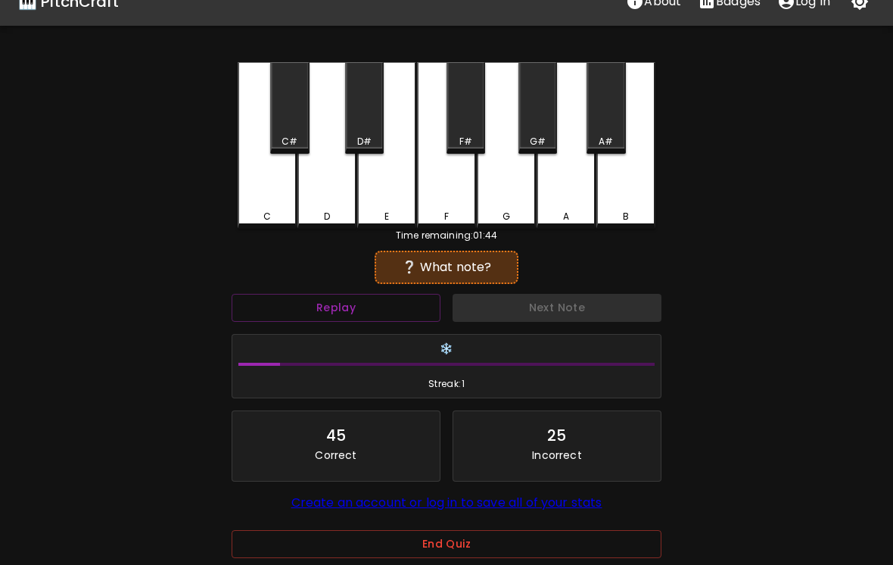
click at [386, 313] on button "Replay" at bounding box center [336, 308] width 209 height 28
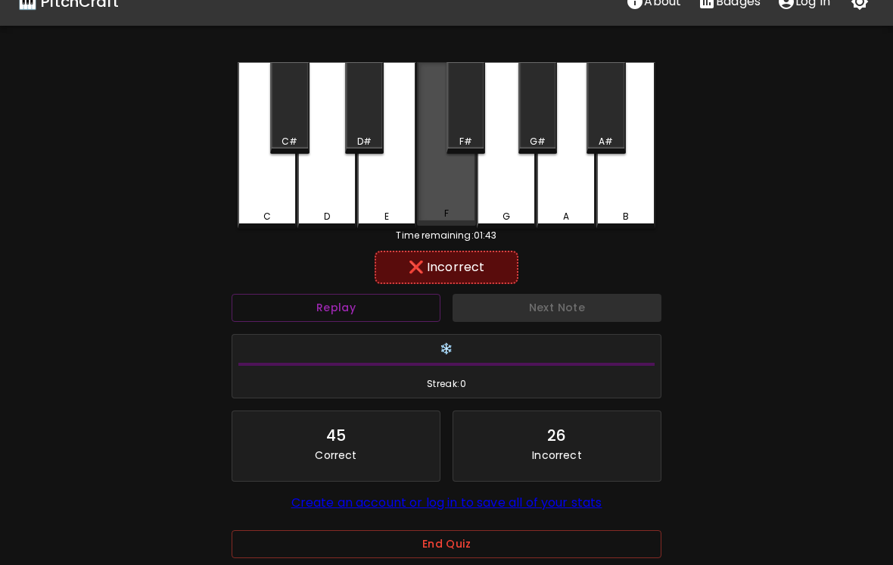
click at [451, 200] on div "F" at bounding box center [446, 144] width 59 height 164
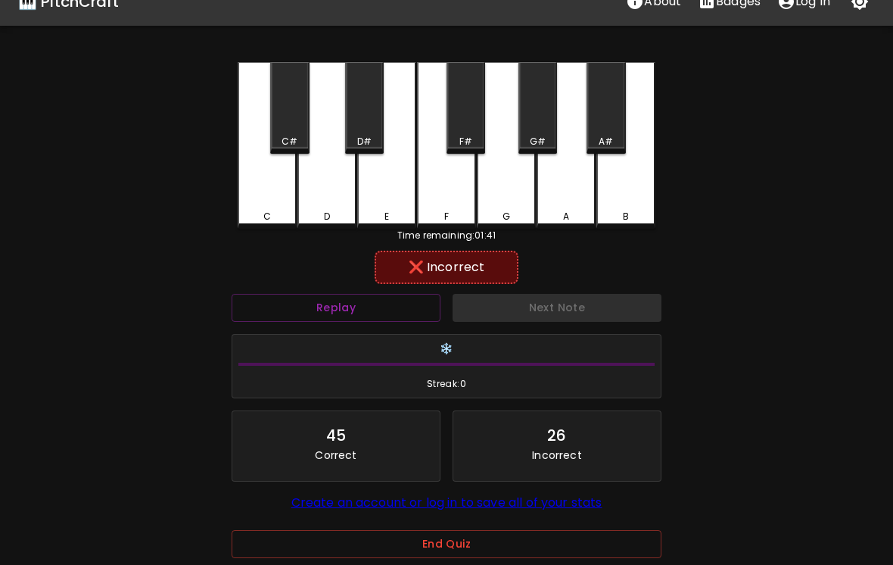
click at [564, 199] on div "A" at bounding box center [566, 145] width 59 height 167
click at [634, 197] on div "B" at bounding box center [626, 145] width 59 height 167
click at [603, 136] on div "A#" at bounding box center [606, 142] width 14 height 14
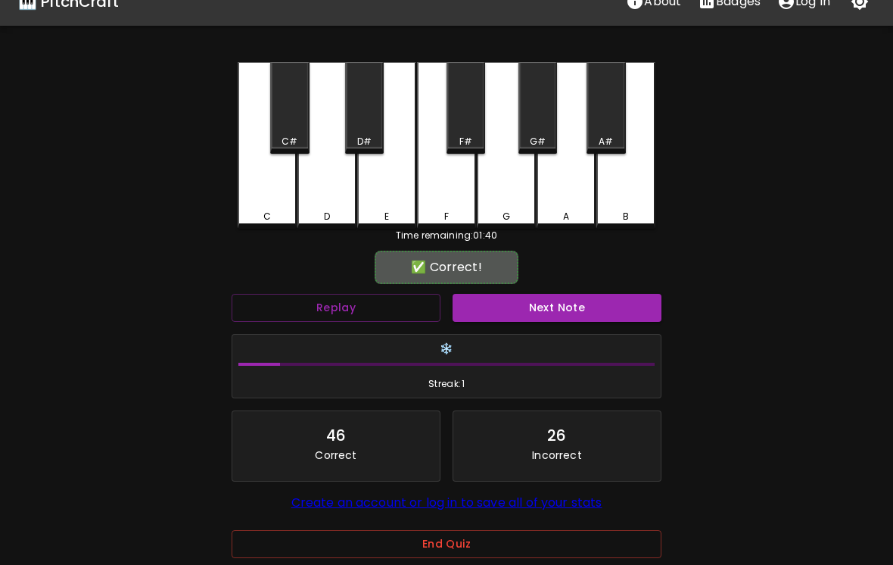
click at [564, 306] on button "Next Note" at bounding box center [557, 308] width 209 height 28
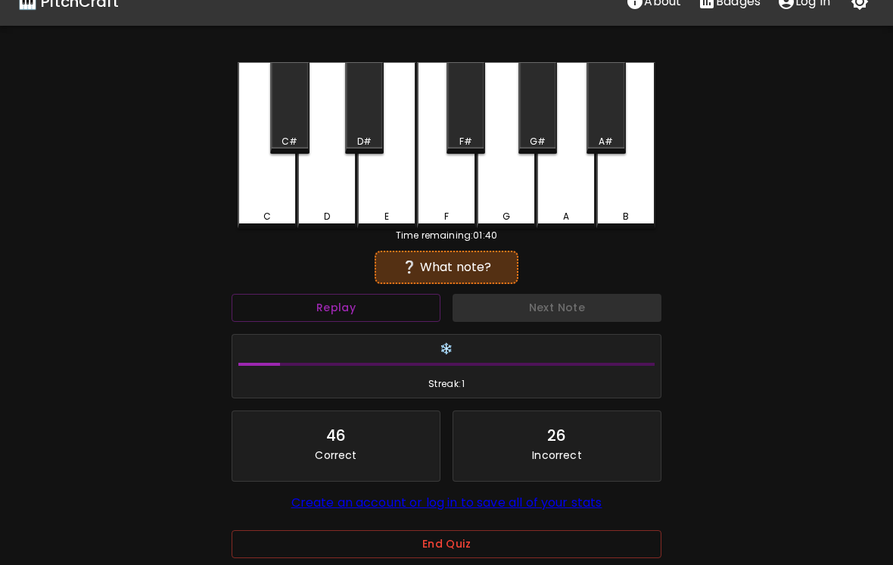
click at [609, 135] on div "A#" at bounding box center [606, 142] width 14 height 14
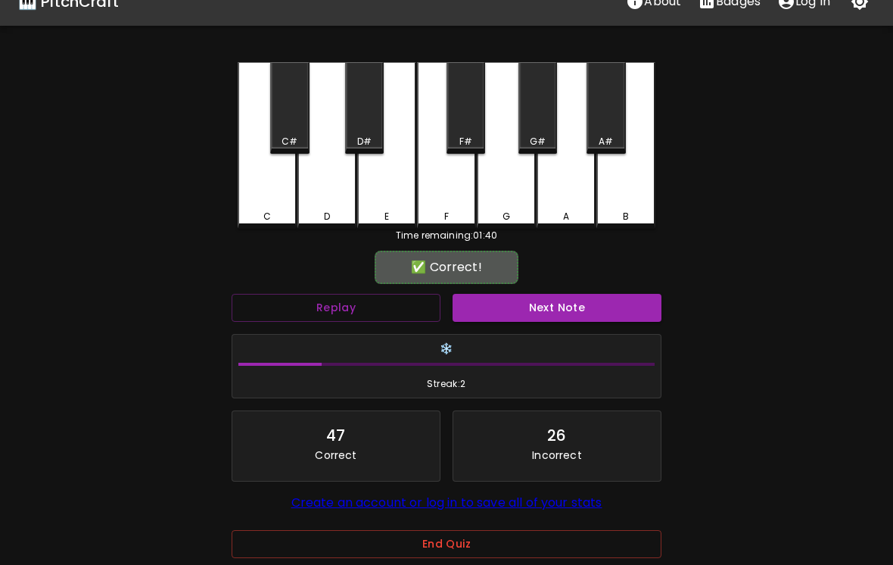
click at [604, 306] on button "Next Note" at bounding box center [557, 308] width 209 height 28
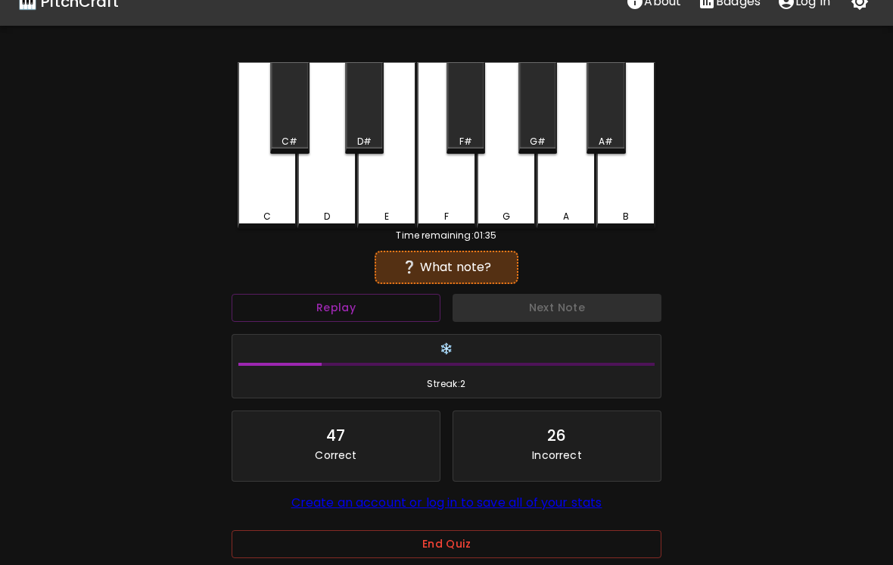
click at [344, 204] on div "D" at bounding box center [327, 145] width 59 height 167
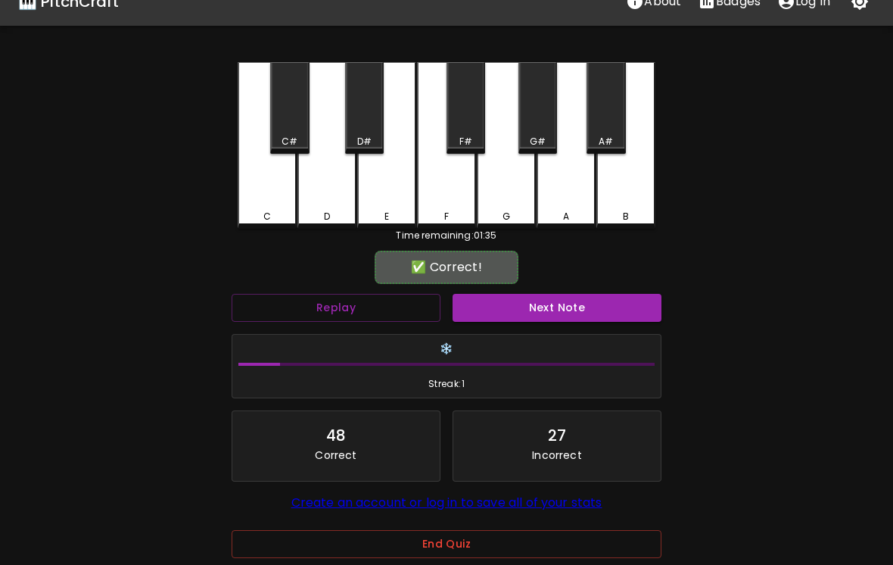
click at [391, 199] on div "E" at bounding box center [386, 145] width 59 height 167
click at [524, 309] on button "Next Note" at bounding box center [557, 308] width 209 height 28
click at [606, 139] on div "A#" at bounding box center [606, 142] width 14 height 14
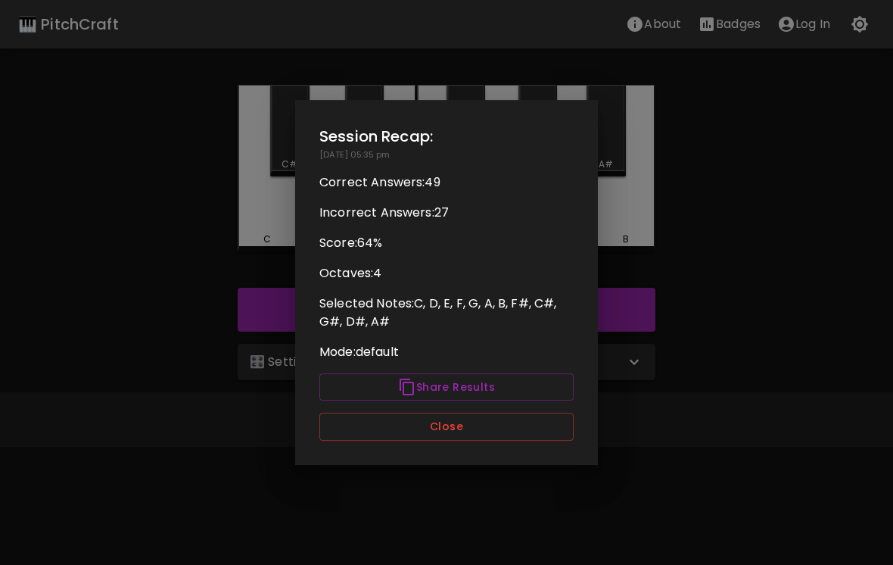
click at [538, 438] on button "Close" at bounding box center [446, 427] width 254 height 28
